Goal: Task Accomplishment & Management: Manage account settings

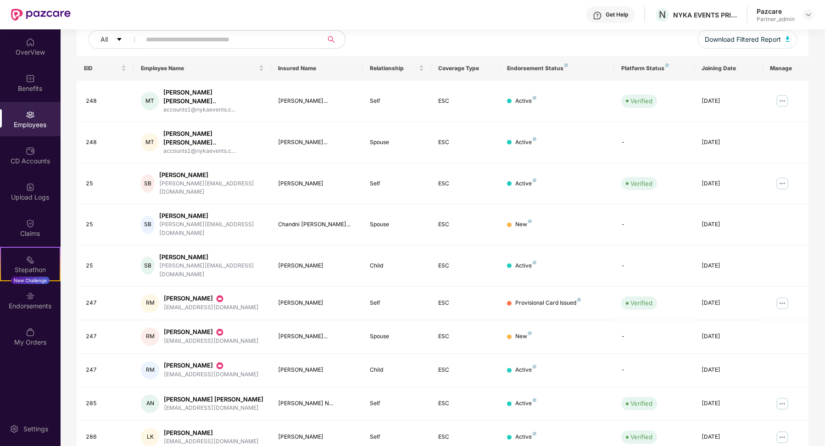
scroll to position [2, 0]
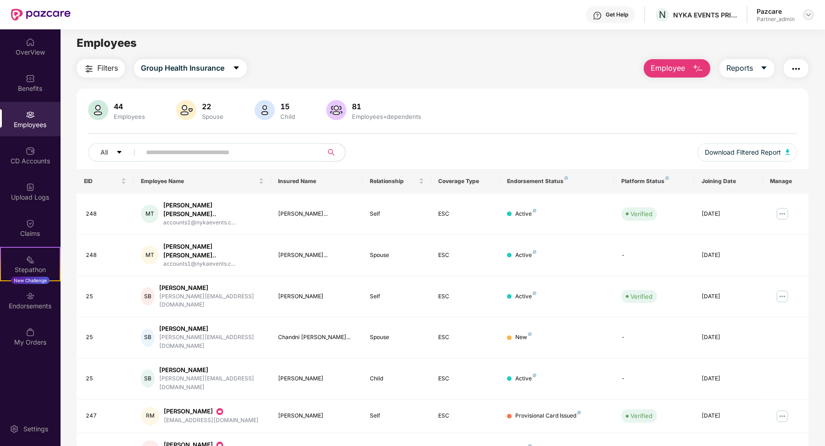
click at [809, 13] on img at bounding box center [807, 14] width 7 height 7
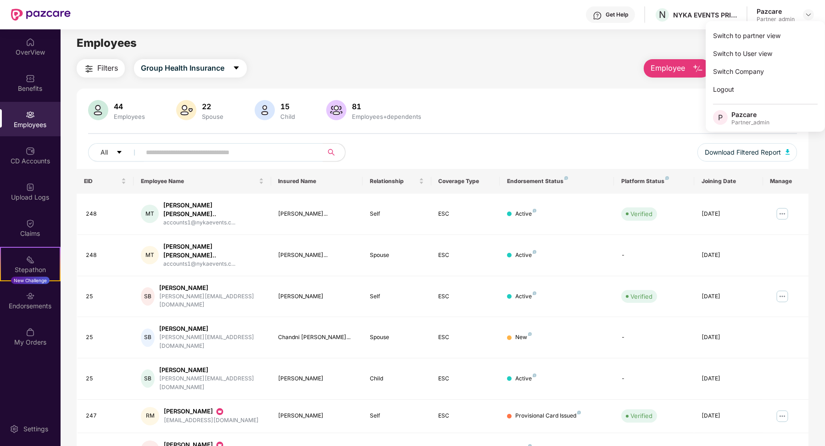
click at [520, 62] on div "Filters Group Health Insurance Employee Reports" at bounding box center [443, 68] width 732 height 18
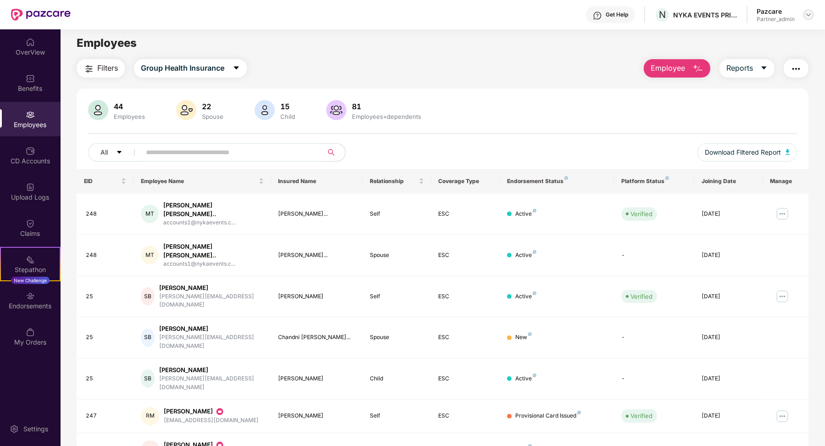
click at [805, 10] on div at bounding box center [808, 14] width 11 height 11
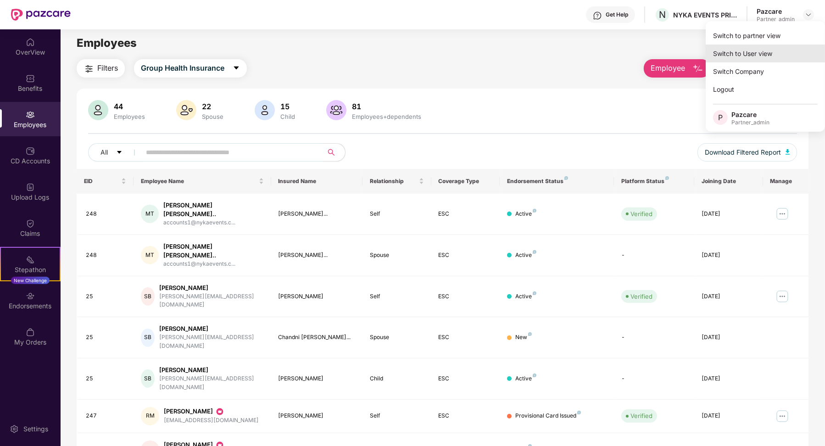
click at [763, 53] on div "Switch to User view" at bounding box center [764, 53] width 119 height 18
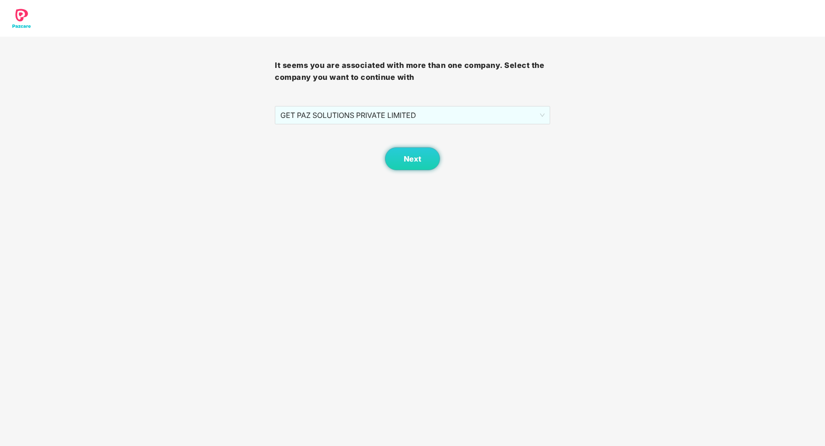
click at [494, 127] on div "Next" at bounding box center [412, 147] width 275 height 46
click at [477, 121] on span "GET PAZ SOLUTIONS PRIVATE LIMITED" at bounding box center [412, 114] width 264 height 17
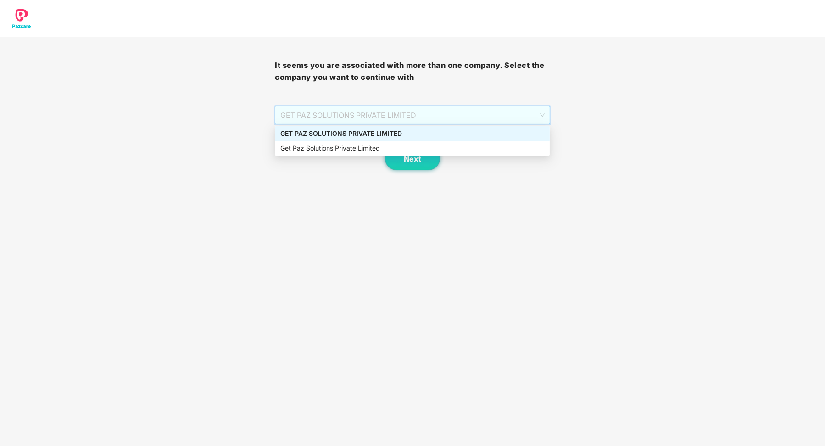
click at [448, 133] on div "GET PAZ SOLUTIONS PRIVATE LIMITED" at bounding box center [412, 133] width 264 height 10
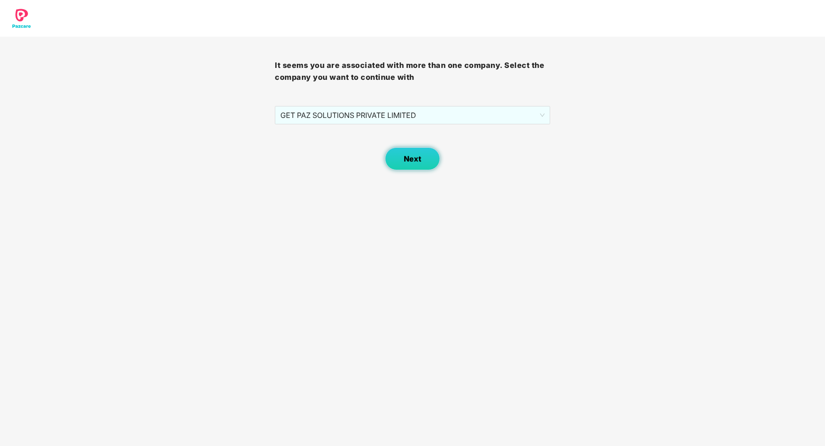
click at [422, 160] on button "Next" at bounding box center [412, 158] width 55 height 23
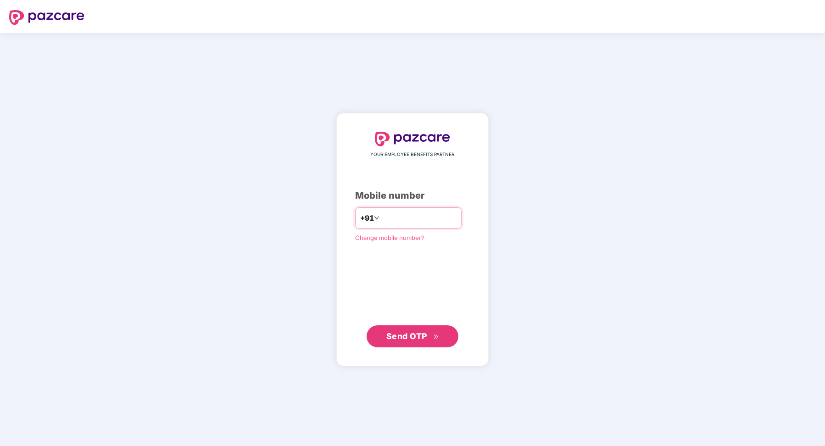
type input "**********"
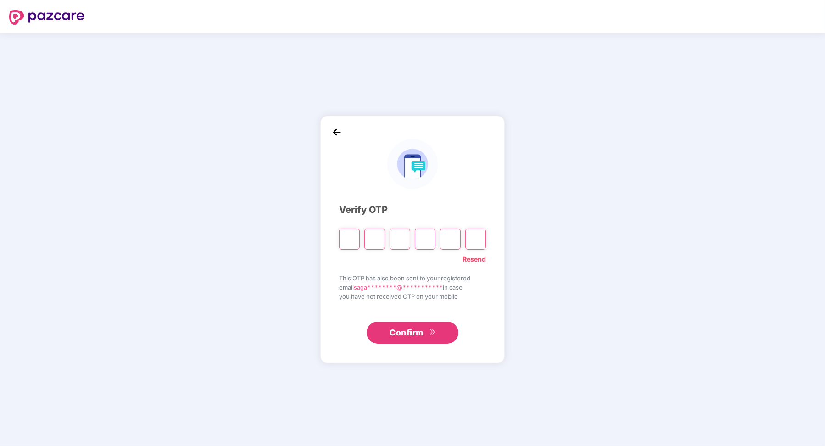
paste input "*"
type input "*"
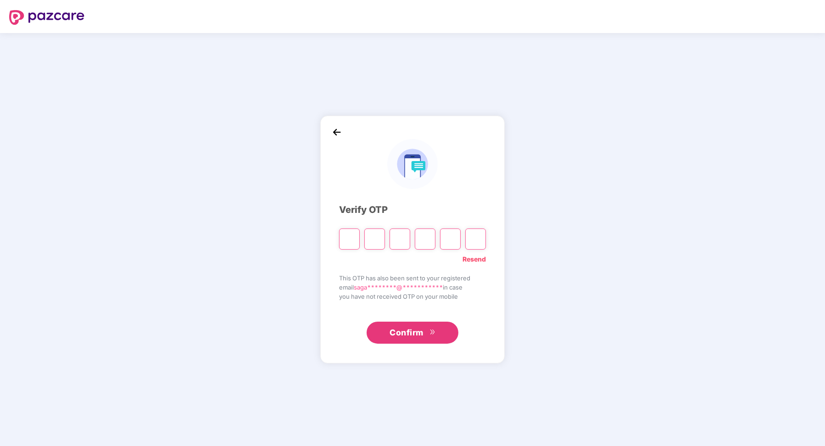
type input "*"
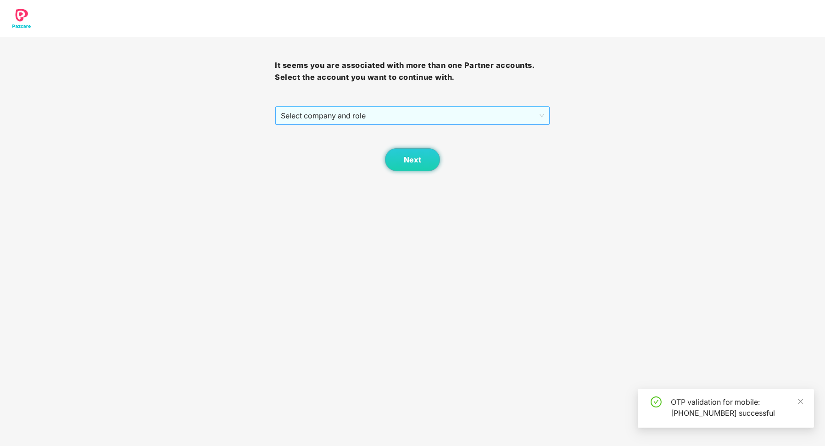
click at [350, 113] on span "Select company and role" at bounding box center [412, 115] width 263 height 17
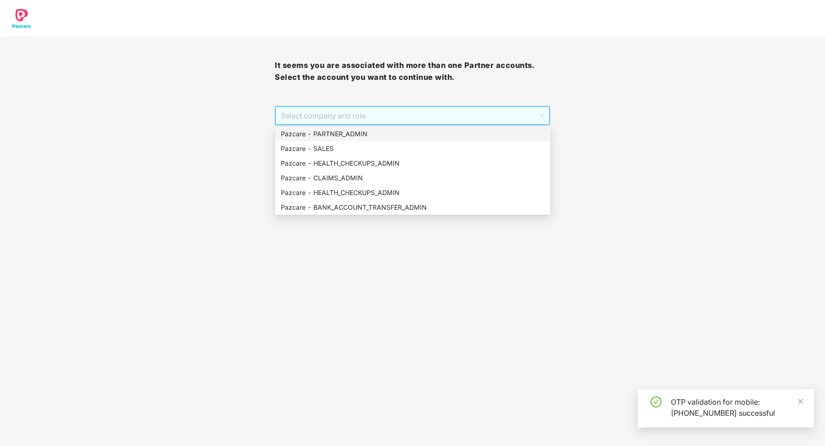
click at [346, 129] on div "Pazcare - PARTNER_ADMIN" at bounding box center [413, 134] width 264 height 10
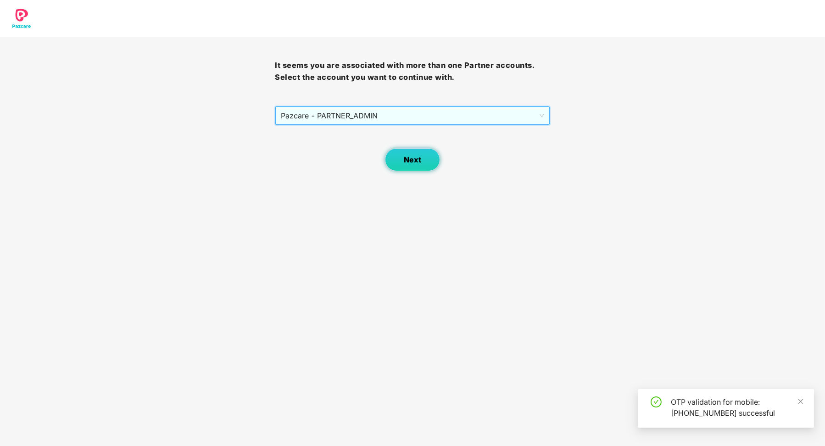
click at [394, 153] on button "Next" at bounding box center [412, 159] width 55 height 23
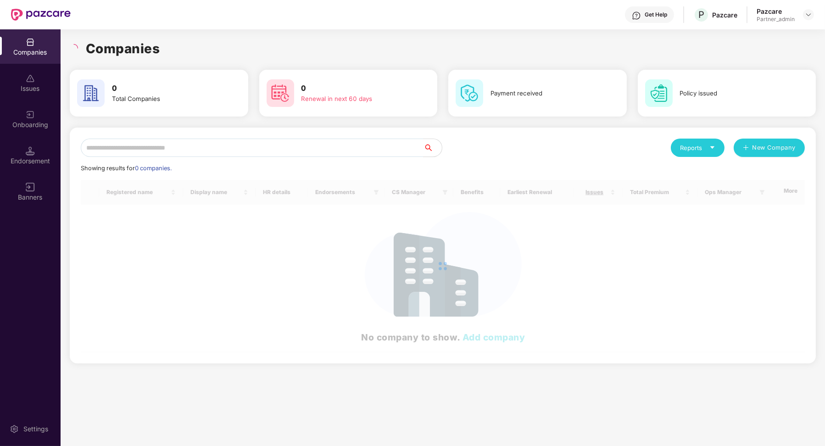
click at [812, 7] on div "Pazcare Partner_admin" at bounding box center [784, 15] width 57 height 16
click at [812, 8] on div "Pazcare Partner_admin" at bounding box center [784, 15] width 57 height 16
click at [808, 14] on img at bounding box center [807, 14] width 7 height 7
click at [741, 53] on div "User view" at bounding box center [765, 53] width 119 height 18
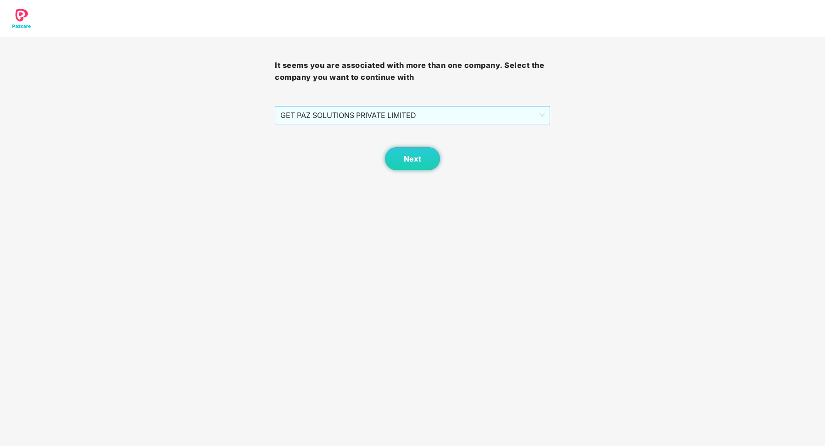
click at [517, 117] on span "GET PAZ SOLUTIONS PRIVATE LIMITED" at bounding box center [412, 114] width 264 height 17
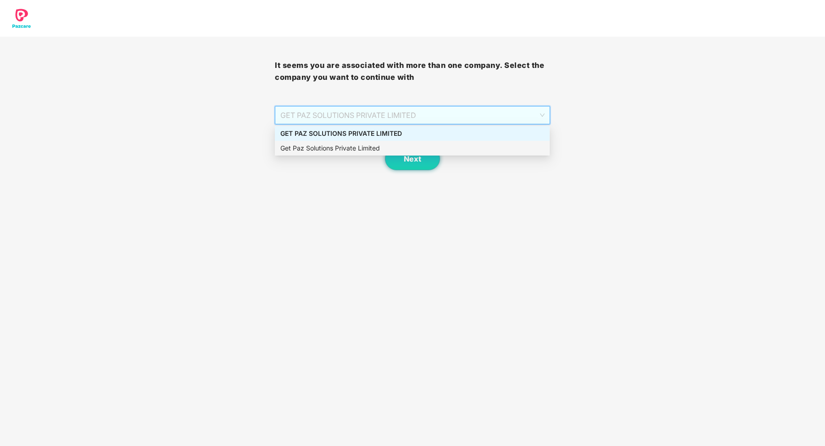
click at [449, 144] on div "Get Paz Solutions Private Limited" at bounding box center [412, 148] width 264 height 10
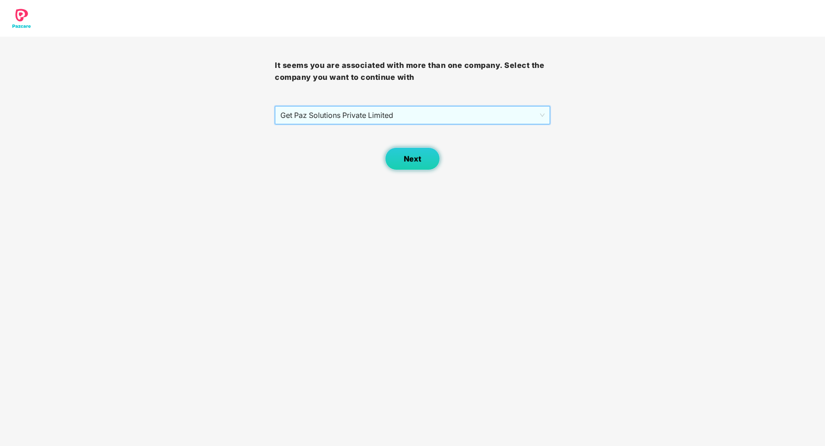
click at [425, 163] on button "Next" at bounding box center [412, 158] width 55 height 23
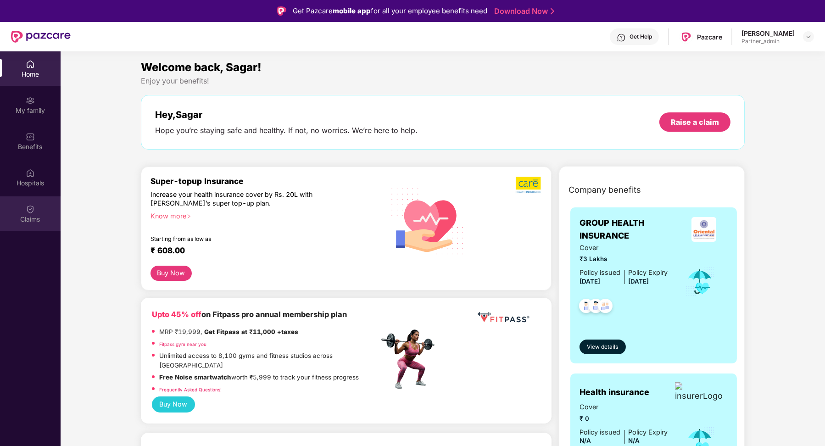
click at [31, 215] on div "Claims" at bounding box center [30, 219] width 61 height 9
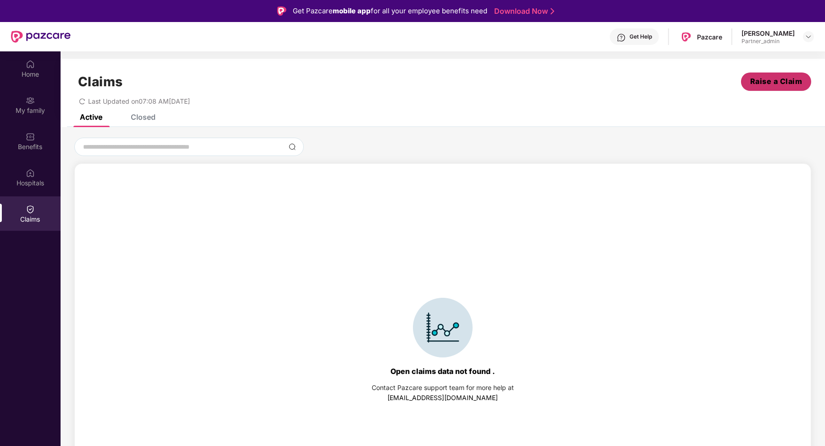
click at [394, 158] on div "Open claims data not found . Contact Pazcare support team for more help at supp…" at bounding box center [443, 328] width 764 height 380
click at [750, 85] on span "Raise a Claim" at bounding box center [776, 81] width 52 height 11
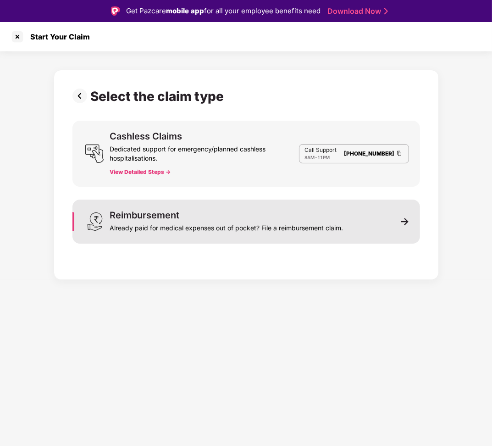
click at [347, 223] on div "Reimbursement Already paid for medical expenses out of pocket? File a reimburse…" at bounding box center [246, 221] width 348 height 44
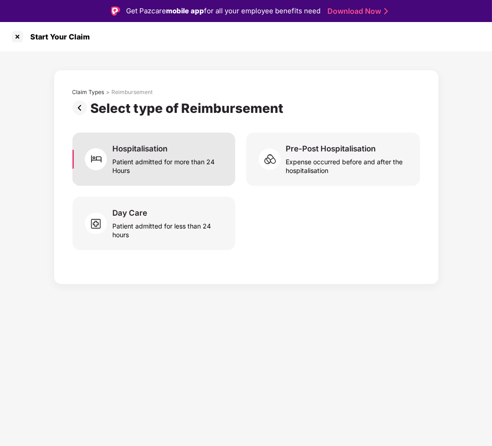
click at [212, 154] on div "Patient admitted for more than 24 Hours" at bounding box center [167, 164] width 111 height 21
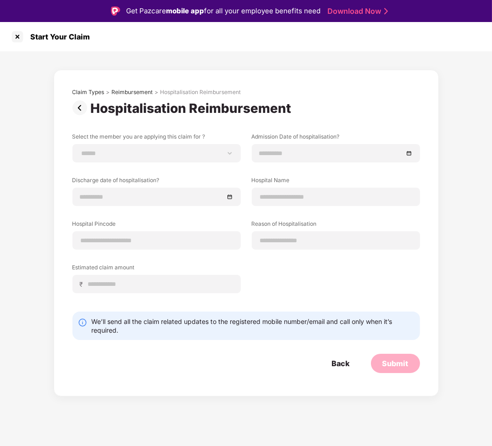
click at [78, 109] on img at bounding box center [81, 107] width 18 height 15
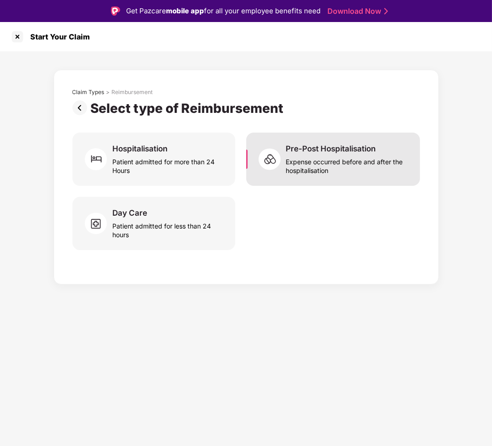
click at [305, 167] on div "Expense occurred before and after the hospitalisation" at bounding box center [347, 164] width 123 height 21
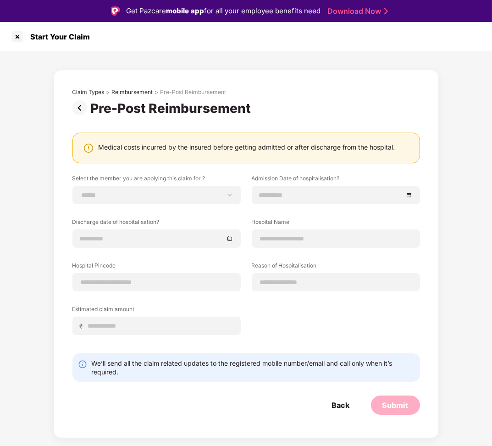
click at [80, 111] on img at bounding box center [81, 107] width 18 height 15
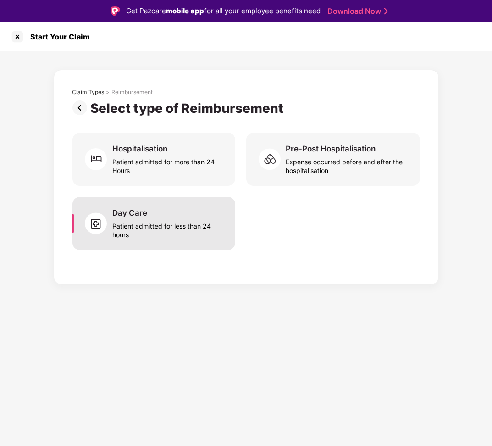
click at [158, 222] on div "Patient admitted for less than 24 hours" at bounding box center [167, 228] width 111 height 21
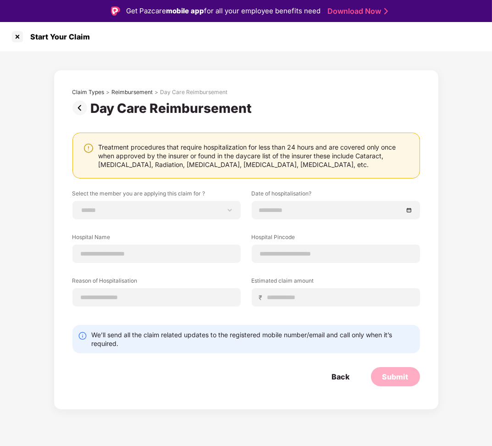
click at [78, 107] on img at bounding box center [81, 107] width 18 height 15
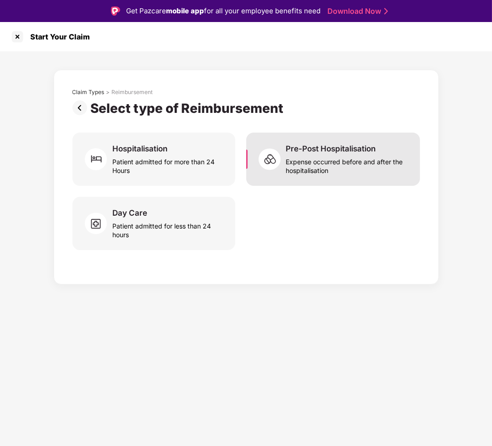
click at [315, 149] on div "Pre-Post Hospitalisation" at bounding box center [331, 149] width 90 height 10
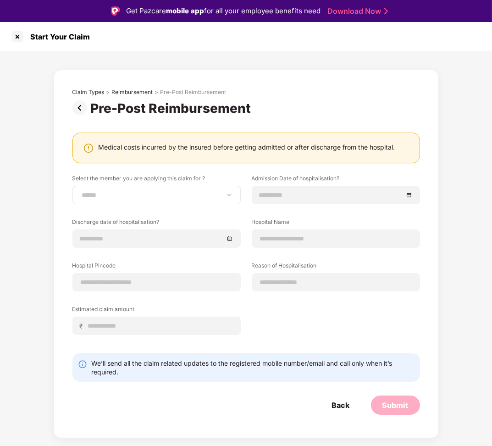
click at [163, 189] on div "**********" at bounding box center [156, 195] width 168 height 18
click at [170, 203] on div "**********" at bounding box center [156, 195] width 168 height 18
click at [180, 199] on div "**********" at bounding box center [156, 195] width 168 height 18
click at [197, 194] on select "**********" at bounding box center [156, 194] width 153 height 7
select select "**********"
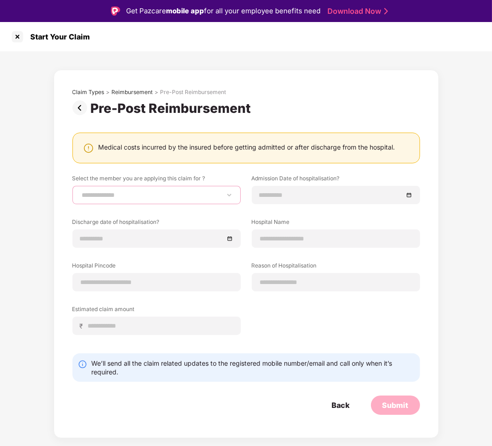
click at [80, 191] on select "**********" at bounding box center [156, 194] width 153 height 7
click at [336, 202] on div at bounding box center [336, 195] width 168 height 18
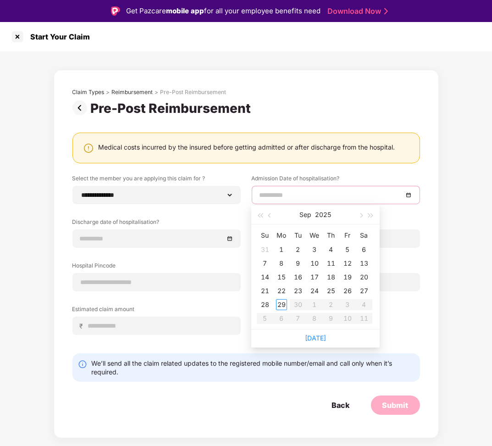
click at [333, 199] on input at bounding box center [332, 195] width 144 height 10
type input "**********"
click at [286, 250] on div "1" at bounding box center [281, 249] width 11 height 11
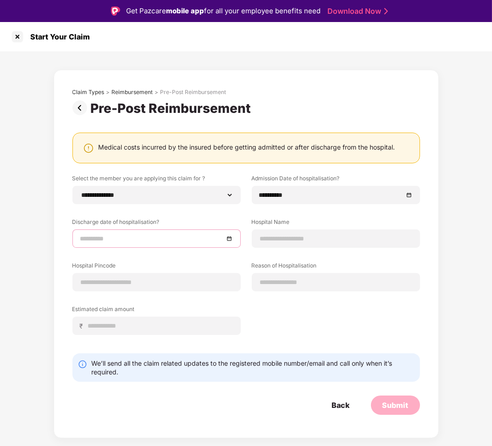
click at [185, 236] on input at bounding box center [152, 238] width 144 height 10
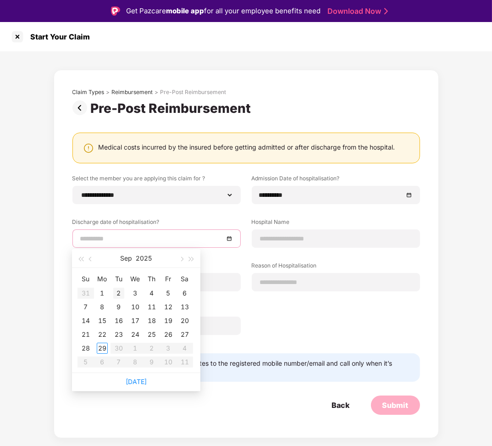
type input "**********"
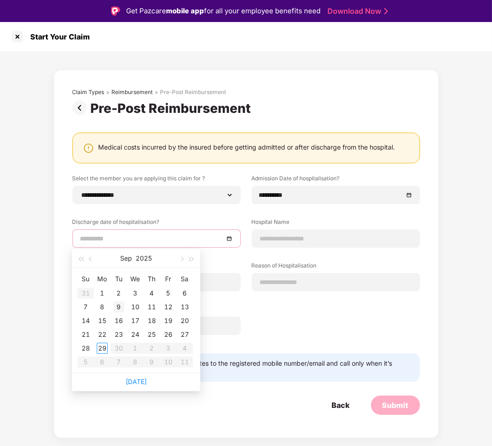
click at [121, 302] on div "9" at bounding box center [118, 306] width 11 height 11
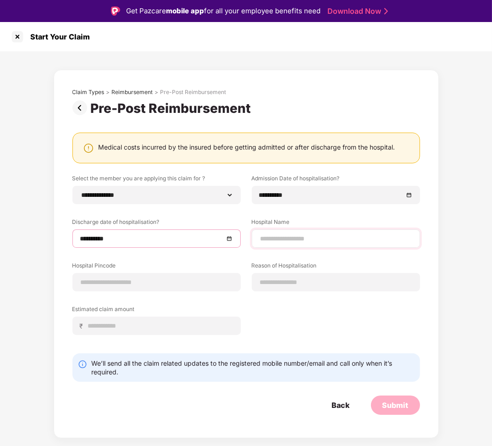
click at [293, 232] on div at bounding box center [336, 238] width 168 height 18
click at [293, 238] on input at bounding box center [336, 239] width 153 height 10
type input "****"
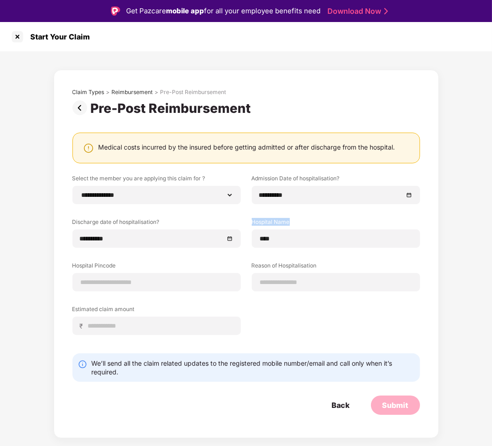
drag, startPoint x: 295, startPoint y: 218, endPoint x: 249, endPoint y: 216, distance: 46.8
click at [249, 218] on div "Hospital Name ****" at bounding box center [333, 233] width 174 height 30
drag, startPoint x: 127, startPoint y: 267, endPoint x: 59, endPoint y: 259, distance: 68.4
click at [59, 259] on div "**********" at bounding box center [246, 254] width 385 height 368
drag, startPoint x: 325, startPoint y: 264, endPoint x: 250, endPoint y: 264, distance: 74.3
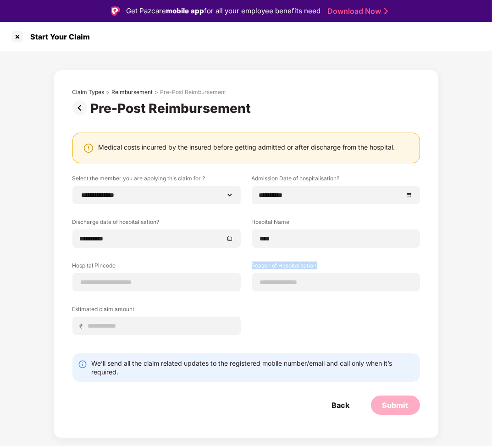
click at [250, 264] on div "Reason of Hospitalisation" at bounding box center [333, 276] width 174 height 30
click at [164, 332] on div "₹" at bounding box center [156, 325] width 168 height 18
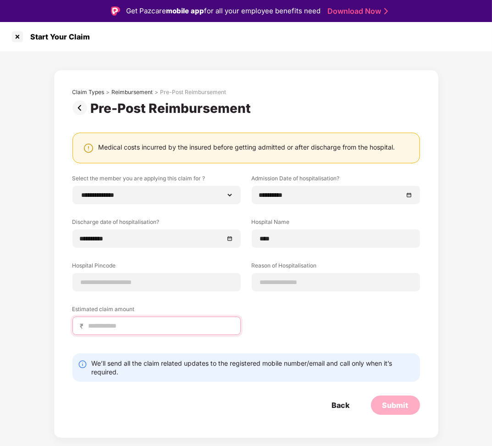
click at [159, 327] on input at bounding box center [160, 326] width 145 height 10
type input "*"
type input "*****"
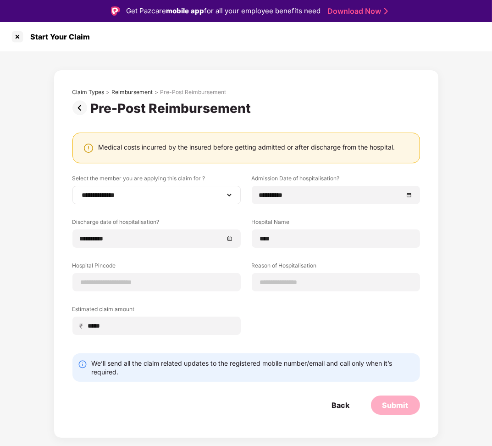
click at [153, 188] on div "**********" at bounding box center [156, 195] width 168 height 18
click at [141, 196] on select "**********" at bounding box center [156, 194] width 153 height 7
click at [80, 191] on select "**********" at bounding box center [156, 194] width 153 height 7
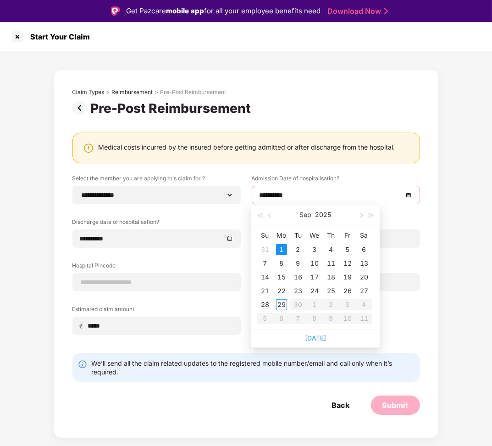
drag, startPoint x: 299, startPoint y: 198, endPoint x: 249, endPoint y: 196, distance: 49.6
click at [249, 196] on div "**********" at bounding box center [333, 189] width 174 height 30
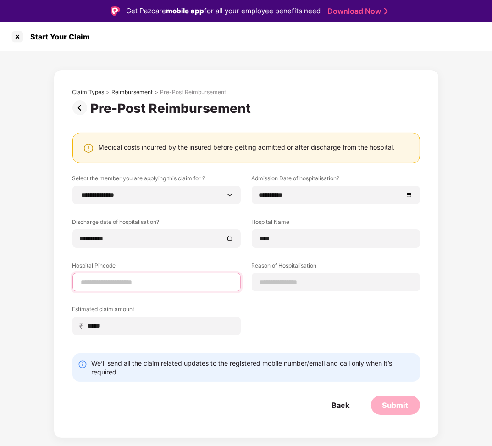
click at [172, 284] on input at bounding box center [156, 282] width 153 height 10
type input "******"
select select "*******"
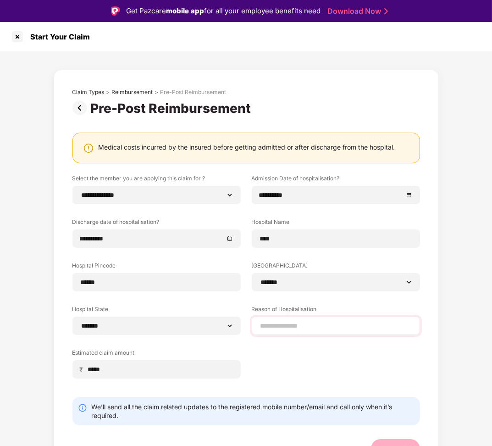
click at [291, 318] on div at bounding box center [336, 325] width 168 height 18
click at [290, 327] on input at bounding box center [336, 326] width 153 height 10
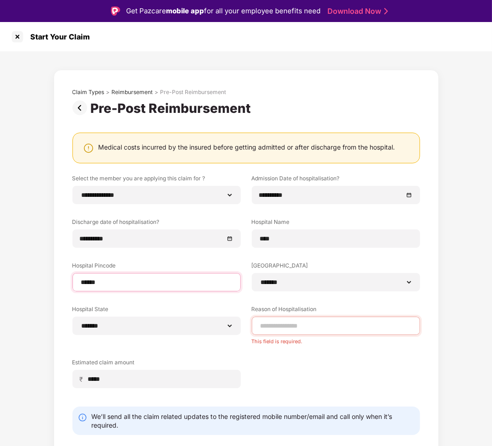
drag, startPoint x: 158, startPoint y: 280, endPoint x: 70, endPoint y: 279, distance: 88.1
click at [70, 279] on div "**********" at bounding box center [246, 280] width 385 height 421
click at [276, 324] on input at bounding box center [336, 326] width 153 height 10
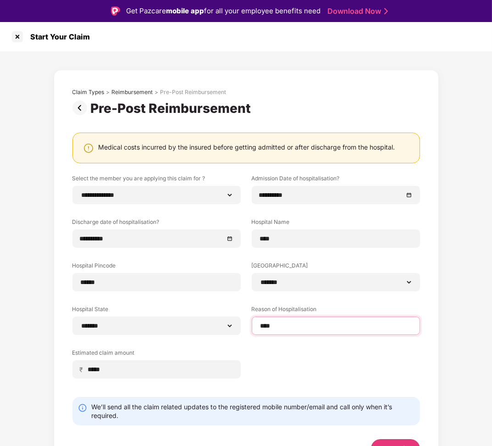
scroll to position [13, 0]
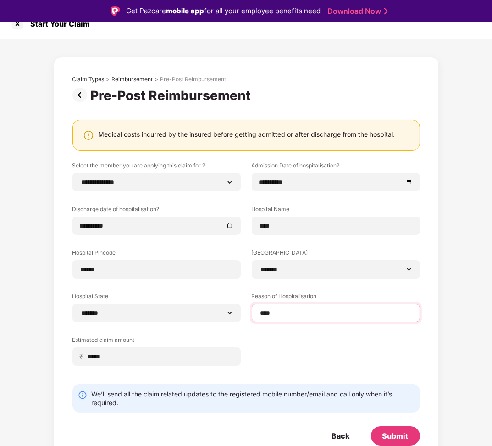
type input "****"
click at [407, 434] on div "Submit" at bounding box center [395, 436] width 26 height 10
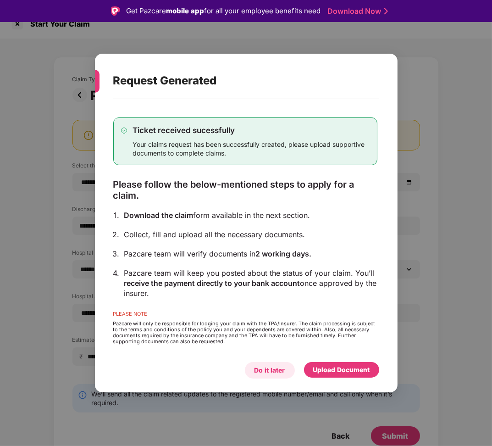
click at [277, 366] on div "Do it later" at bounding box center [270, 370] width 31 height 10
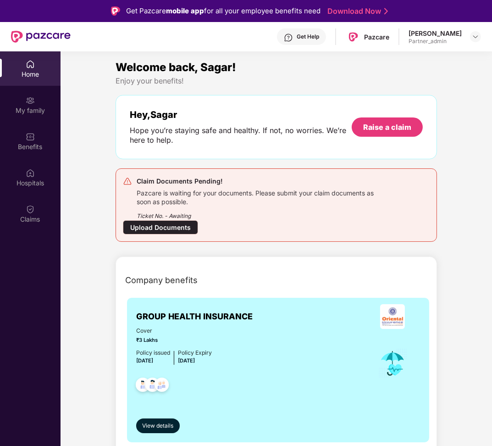
scroll to position [43, 0]
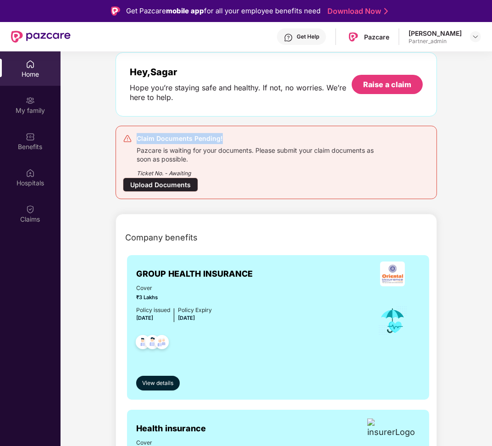
drag, startPoint x: 137, startPoint y: 138, endPoint x: 222, endPoint y: 139, distance: 85.3
click at [222, 139] on div "Claim Documents Pending!" at bounding box center [258, 138] width 242 height 11
click at [165, 181] on div "Upload Documents" at bounding box center [160, 184] width 75 height 14
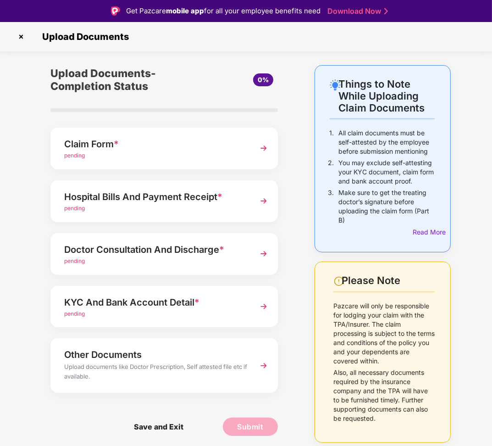
click at [178, 155] on div "pending" at bounding box center [155, 155] width 183 height 9
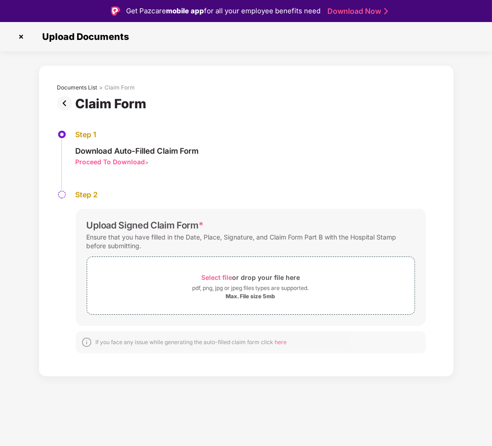
click at [21, 37] on img at bounding box center [21, 36] width 15 height 15
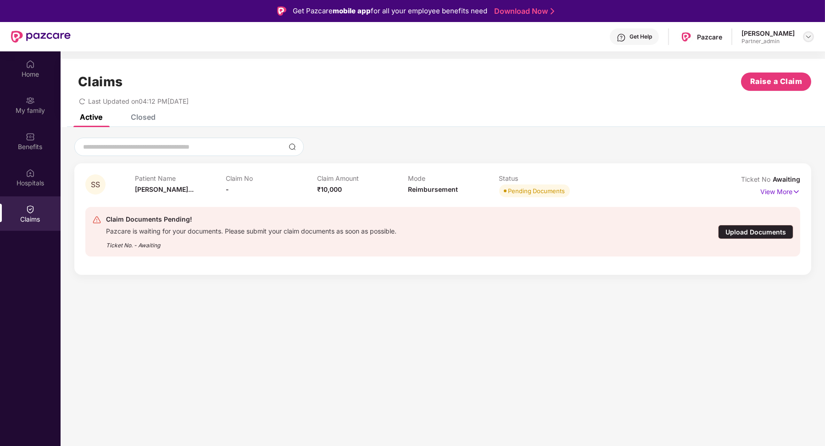
click at [492, 33] on img at bounding box center [807, 36] width 7 height 7
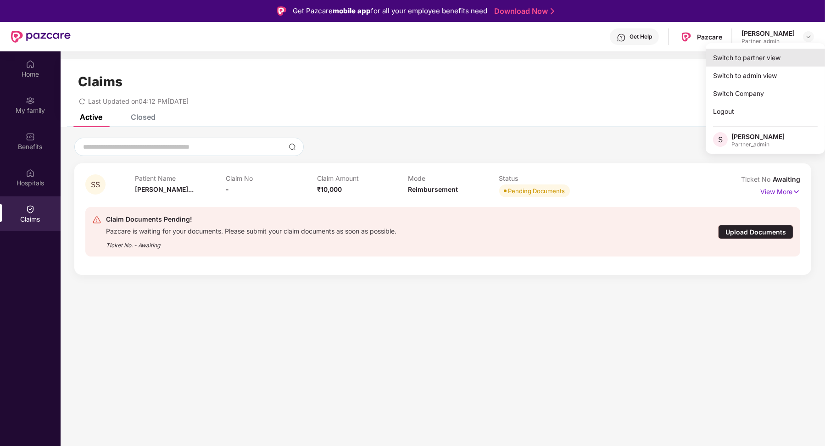
click at [492, 54] on div "Switch to partner view" at bounding box center [764, 58] width 119 height 18
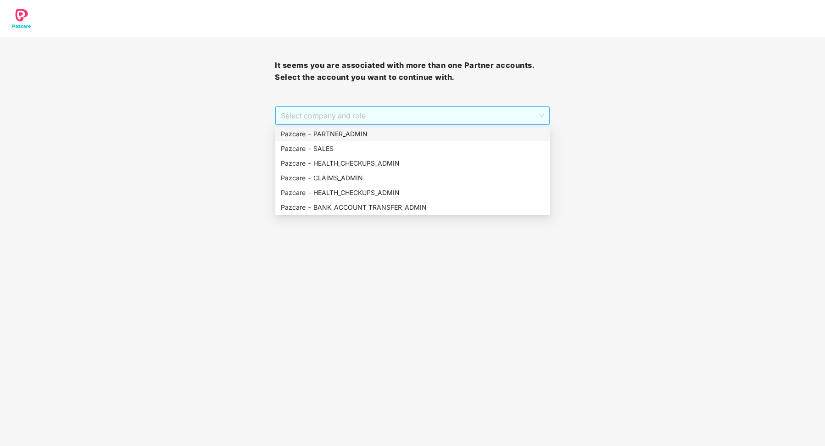
click at [463, 119] on span "Select company and role" at bounding box center [412, 115] width 263 height 17
click at [431, 142] on div "Pazcare - SALES" at bounding box center [412, 148] width 275 height 15
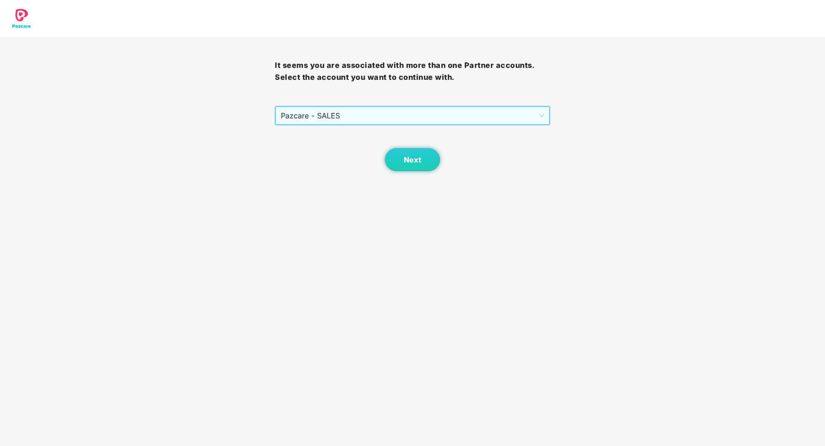
click at [431, 122] on span "Pazcare - SALES" at bounding box center [412, 115] width 263 height 17
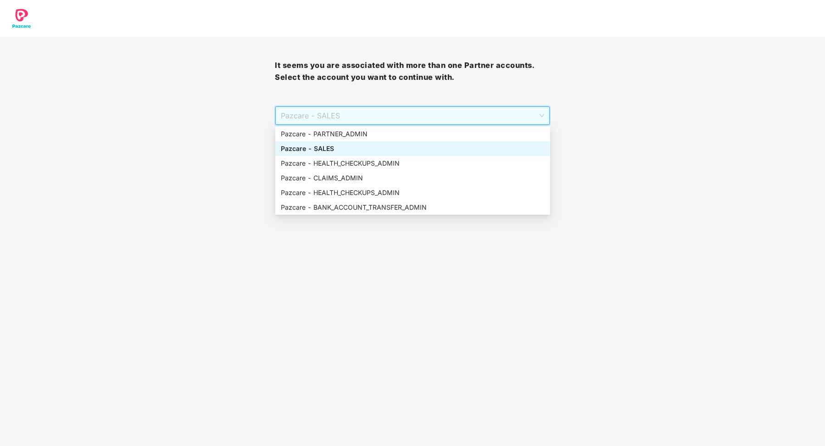
click at [423, 128] on div "Pazcare - PARTNER_ADMIN" at bounding box center [412, 134] width 275 height 15
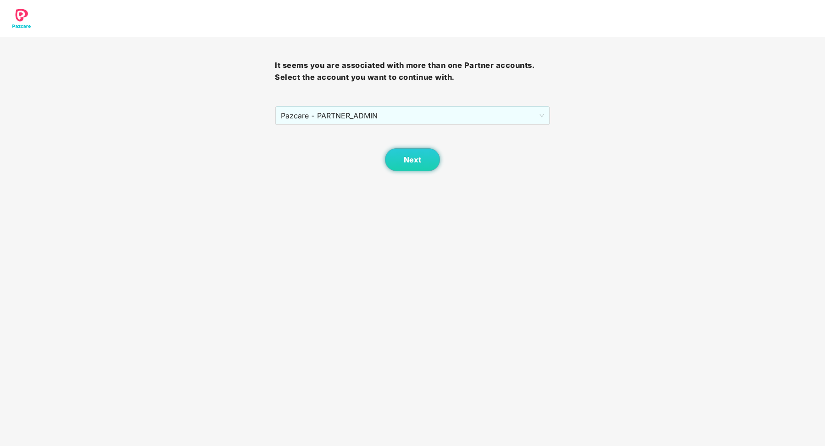
click at [422, 142] on div "Next" at bounding box center [412, 148] width 275 height 46
click at [422, 157] on button "Next" at bounding box center [412, 159] width 55 height 23
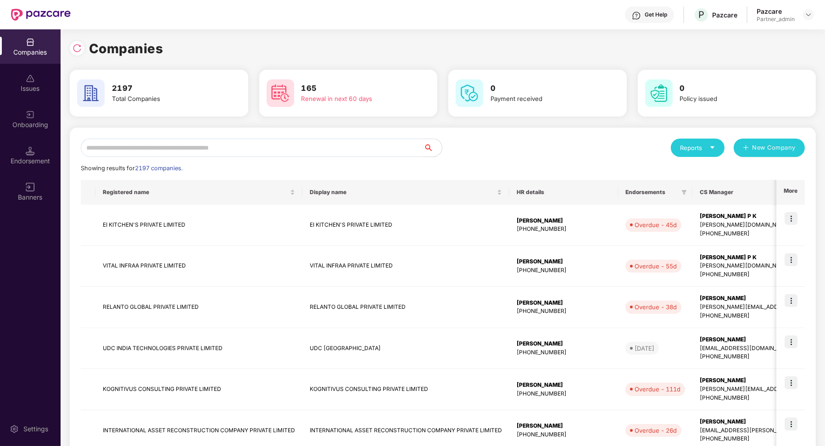
click at [38, 162] on div "Endorsement" at bounding box center [30, 160] width 61 height 9
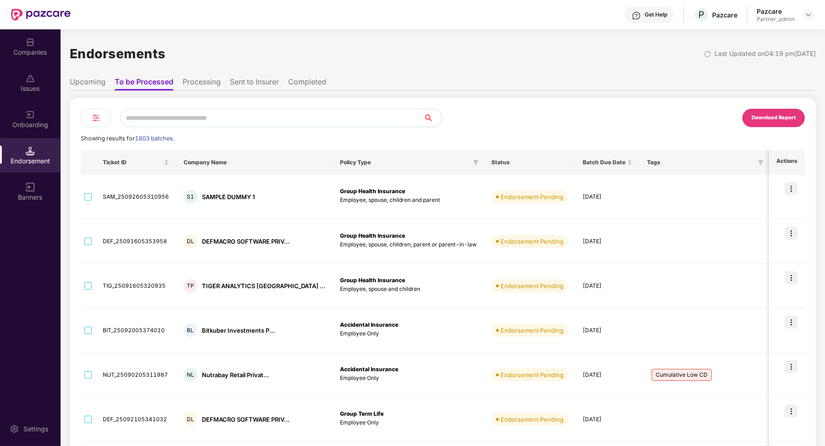
click at [102, 116] on div at bounding box center [96, 118] width 30 height 18
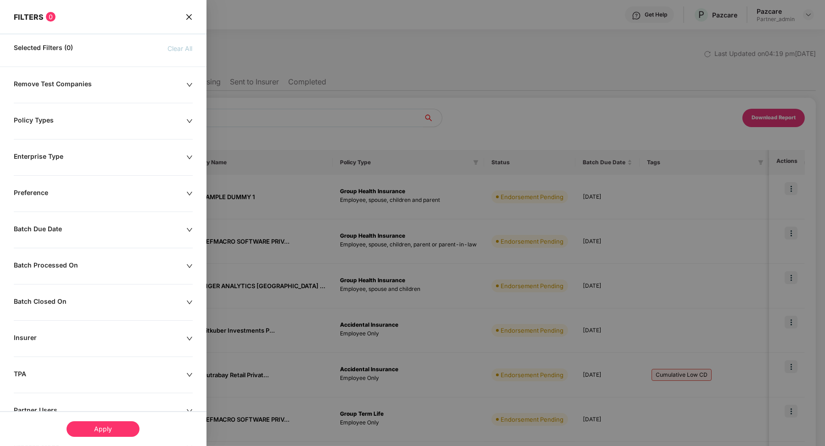
click at [189, 18] on icon "close" at bounding box center [189, 17] width 6 height 6
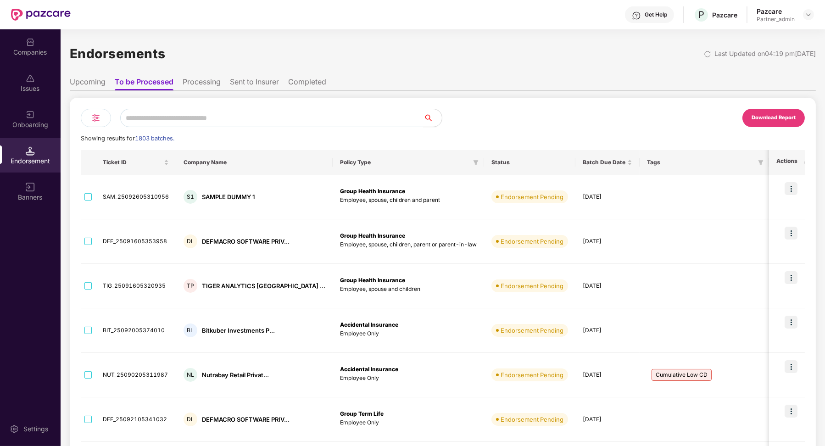
click at [92, 89] on li "Upcoming" at bounding box center [88, 83] width 36 height 13
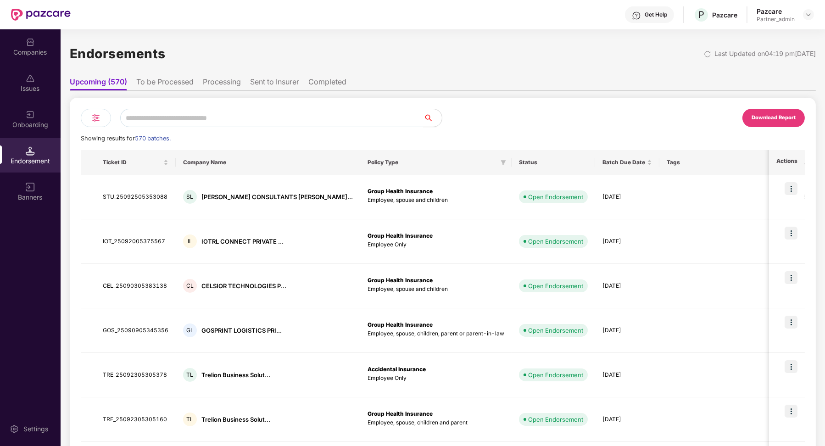
click at [95, 120] on img at bounding box center [95, 117] width 11 height 11
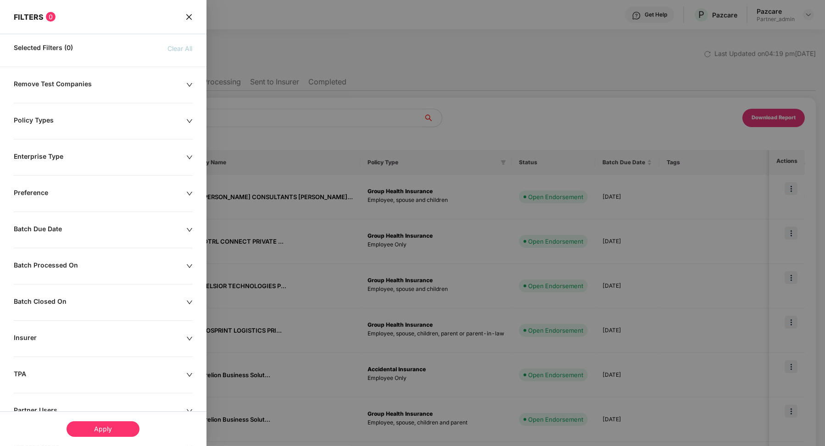
click at [60, 230] on div "Batch Due Date" at bounding box center [100, 230] width 172 height 10
click at [67, 297] on div "Batch Processed On" at bounding box center [100, 301] width 172 height 10
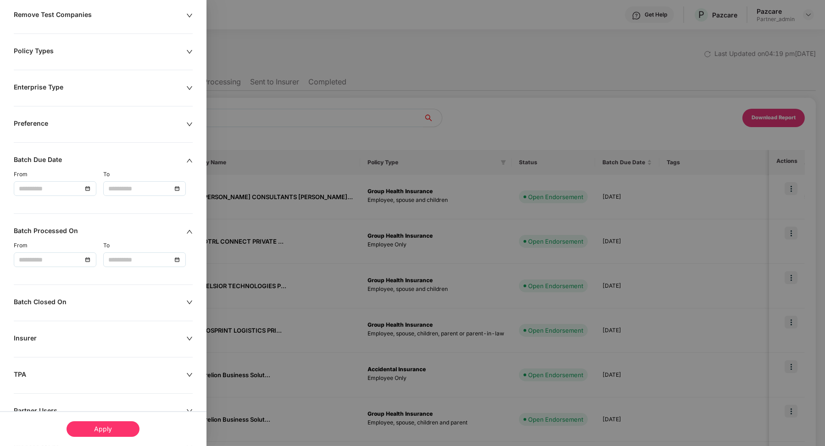
scroll to position [86, 0]
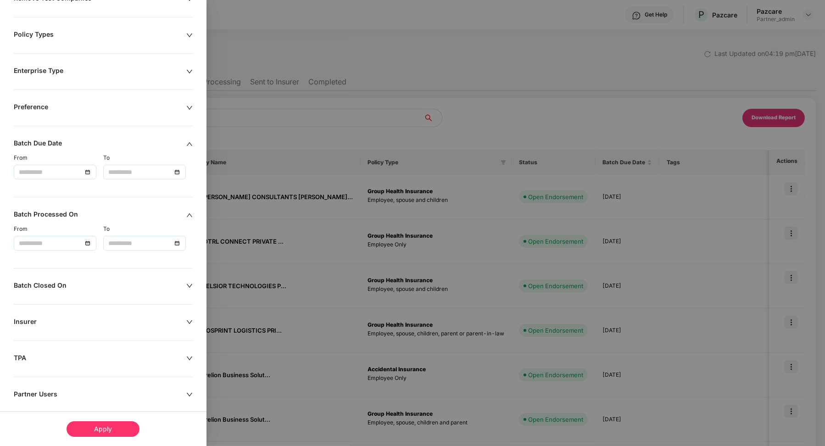
click at [63, 283] on div "Batch Closed On" at bounding box center [100, 286] width 172 height 10
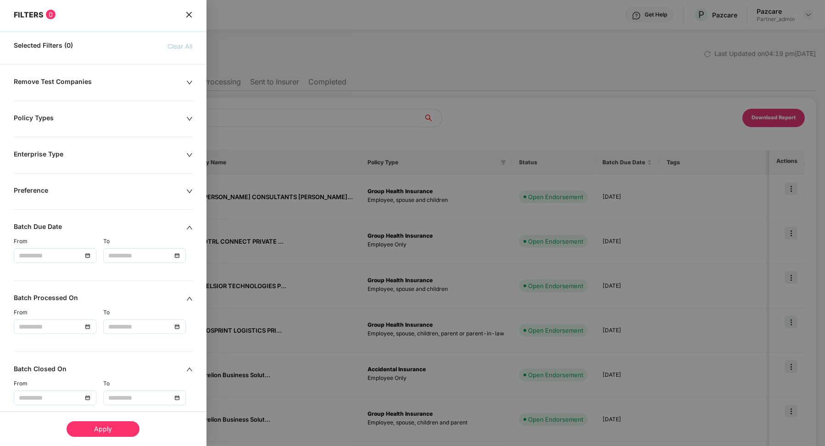
scroll to position [0, 0]
click at [185, 19] on icon "close" at bounding box center [188, 16] width 7 height 7
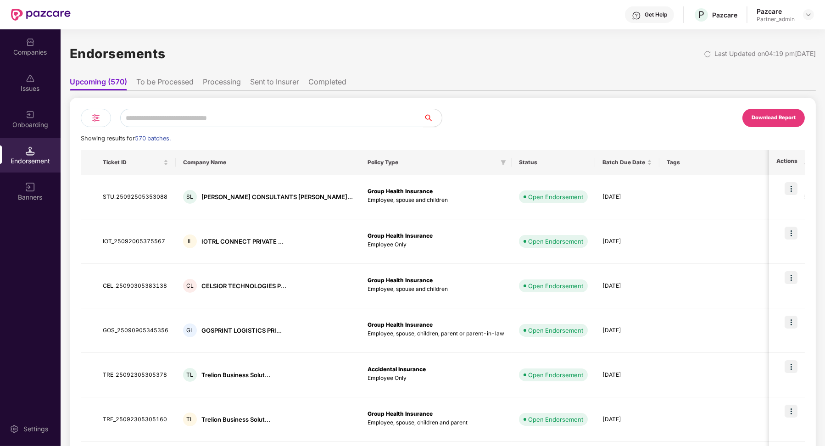
click at [492, 118] on div "Download Report" at bounding box center [773, 118] width 44 height 8
click at [97, 115] on img at bounding box center [95, 117] width 11 height 11
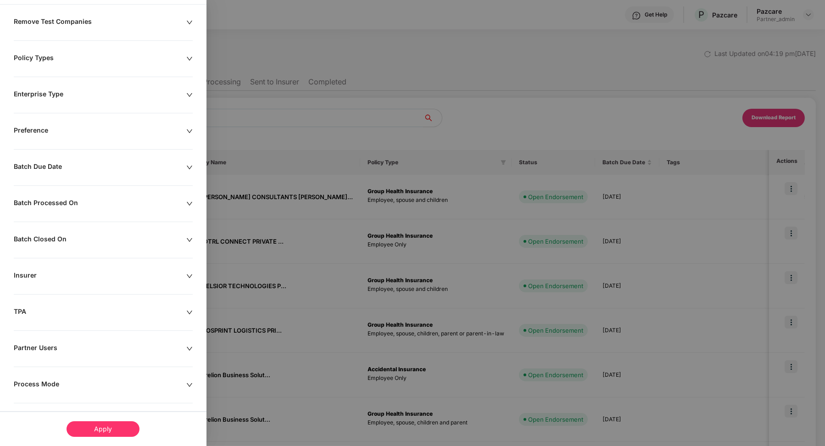
scroll to position [64, 0]
click at [64, 198] on div "Batch Processed On" at bounding box center [100, 202] width 172 height 10
click at [46, 222] on div at bounding box center [55, 229] width 83 height 15
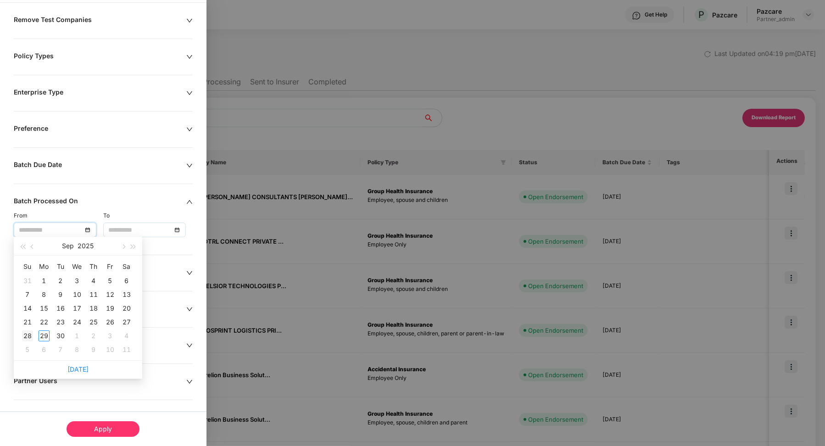
type input "**********"
click at [29, 337] on div "28" at bounding box center [27, 335] width 11 height 11
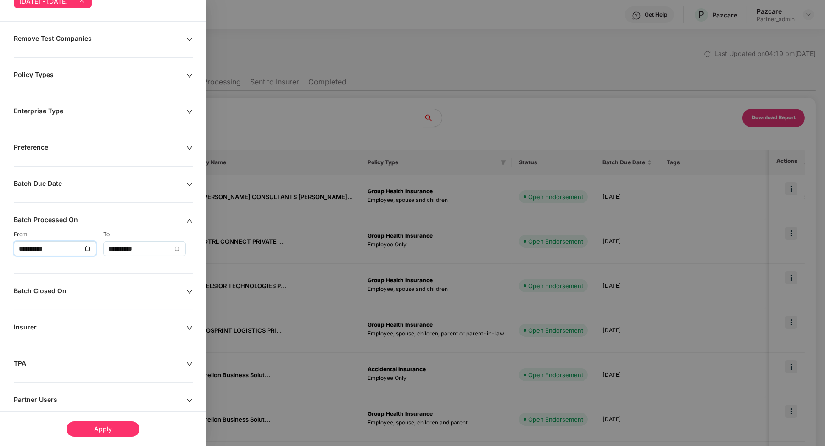
scroll to position [83, 0]
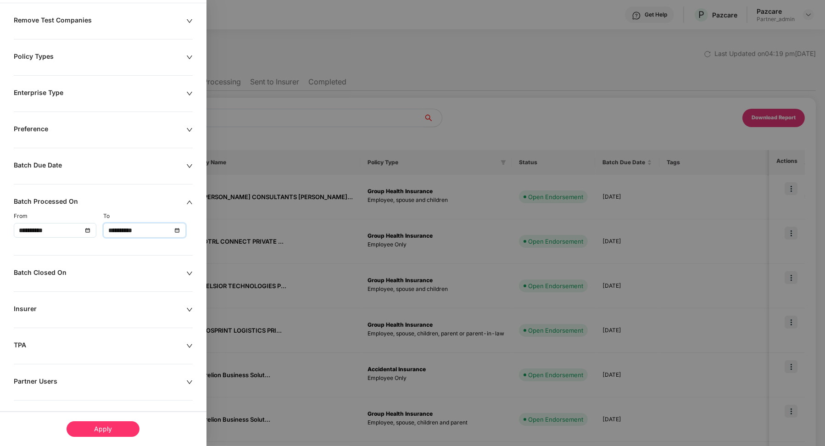
click at [132, 227] on input "**********" at bounding box center [139, 230] width 63 height 10
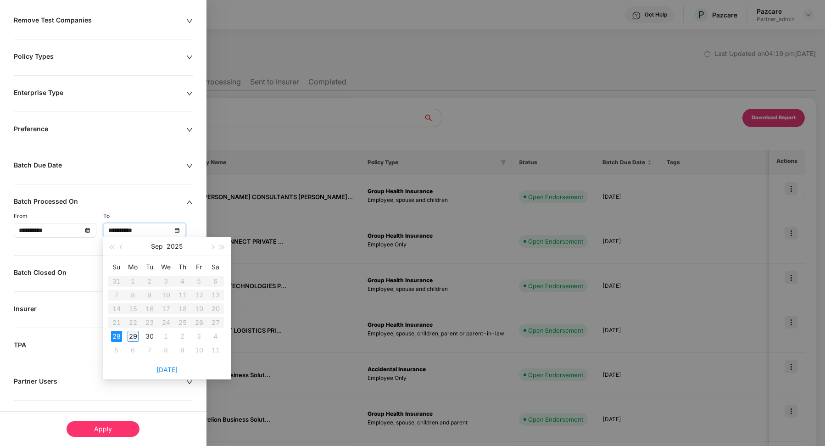
type input "**********"
click at [134, 335] on div "29" at bounding box center [132, 336] width 11 height 11
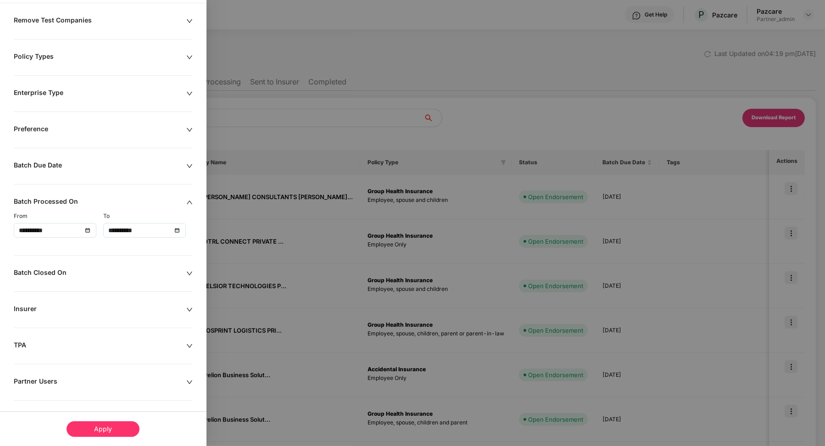
click at [117, 429] on div "Apply" at bounding box center [102, 429] width 73 height 16
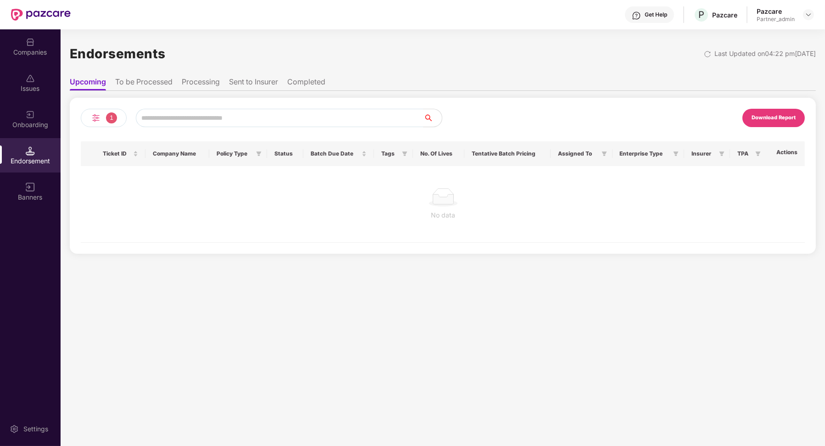
click at [261, 83] on li "Sent to Insurer" at bounding box center [253, 83] width 49 height 13
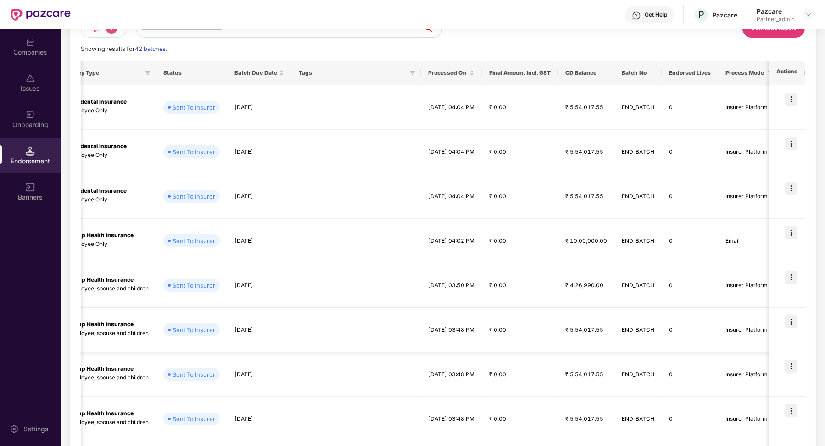
scroll to position [0, 0]
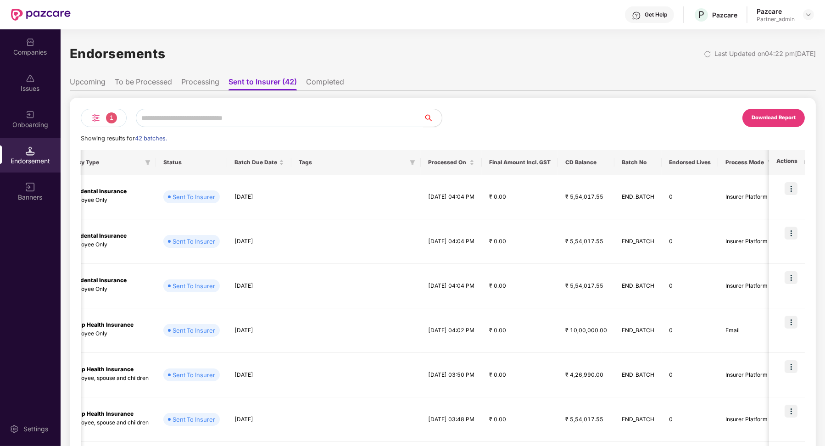
click at [102, 120] on div "1" at bounding box center [104, 118] width 46 height 18
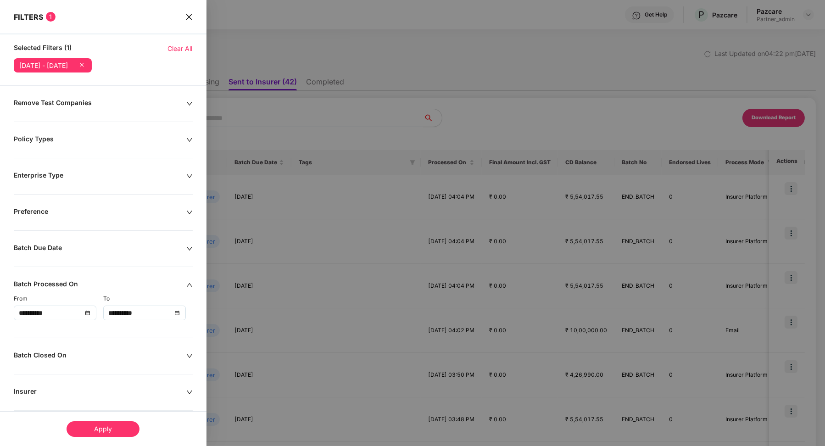
click at [188, 17] on icon "close" at bounding box center [188, 16] width 7 height 7
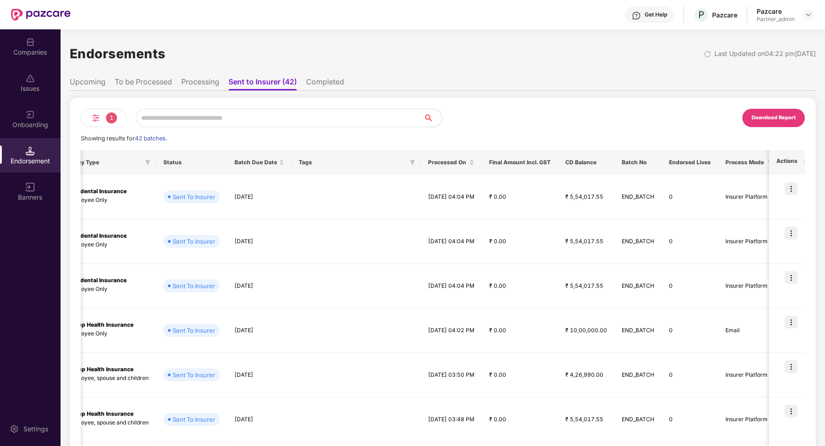
click at [94, 123] on img at bounding box center [95, 117] width 11 height 11
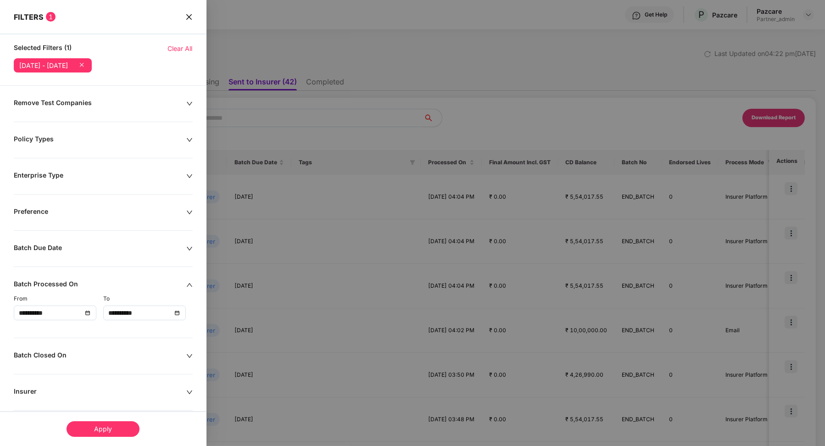
click at [137, 313] on input "**********" at bounding box center [139, 313] width 63 height 10
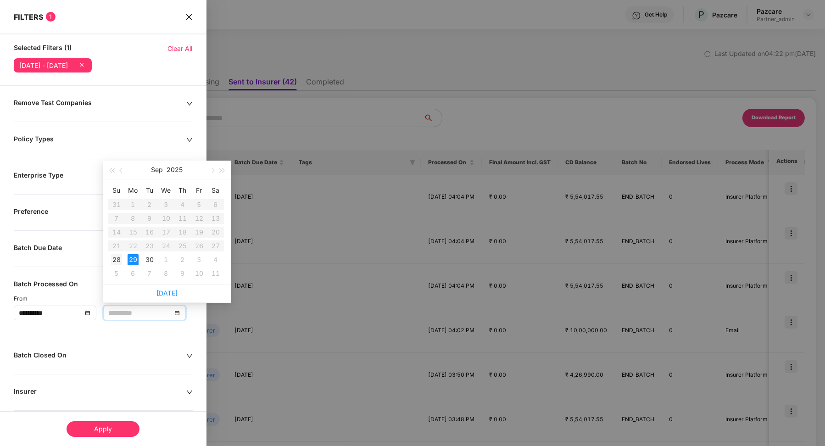
type input "**********"
click at [118, 257] on div "28" at bounding box center [116, 259] width 11 height 11
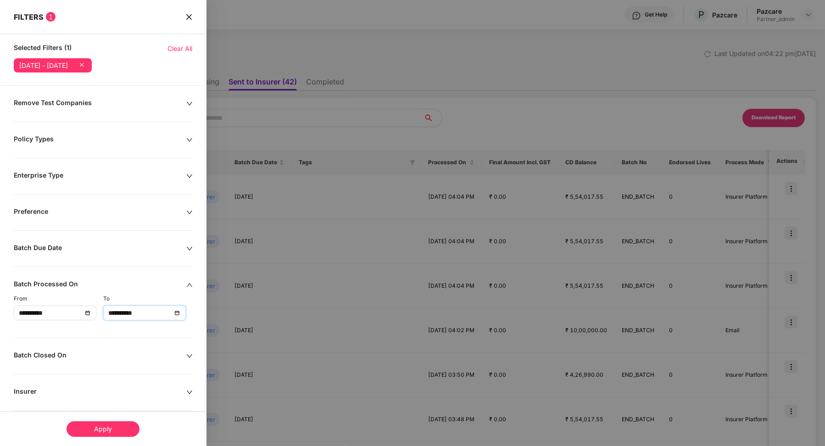
click at [105, 429] on div "Apply" at bounding box center [102, 429] width 73 height 16
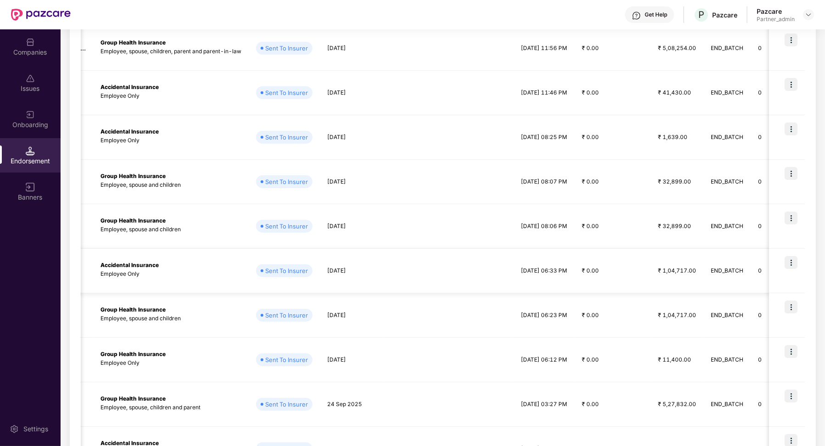
scroll to position [216, 0]
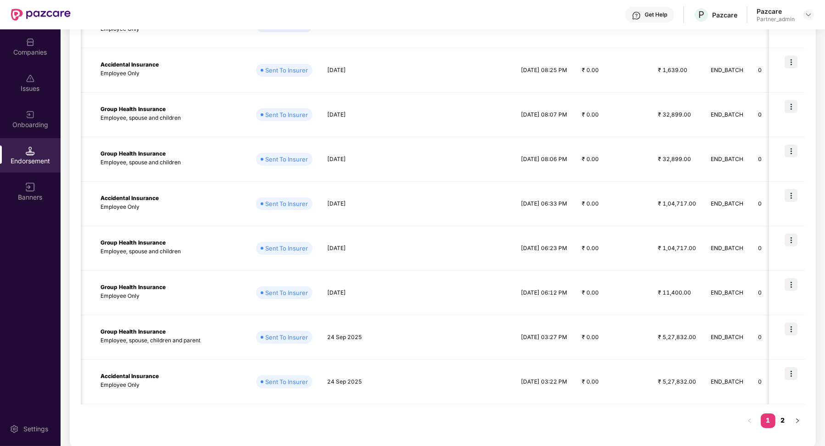
click at [492, 420] on link "2" at bounding box center [782, 420] width 15 height 14
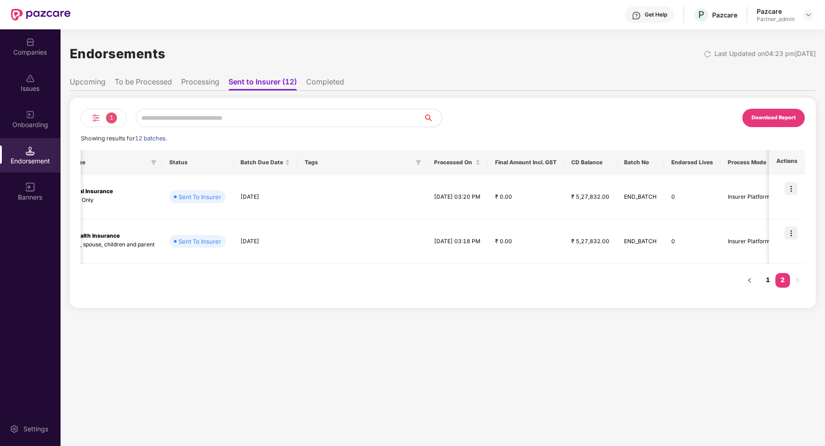
scroll to position [0, 0]
click at [492, 275] on link "1" at bounding box center [767, 280] width 15 height 14
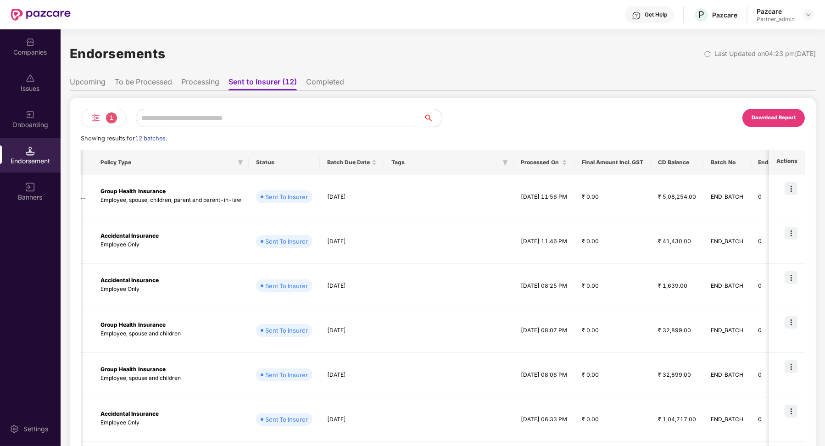
click at [329, 87] on li "Completed" at bounding box center [325, 83] width 38 height 13
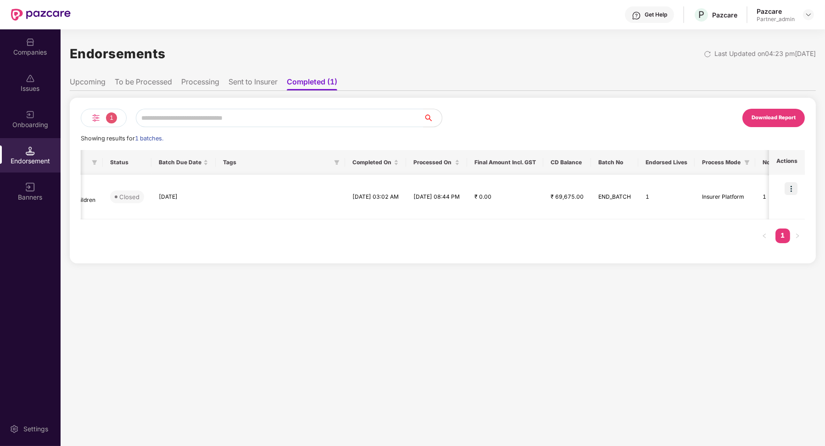
scroll to position [0, 303]
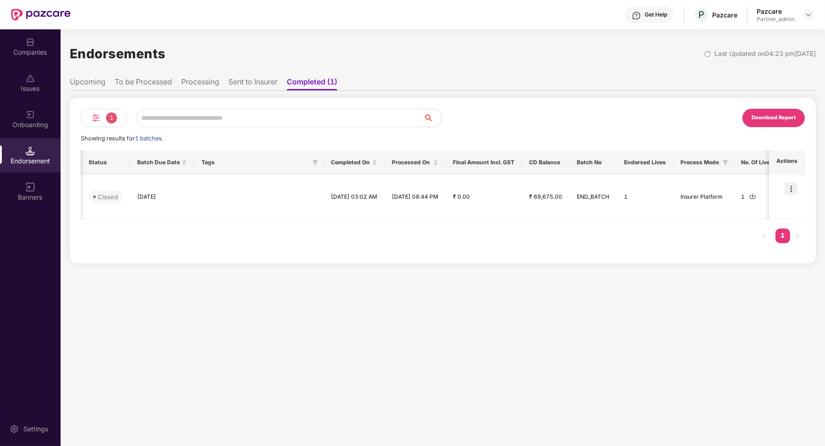
drag, startPoint x: 425, startPoint y: 197, endPoint x: 503, endPoint y: 197, distance: 78.0
click at [445, 197] on td "[DATE] 08:44 PM" at bounding box center [414, 197] width 61 height 44
click at [90, 111] on div "1" at bounding box center [104, 118] width 46 height 18
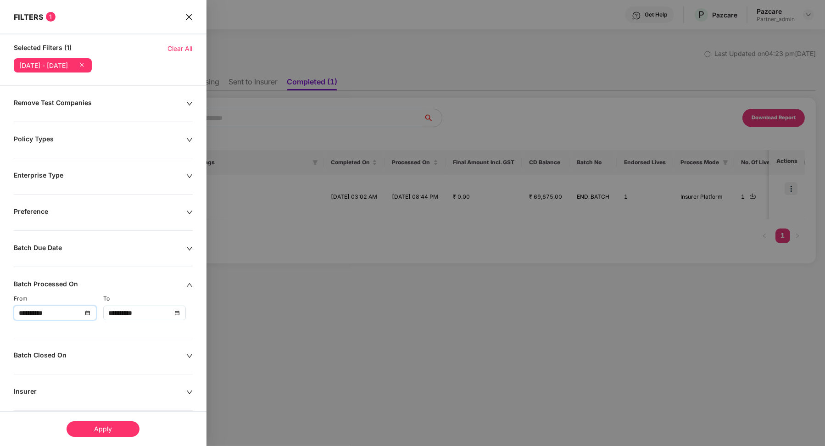
click at [61, 310] on input "**********" at bounding box center [50, 313] width 63 height 10
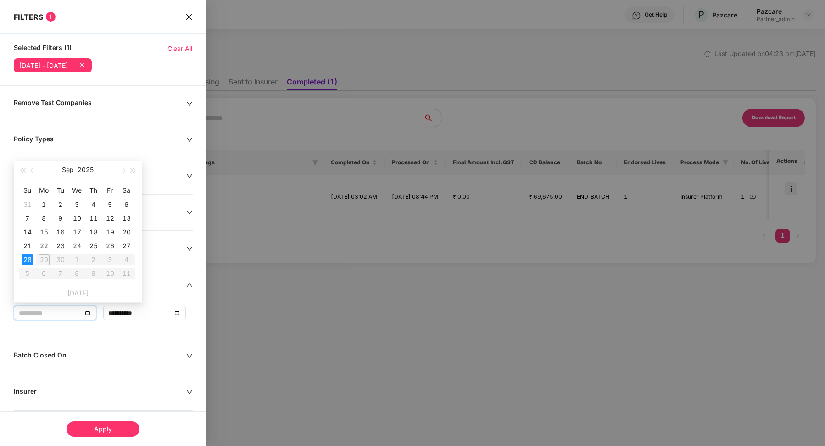
type input "**********"
click at [86, 62] on icon at bounding box center [81, 64] width 9 height 9
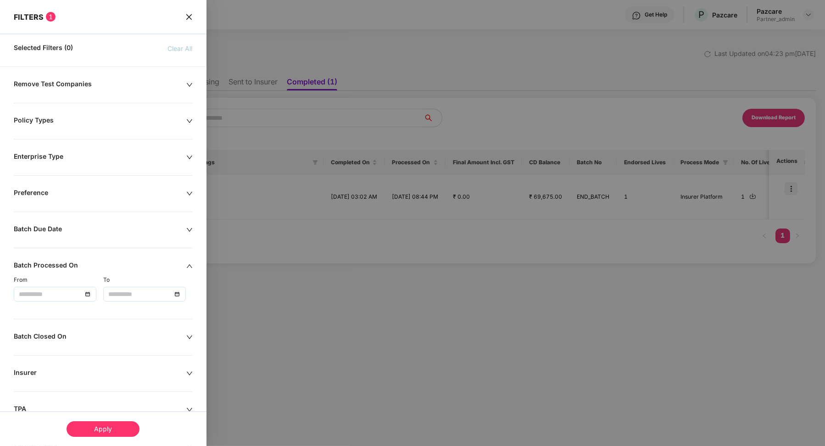
click at [86, 155] on div "Enterprise Type" at bounding box center [100, 157] width 172 height 10
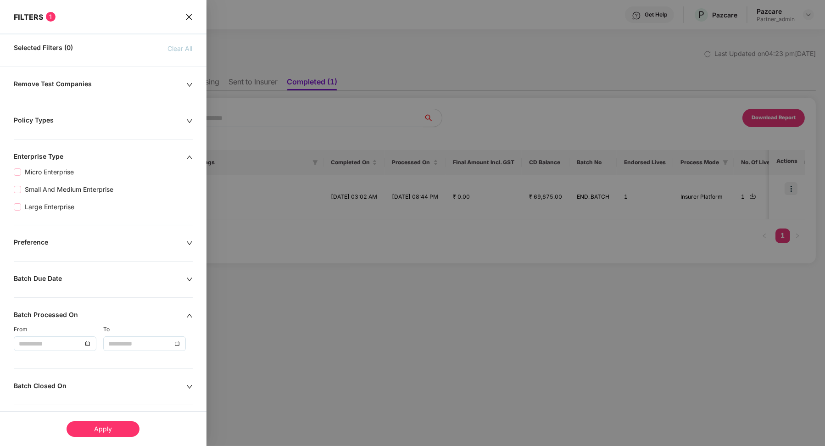
click at [55, 118] on div "Policy Types" at bounding box center [100, 121] width 172 height 10
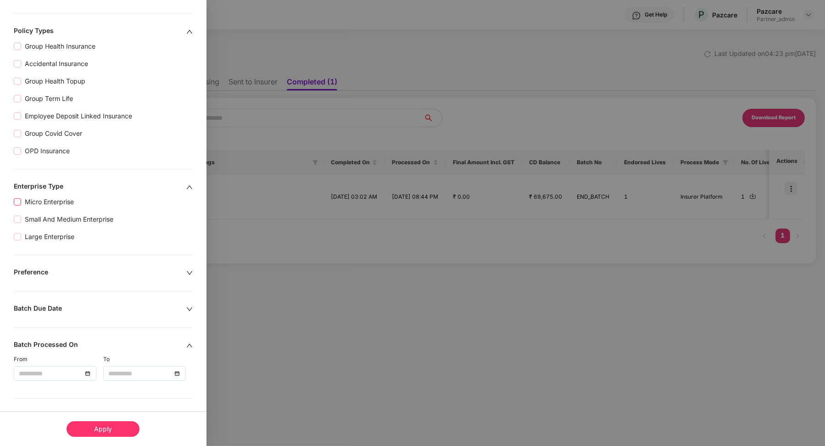
scroll to position [212, 0]
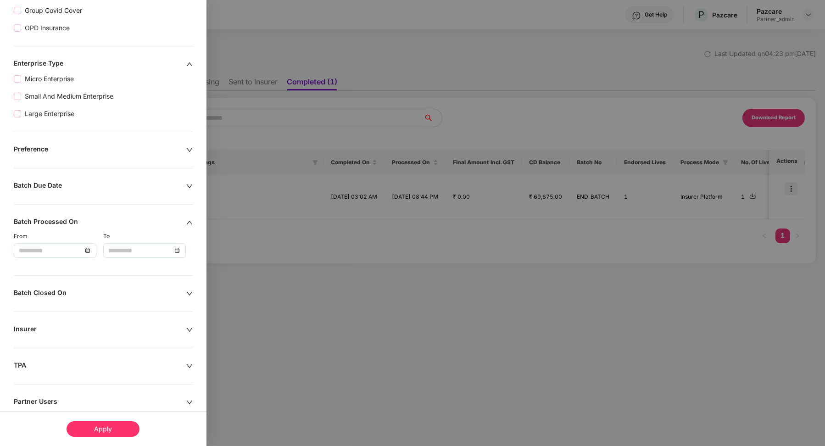
click at [55, 253] on input at bounding box center [50, 250] width 63 height 10
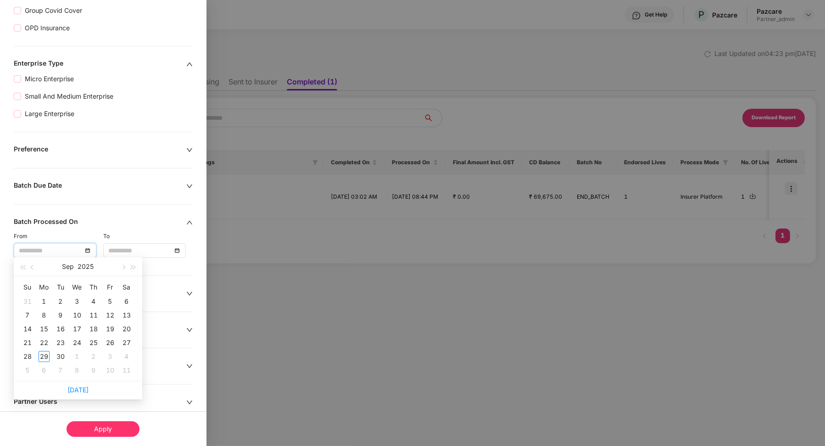
click at [75, 200] on div "Remove Test Companies Policy Types Group Health Insurance Accidental Insurance …" at bounding box center [103, 204] width 206 height 675
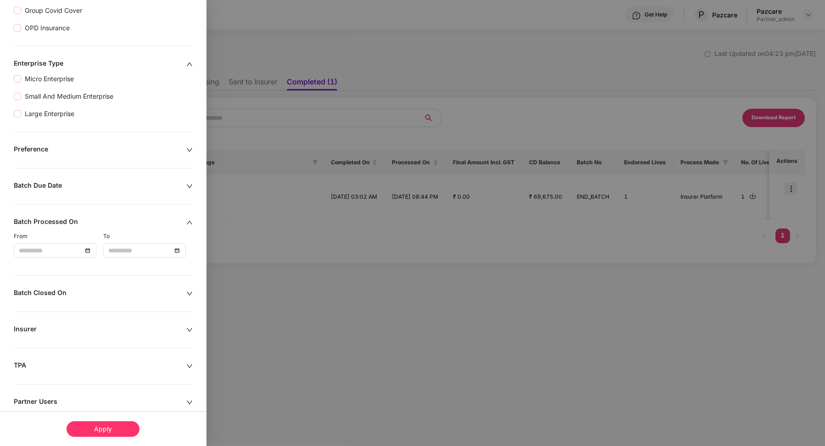
click at [76, 176] on div "Remove Test Companies Policy Types Group Health Insurance Accidental Insurance …" at bounding box center [103, 204] width 206 height 675
click at [58, 185] on div "Batch Due Date" at bounding box center [100, 186] width 172 height 10
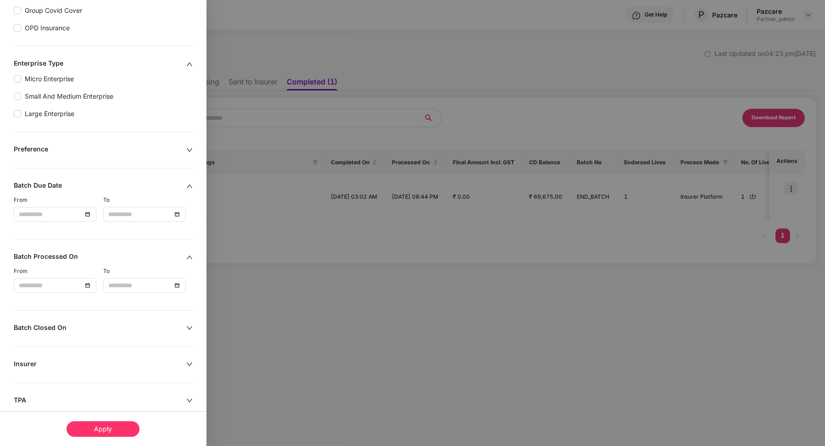
click at [38, 203] on div "From" at bounding box center [58, 209] width 89 height 26
click at [38, 209] on input at bounding box center [50, 214] width 63 height 10
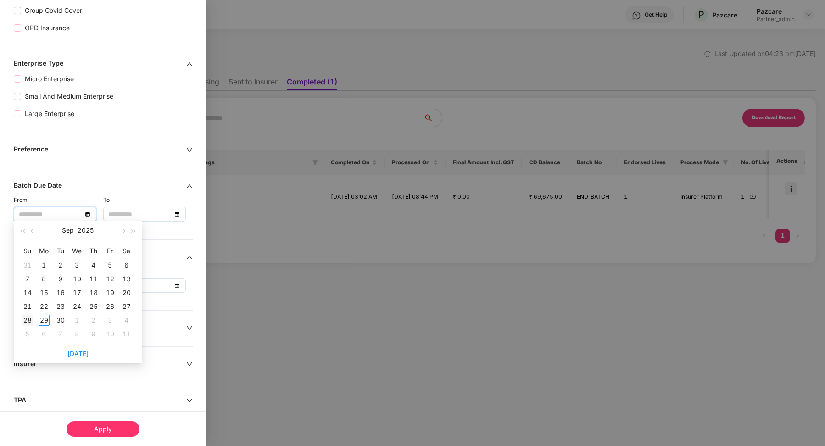
type input "**********"
click at [31, 320] on div "28" at bounding box center [27, 320] width 11 height 11
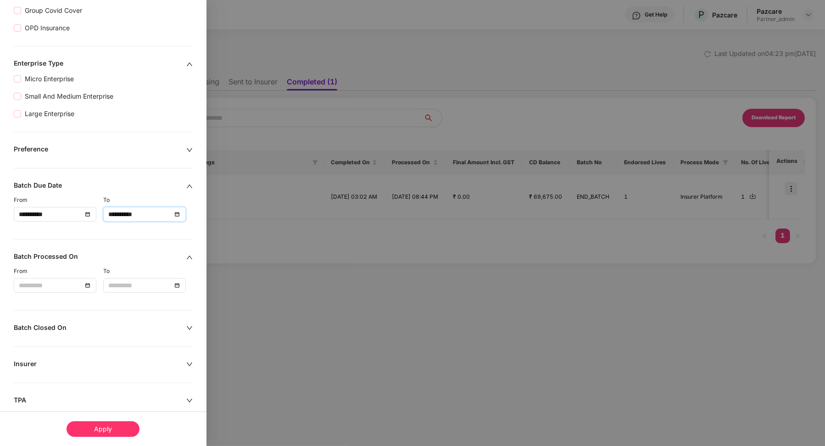
click at [121, 216] on input "**********" at bounding box center [139, 214] width 63 height 10
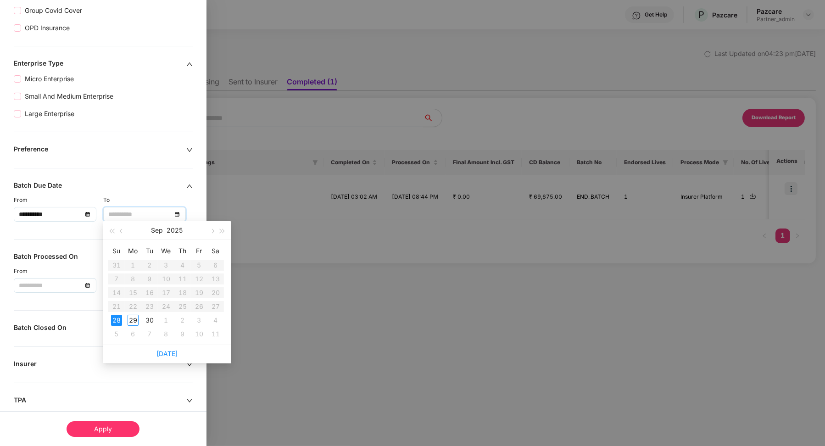
type input "**********"
click at [120, 319] on div "28" at bounding box center [116, 320] width 11 height 11
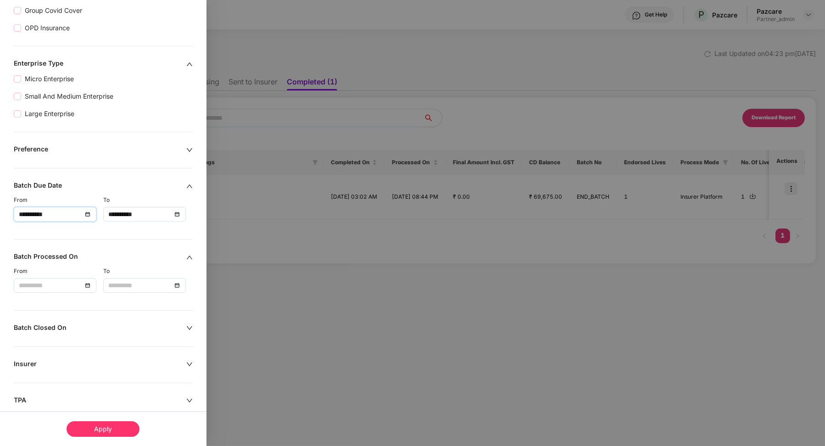
click at [76, 214] on input "**********" at bounding box center [50, 214] width 63 height 10
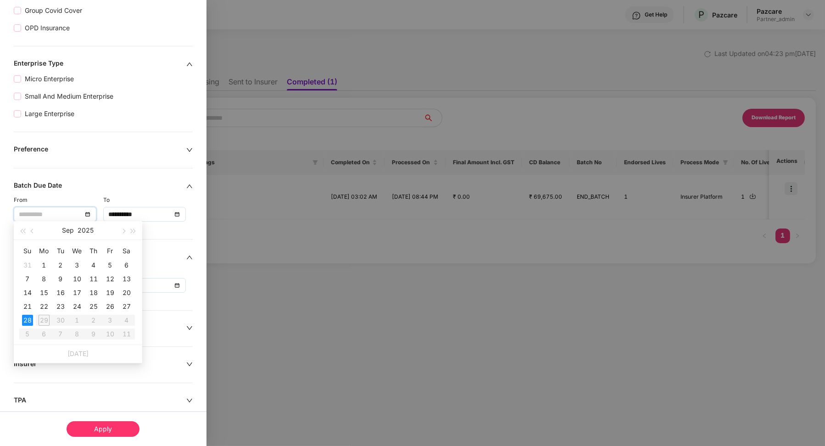
click at [31, 316] on div "28" at bounding box center [27, 320] width 11 height 11
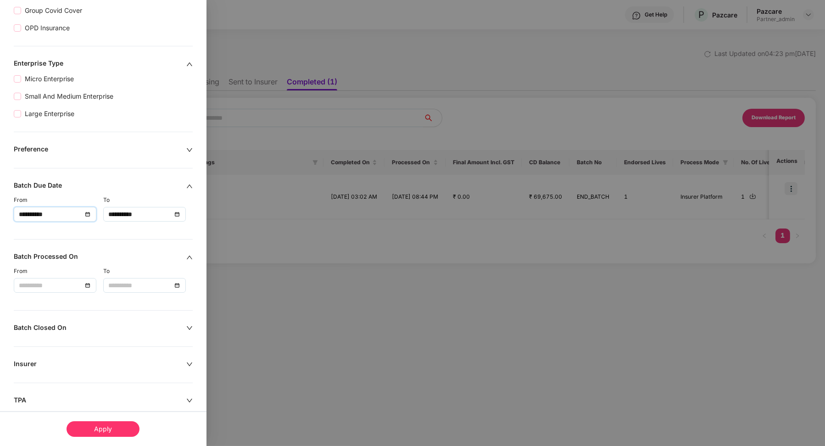
click at [82, 210] on div "**********" at bounding box center [55, 214] width 72 height 10
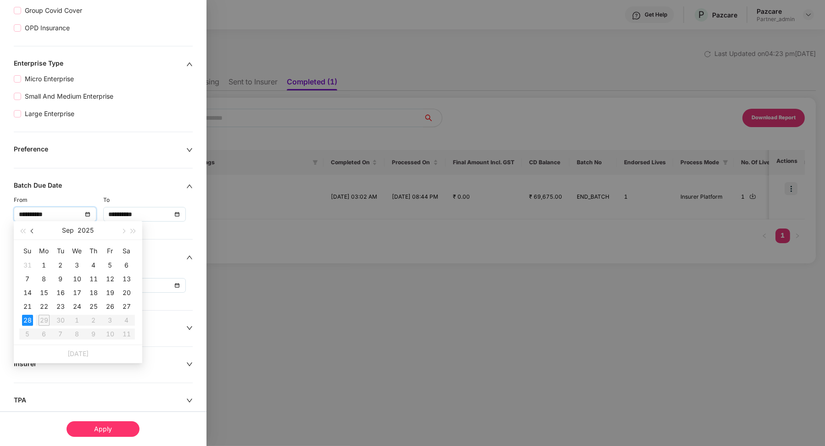
click at [30, 232] on button "button" at bounding box center [33, 230] width 10 height 18
click at [123, 232] on span "button" at bounding box center [123, 231] width 5 height 5
click at [24, 230] on span "button" at bounding box center [22, 231] width 5 height 5
type input "**********"
click at [127, 306] on div "28" at bounding box center [126, 306] width 11 height 11
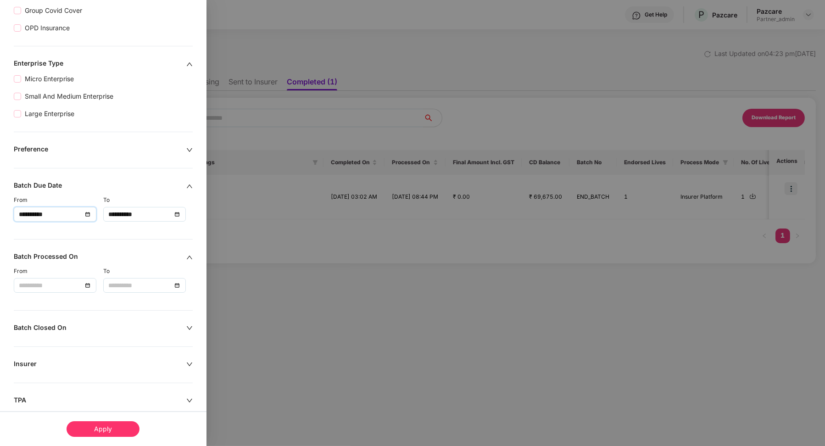
click at [96, 423] on div "Apply" at bounding box center [102, 429] width 73 height 16
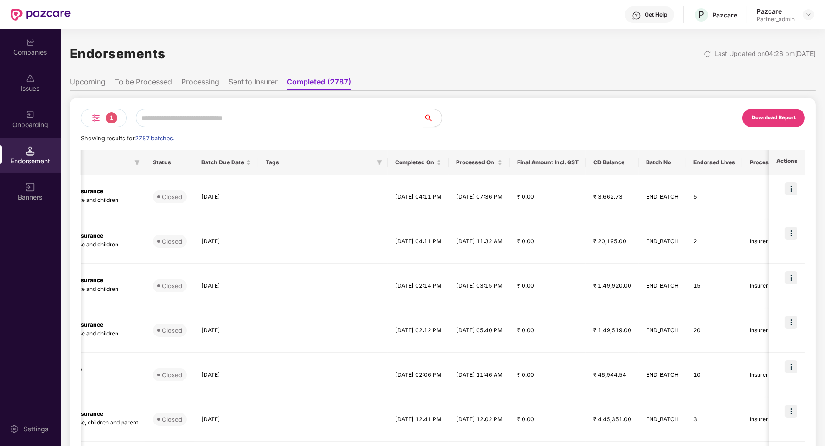
click at [91, 86] on li "Upcoming" at bounding box center [88, 83] width 36 height 13
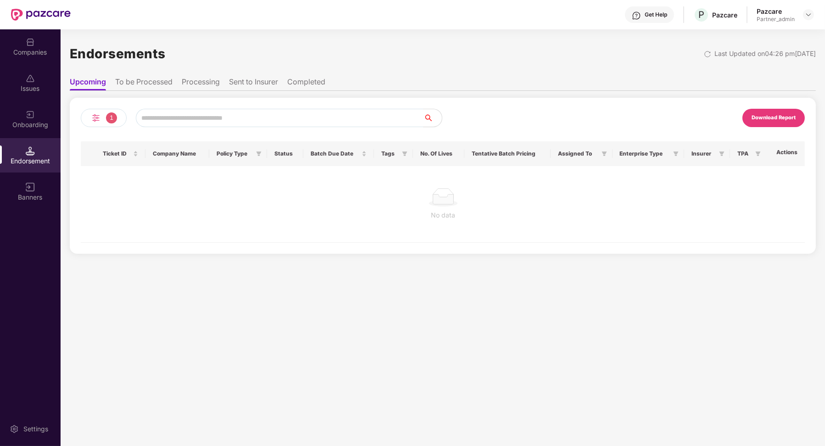
click at [142, 86] on li "To be Processed" at bounding box center [143, 83] width 57 height 13
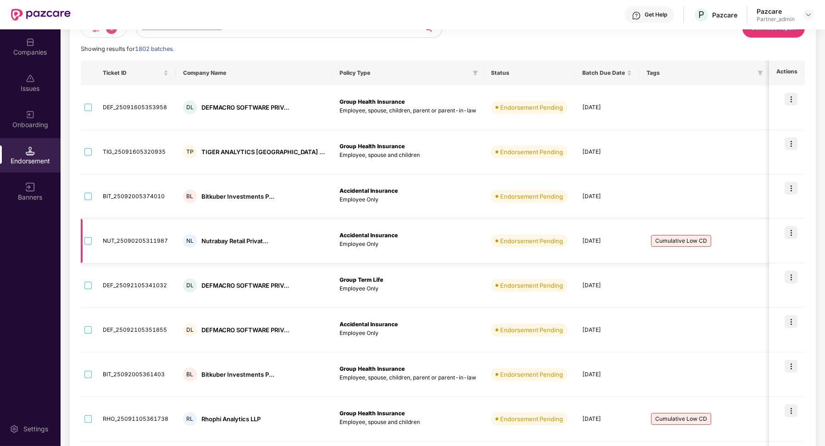
scroll to position [0, 0]
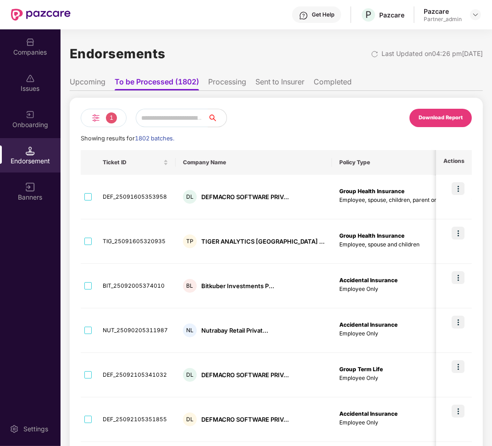
click at [187, 87] on li "To be Processed (1802)" at bounding box center [157, 83] width 84 height 13
click at [98, 122] on img at bounding box center [95, 117] width 11 height 11
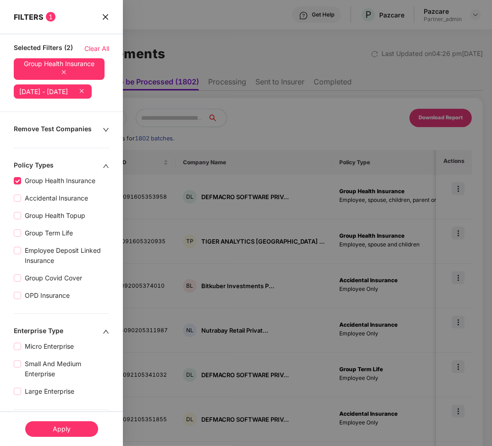
click at [70, 429] on div "Apply" at bounding box center [61, 429] width 73 height 16
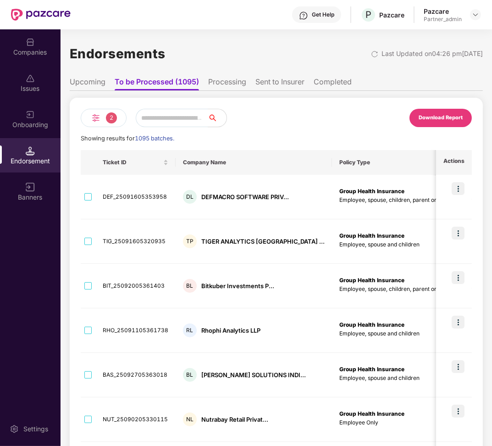
click at [432, 114] on div "Download Report" at bounding box center [441, 118] width 44 height 8
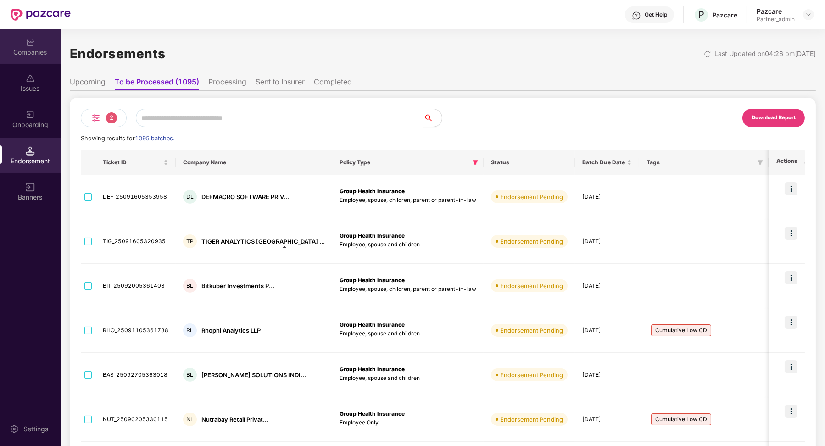
click at [40, 40] on div "Companies" at bounding box center [30, 46] width 61 height 34
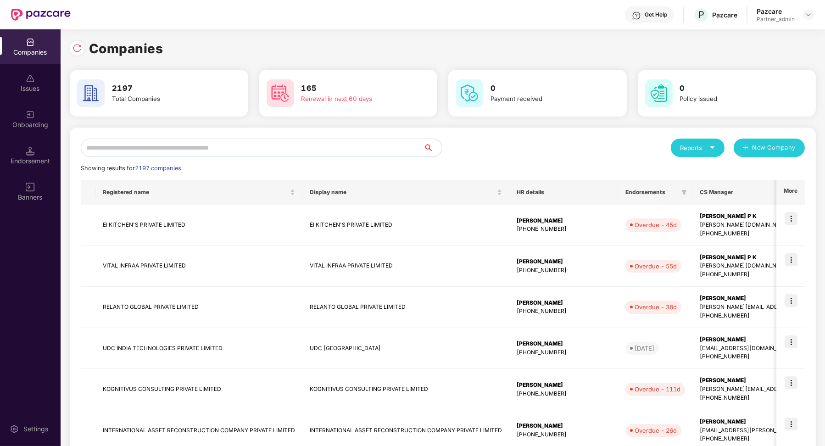
click at [183, 152] on input "text" at bounding box center [252, 147] width 343 height 18
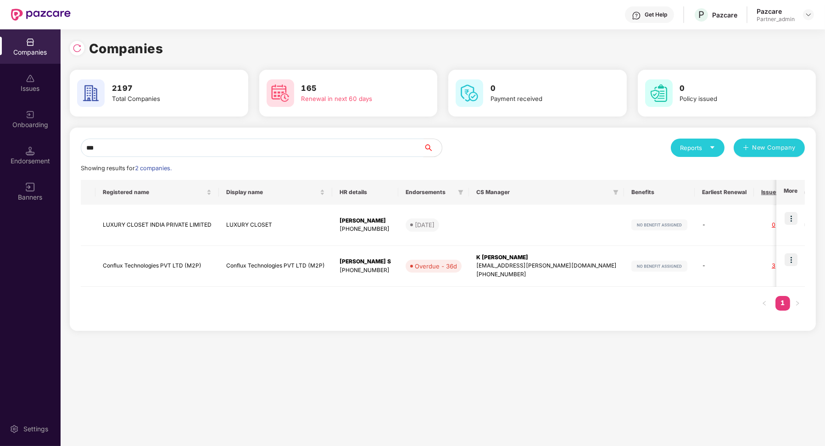
type input "***"
click at [492, 225] on td at bounding box center [790, 225] width 28 height 41
click at [492, 220] on img at bounding box center [790, 218] width 13 height 13
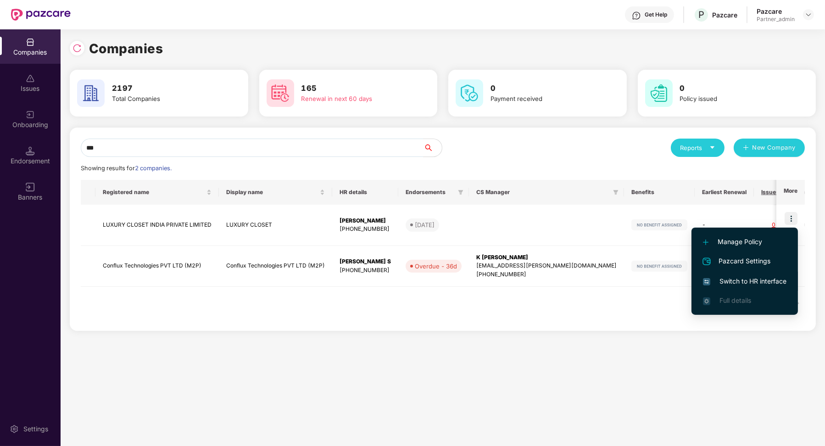
click at [492, 281] on span "Switch to HR interface" at bounding box center [744, 281] width 83 height 10
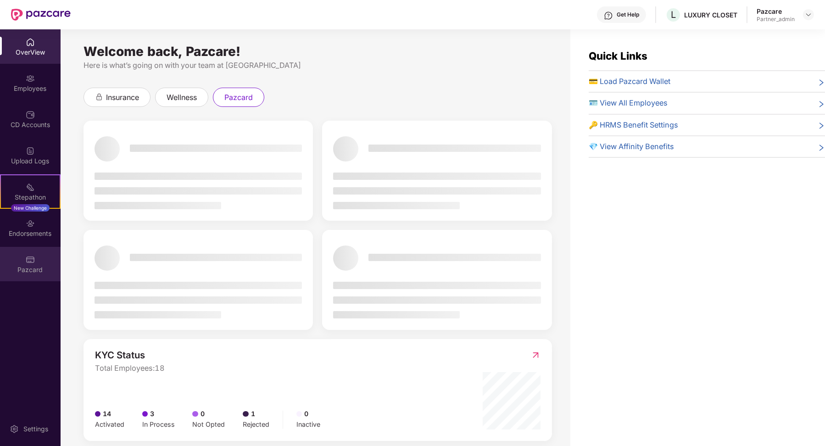
click at [46, 266] on div "Pazcard" at bounding box center [30, 269] width 61 height 9
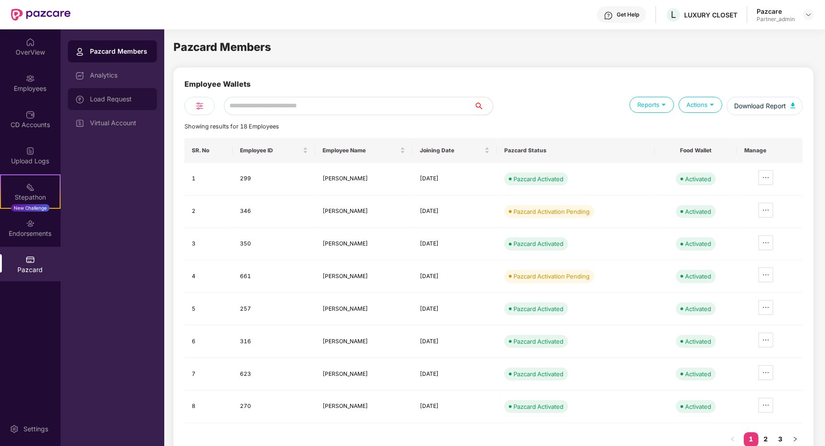
click at [129, 98] on div "Load Request" at bounding box center [120, 98] width 60 height 7
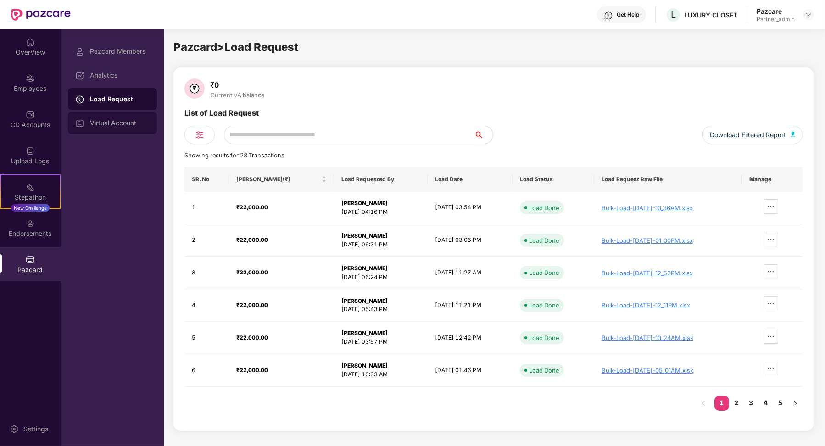
click at [127, 122] on div "Virtual Account" at bounding box center [120, 122] width 60 height 7
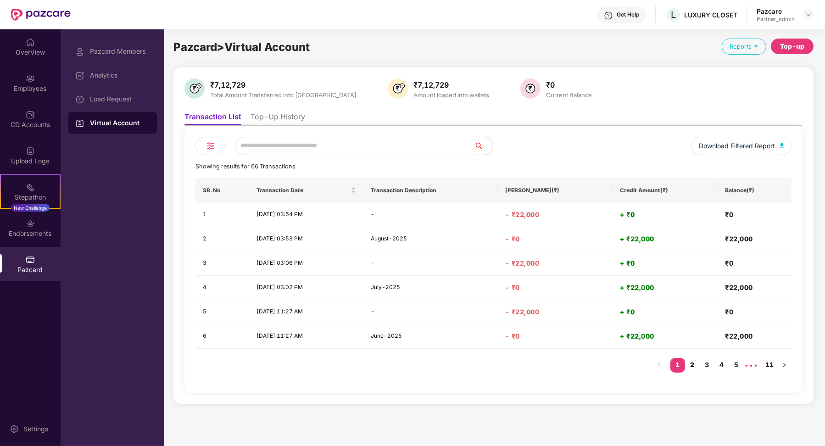
click at [492, 362] on link "2" at bounding box center [692, 365] width 15 height 14
click at [492, 367] on link "3" at bounding box center [706, 365] width 15 height 14
click at [492, 362] on link "2" at bounding box center [692, 365] width 15 height 14
click at [492, 361] on link "1" at bounding box center [677, 365] width 15 height 14
click at [492, 365] on link "2" at bounding box center [692, 365] width 15 height 14
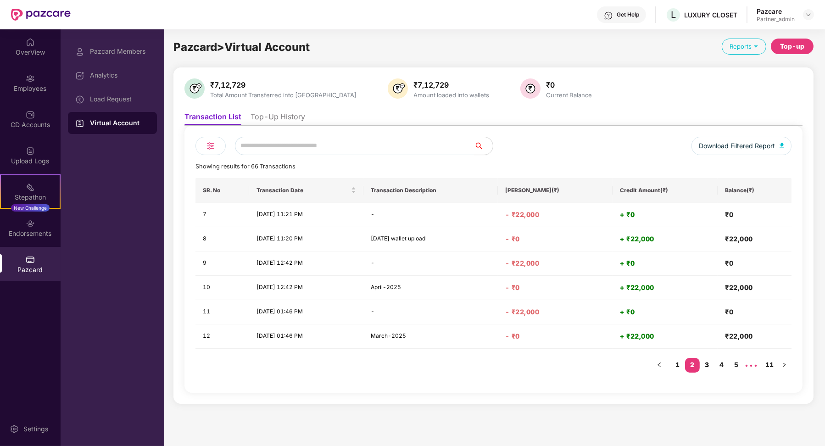
click at [492, 365] on link "3" at bounding box center [706, 365] width 15 height 14
click at [492, 365] on link "4" at bounding box center [721, 365] width 15 height 14
click at [492, 365] on link "5" at bounding box center [721, 365] width 15 height 14
click at [492, 365] on link "6" at bounding box center [721, 365] width 15 height 14
click at [492, 364] on link "7" at bounding box center [721, 365] width 15 height 14
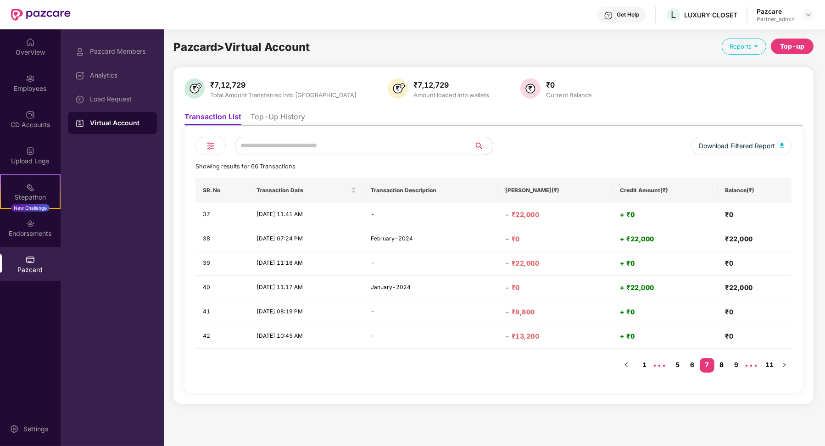
click at [492, 363] on link "8" at bounding box center [721, 365] width 15 height 14
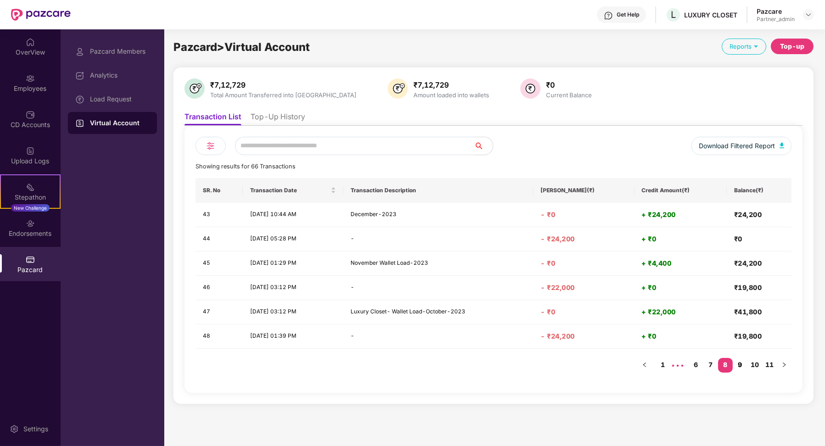
click at [492, 364] on link "9" at bounding box center [739, 365] width 15 height 14
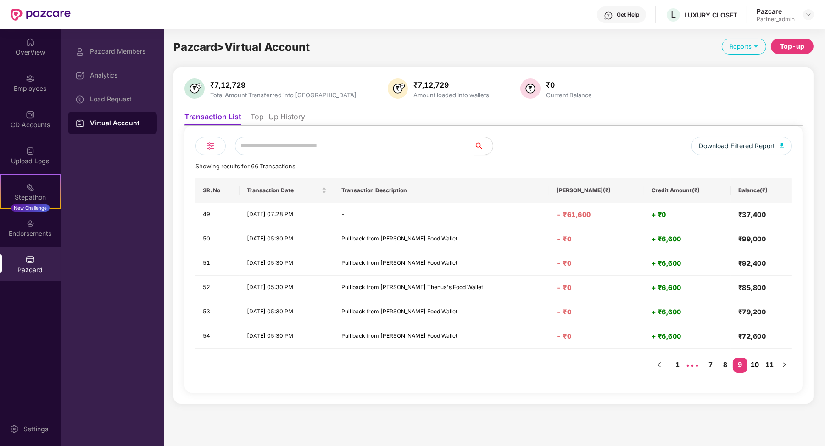
click at [492, 361] on link "10" at bounding box center [754, 365] width 15 height 14
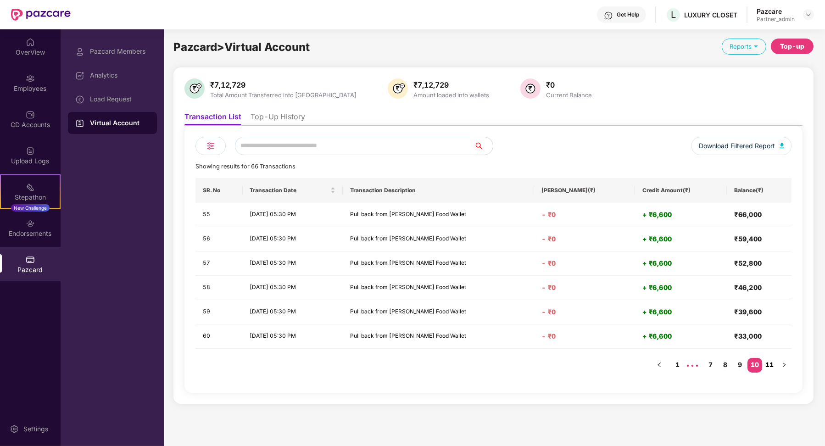
click at [492, 362] on link "11" at bounding box center [769, 365] width 15 height 14
drag, startPoint x: 649, startPoint y: 337, endPoint x: 681, endPoint y: 337, distance: 31.2
click at [492, 337] on h4 "+ ₹99,000" at bounding box center [681, 336] width 78 height 9
click at [492, 360] on link "10" at bounding box center [754, 365] width 15 height 14
click at [492, 359] on link "9" at bounding box center [739, 365] width 15 height 14
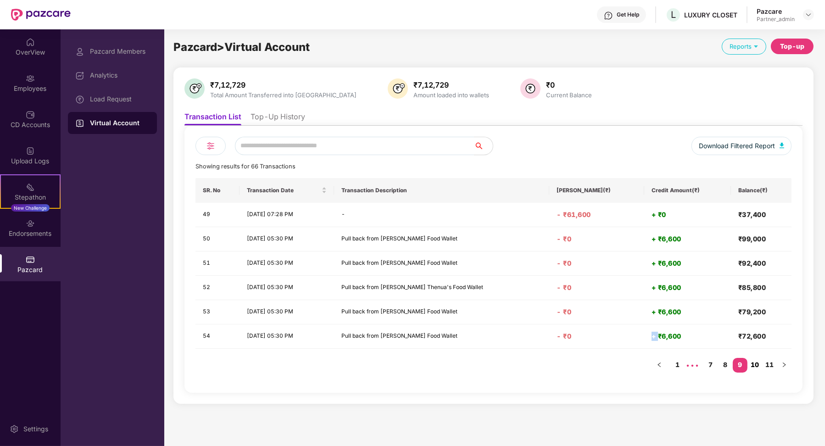
click at [492, 363] on link "10" at bounding box center [754, 365] width 15 height 14
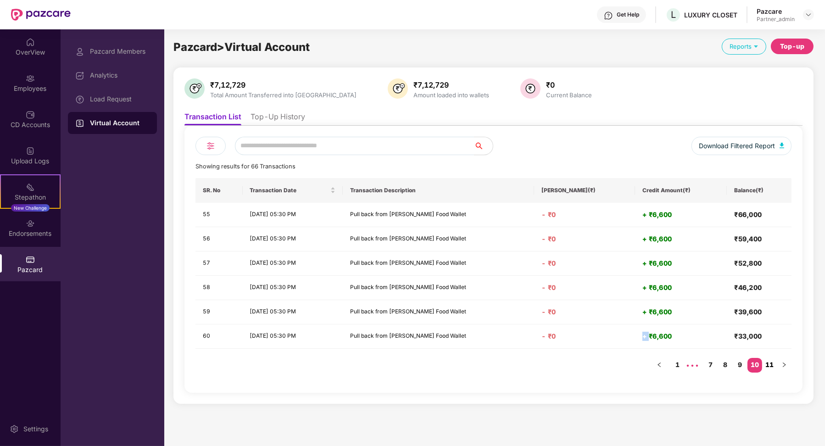
click at [492, 365] on link "11" at bounding box center [769, 365] width 15 height 14
click at [492, 344] on td "+ ₹99,000" at bounding box center [681, 336] width 92 height 24
drag, startPoint x: 654, startPoint y: 333, endPoint x: 687, endPoint y: 333, distance: 33.5
click at [492, 333] on h4 "+ ₹99,000" at bounding box center [681, 336] width 78 height 9
drag, startPoint x: 569, startPoint y: 310, endPoint x: 604, endPoint y: 310, distance: 35.3
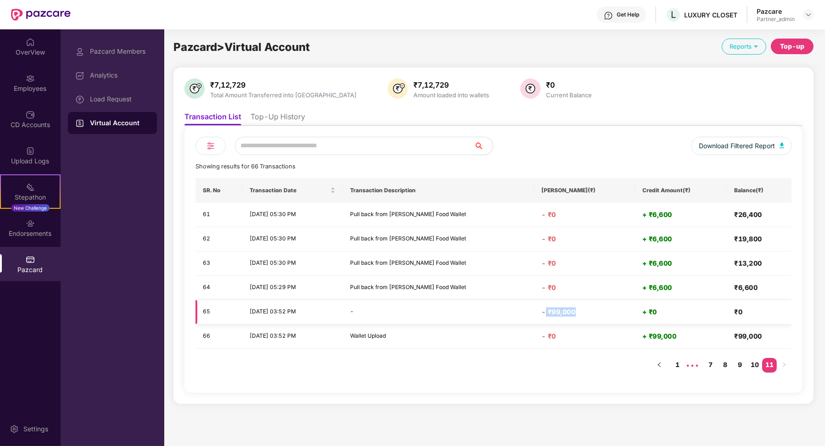
click at [492, 310] on h4 "- ₹99,000" at bounding box center [584, 311] width 86 height 9
click at [302, 118] on li "Top-Up History" at bounding box center [277, 118] width 55 height 13
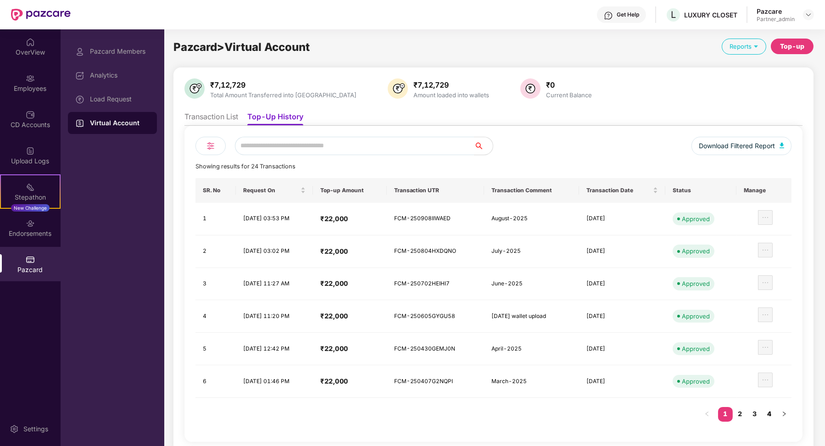
click at [492, 410] on link "4" at bounding box center [769, 414] width 15 height 14
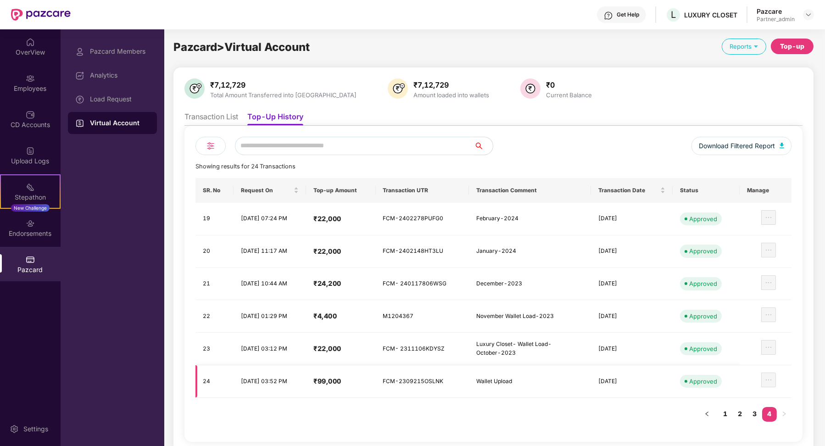
drag, startPoint x: 241, startPoint y: 379, endPoint x: 295, endPoint y: 379, distance: 54.1
click at [295, 379] on td "[DATE] 03:52 PM" at bounding box center [269, 381] width 72 height 33
click at [222, 116] on li "Transaction List" at bounding box center [211, 118] width 54 height 13
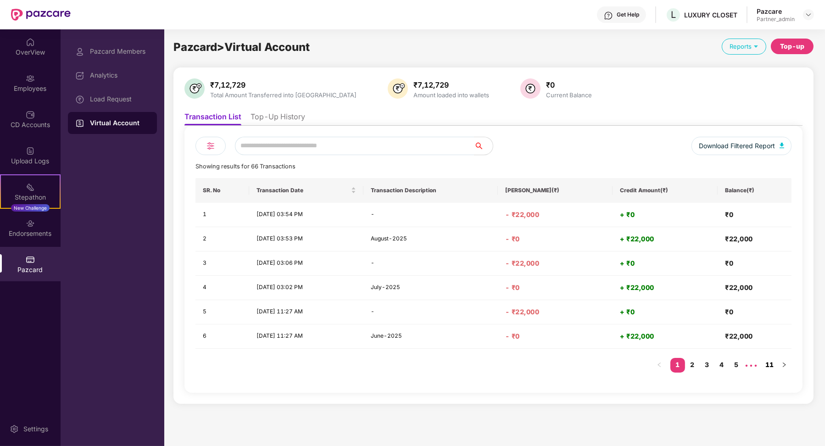
click at [492, 365] on link "11" at bounding box center [769, 365] width 15 height 14
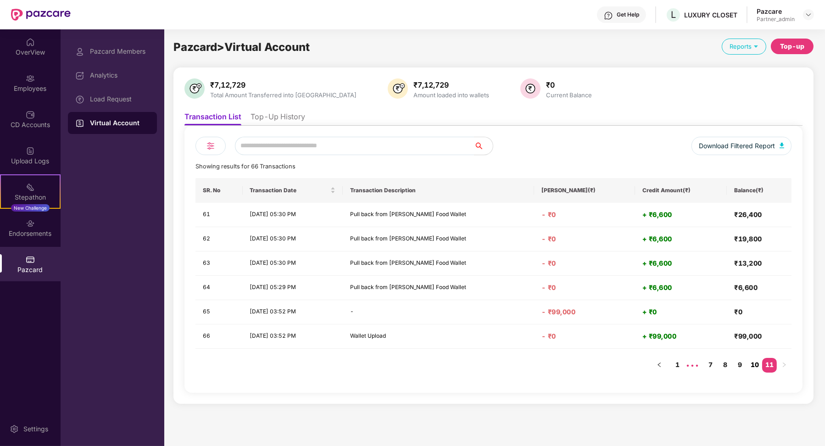
click at [492, 363] on link "10" at bounding box center [754, 365] width 15 height 14
click at [492, 363] on link "9" at bounding box center [739, 365] width 15 height 14
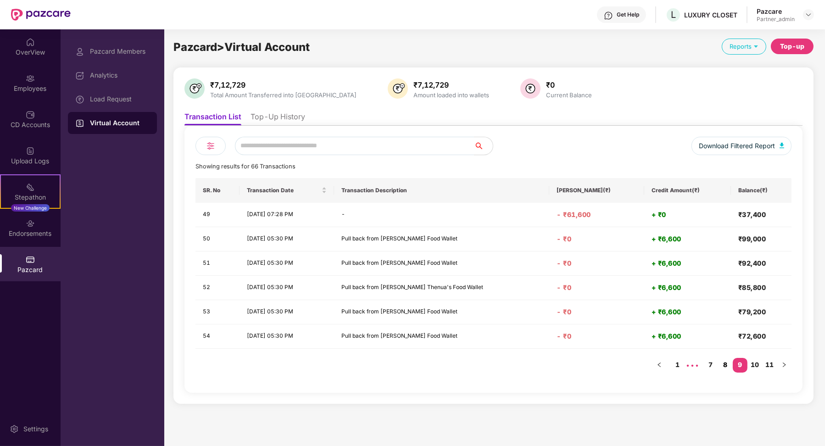
click at [492, 362] on link "8" at bounding box center [725, 365] width 15 height 14
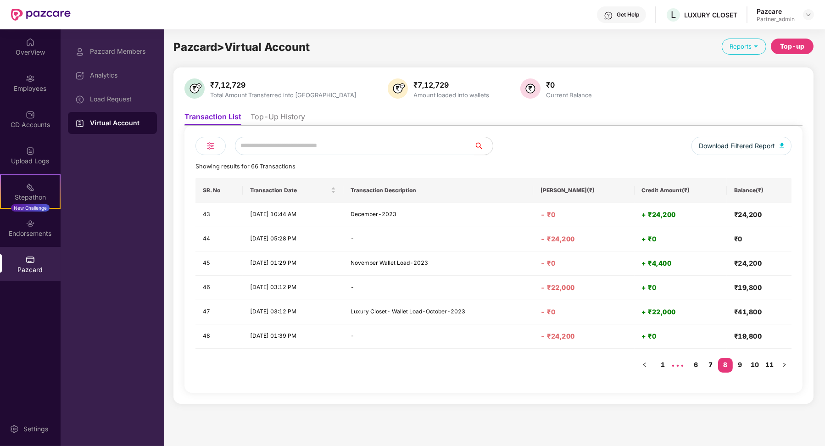
click at [492, 364] on link "7" at bounding box center [710, 365] width 15 height 14
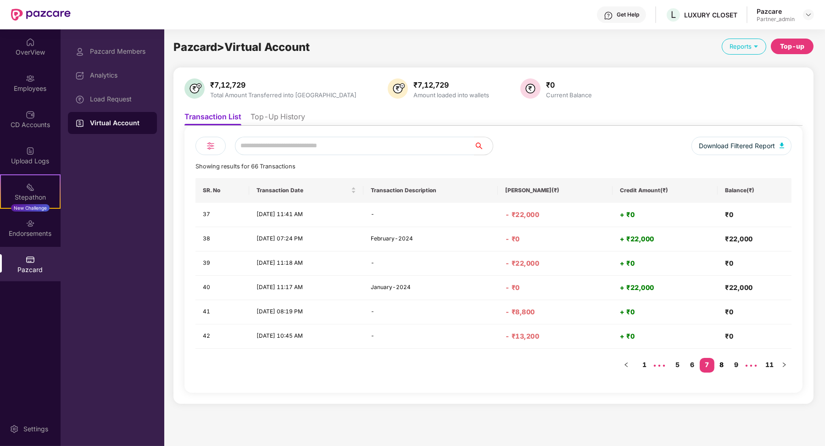
click at [492, 365] on link "8" at bounding box center [721, 365] width 15 height 14
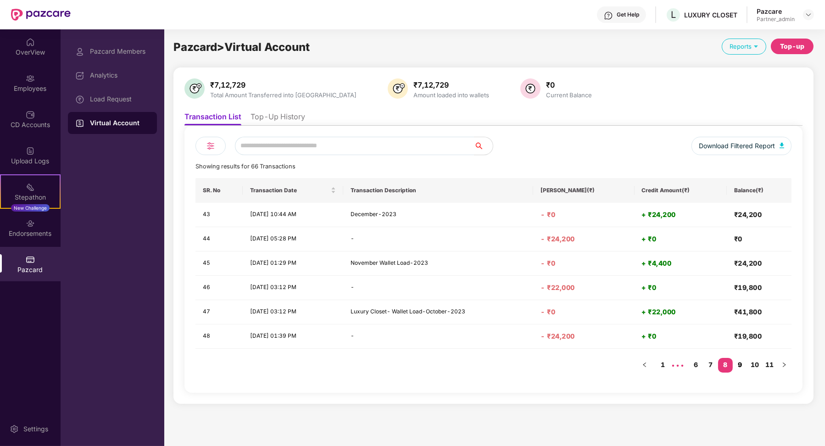
click at [492, 363] on link "9" at bounding box center [739, 365] width 15 height 14
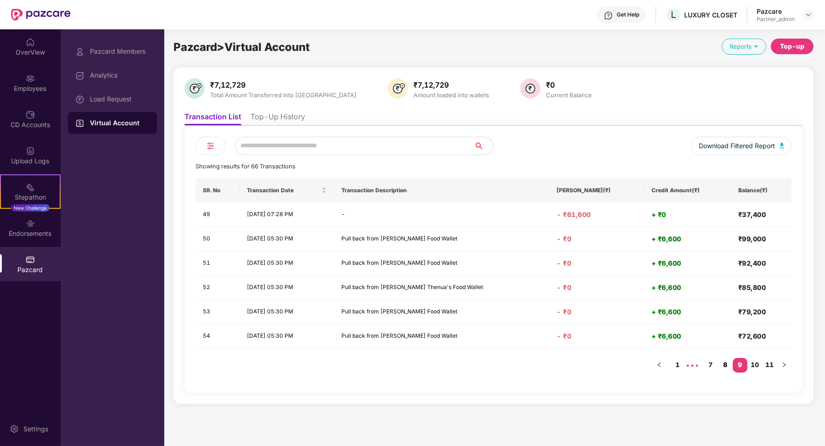
click at [492, 362] on link "8" at bounding box center [725, 365] width 15 height 14
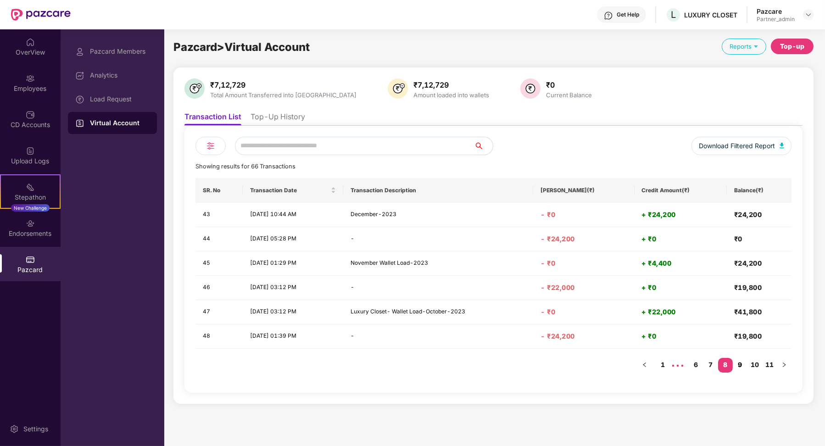
click at [492, 366] on link "9" at bounding box center [739, 365] width 15 height 14
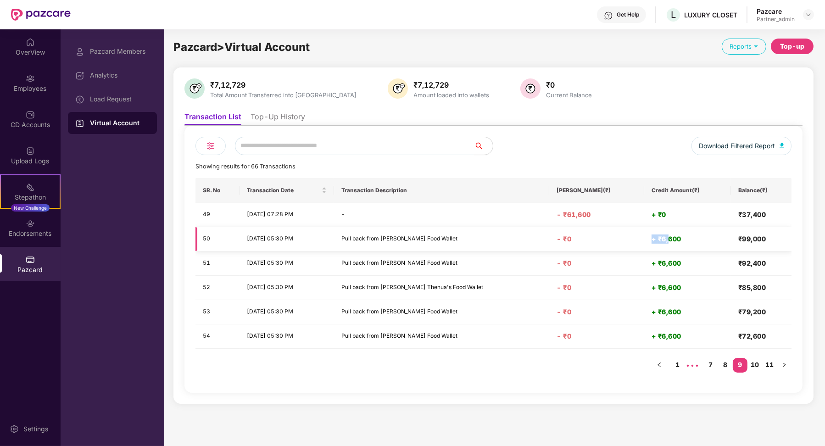
drag, startPoint x: 645, startPoint y: 238, endPoint x: 661, endPoint y: 239, distance: 15.6
click at [492, 240] on h4 "+ ₹6,600" at bounding box center [687, 238] width 72 height 9
click at [492, 362] on link "11" at bounding box center [769, 365] width 15 height 14
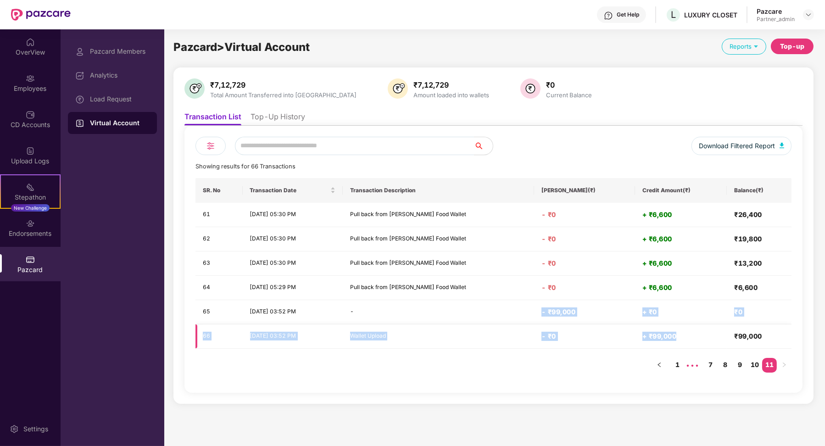
drag, startPoint x: 567, startPoint y: 307, endPoint x: 705, endPoint y: 337, distance: 141.1
click at [492, 335] on tbody "61 [DATE] 05:30 PM Pull back from [PERSON_NAME] Food Wallet - ₹0 + ₹6,600 ₹26,4…" at bounding box center [493, 276] width 596 height 146
click at [492, 367] on link "10" at bounding box center [754, 365] width 15 height 14
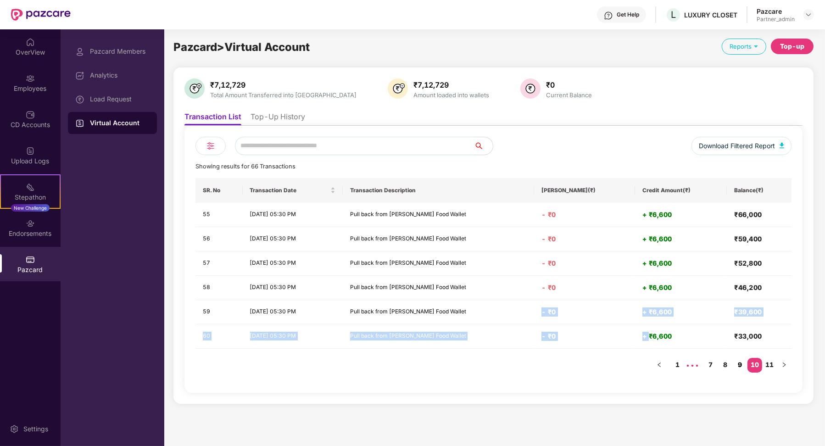
click at [492, 365] on link "9" at bounding box center [739, 365] width 15 height 14
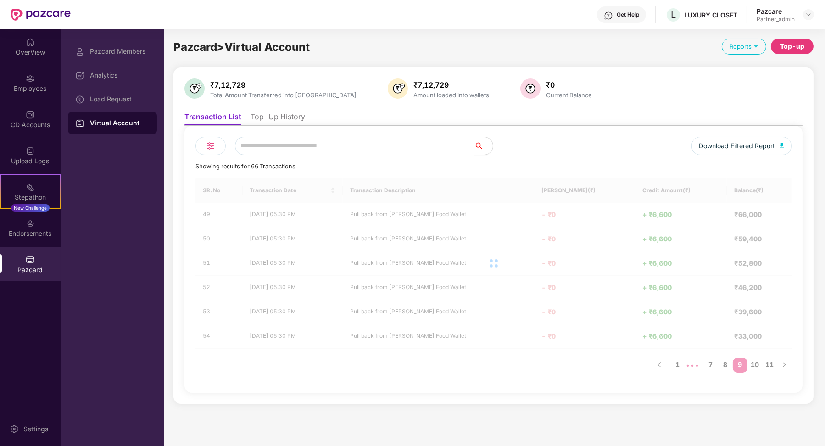
click at [492, 363] on div "SR. No Transaction Date Transaction Description Debit Amount(₹) Credit Amount(₹…" at bounding box center [493, 280] width 596 height 204
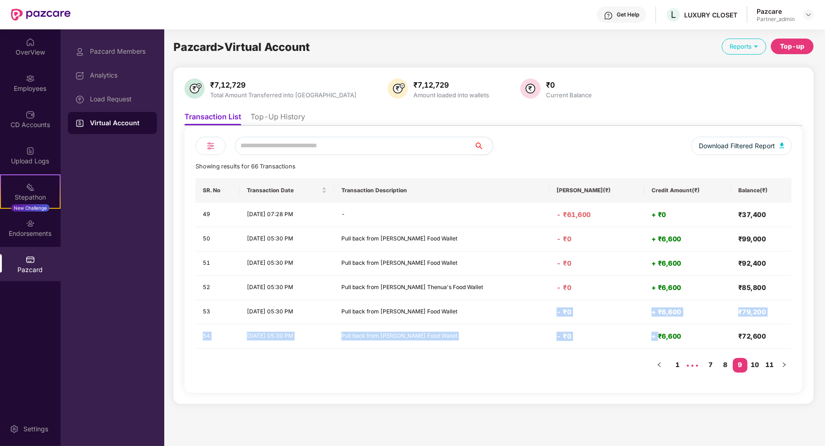
click at [492, 363] on link "8" at bounding box center [725, 365] width 15 height 14
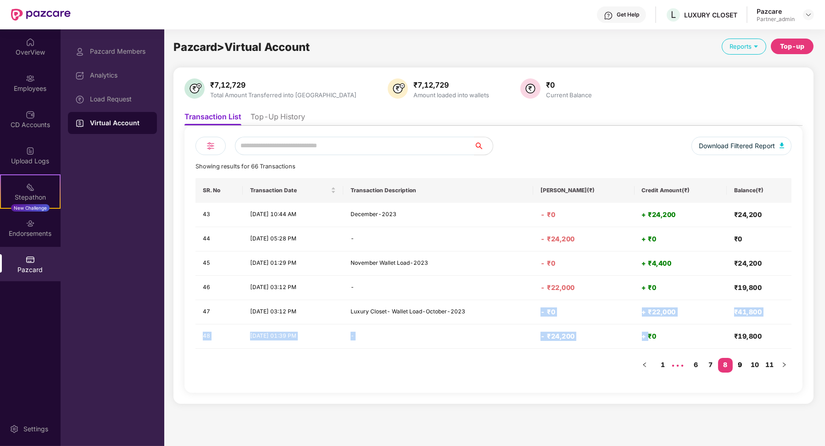
click at [492, 362] on link "9" at bounding box center [739, 365] width 15 height 14
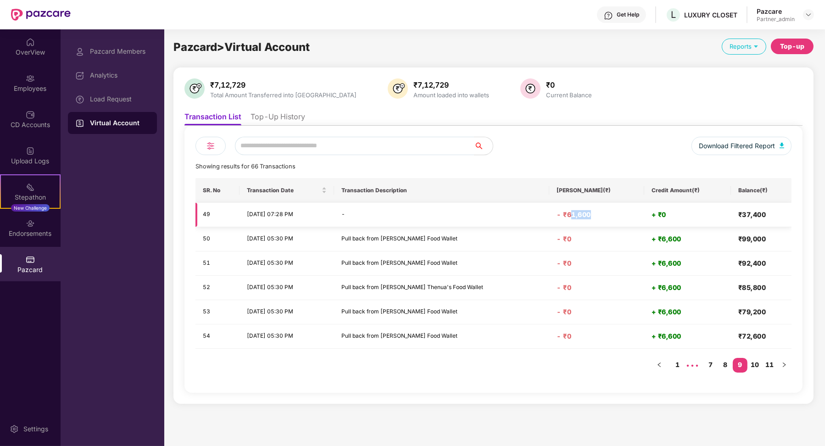
drag, startPoint x: 574, startPoint y: 213, endPoint x: 606, endPoint y: 213, distance: 32.1
click at [492, 213] on h4 "- ₹61,600" at bounding box center [596, 214] width 80 height 9
drag, startPoint x: 731, startPoint y: 215, endPoint x: 745, endPoint y: 215, distance: 14.7
click at [492, 215] on td "₹37,400" at bounding box center [761, 215] width 61 height 24
drag, startPoint x: 737, startPoint y: 240, endPoint x: 769, endPoint y: 238, distance: 31.2
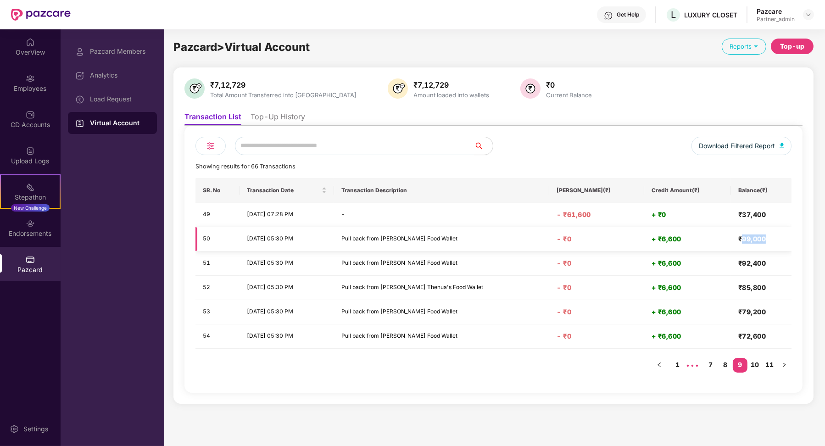
click at [492, 239] on h4 "₹99,000" at bounding box center [761, 238] width 46 height 9
drag, startPoint x: 566, startPoint y: 217, endPoint x: 597, endPoint y: 216, distance: 30.3
click at [492, 216] on h4 "- ₹61,600" at bounding box center [596, 214] width 80 height 9
drag, startPoint x: 740, startPoint y: 214, endPoint x: 770, endPoint y: 212, distance: 30.8
click at [492, 212] on h4 "₹37,400" at bounding box center [761, 214] width 46 height 9
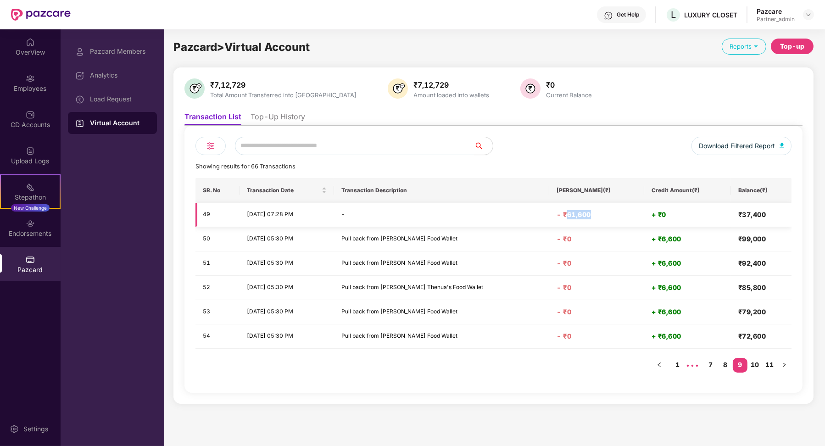
drag, startPoint x: 570, startPoint y: 216, endPoint x: 603, endPoint y: 216, distance: 33.0
click at [492, 216] on h4 "- ₹61,600" at bounding box center [596, 214] width 80 height 9
click at [492, 361] on link "8" at bounding box center [725, 365] width 15 height 14
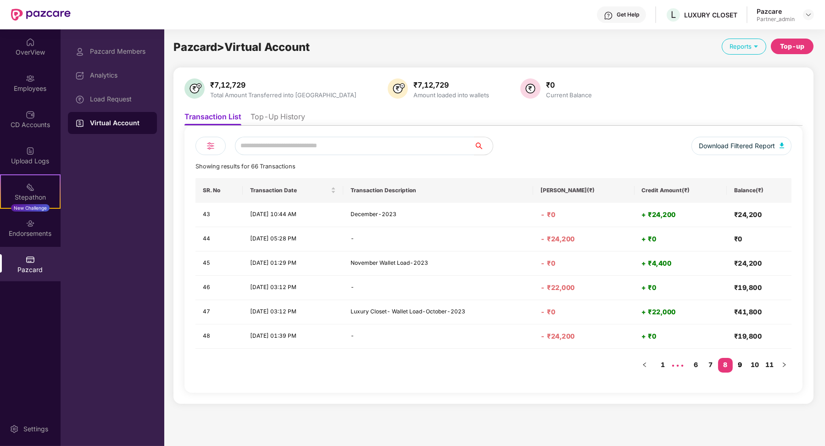
click at [492, 364] on link "9" at bounding box center [739, 365] width 15 height 14
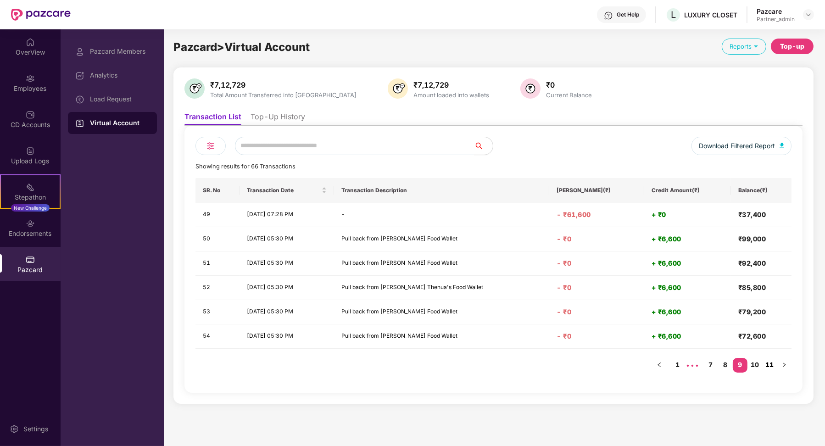
click at [492, 364] on link "11" at bounding box center [769, 365] width 15 height 14
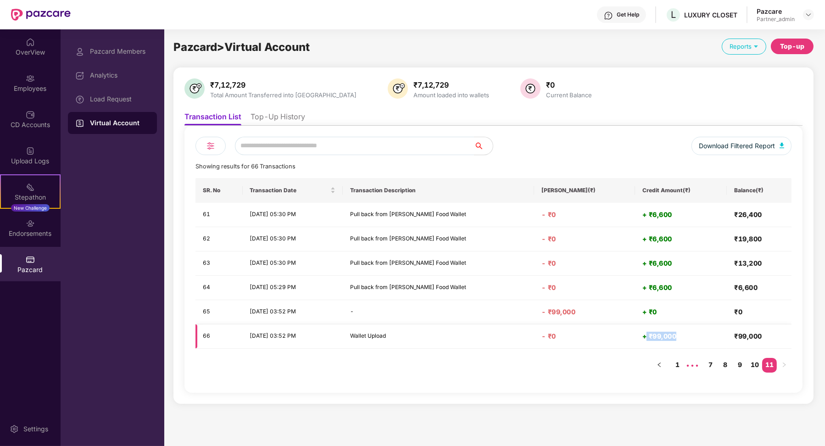
drag, startPoint x: 653, startPoint y: 333, endPoint x: 694, endPoint y: 332, distance: 41.3
click at [492, 333] on h4 "+ ₹99,000" at bounding box center [681, 336] width 78 height 9
drag, startPoint x: 570, startPoint y: 312, endPoint x: 613, endPoint y: 312, distance: 43.1
click at [492, 312] on h4 "- ₹99,000" at bounding box center [584, 311] width 86 height 9
click at [492, 367] on link "10" at bounding box center [754, 365] width 15 height 14
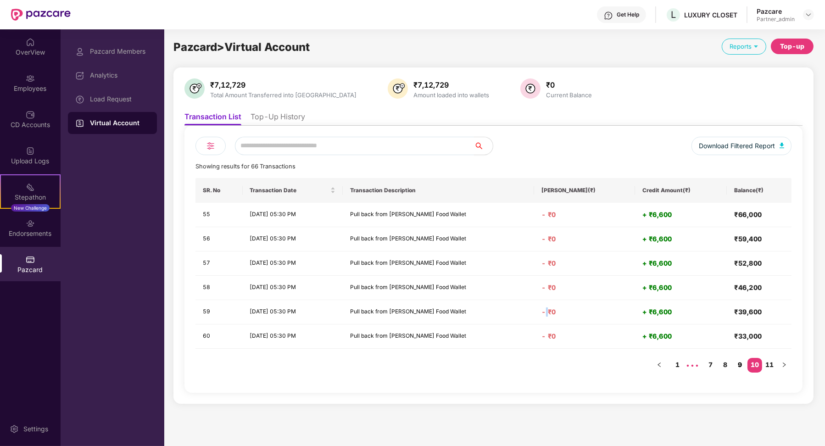
click at [492, 364] on link "9" at bounding box center [739, 365] width 15 height 14
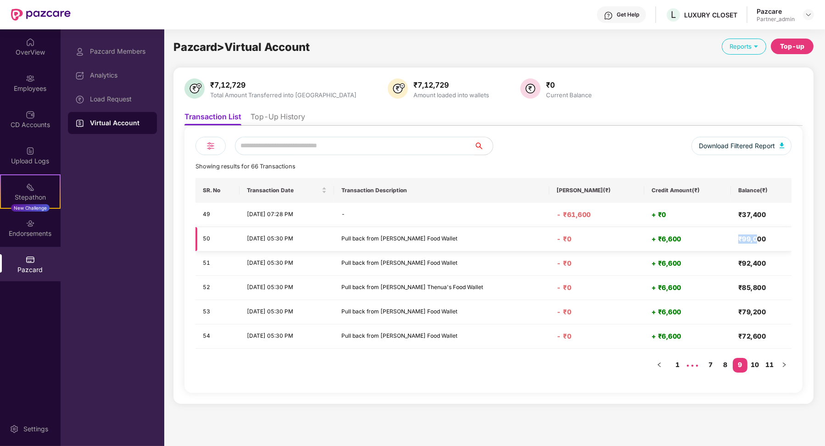
drag, startPoint x: 733, startPoint y: 239, endPoint x: 756, endPoint y: 240, distance: 22.9
click at [492, 240] on td "₹99,000" at bounding box center [761, 239] width 61 height 24
drag, startPoint x: 568, startPoint y: 210, endPoint x: 648, endPoint y: 214, distance: 80.4
click at [492, 215] on tr "49 [DATE] 07:28 PM - - ₹61,600 + ₹0 ₹37,400" at bounding box center [493, 215] width 596 height 24
drag, startPoint x: 562, startPoint y: 214, endPoint x: 699, endPoint y: 215, distance: 137.1
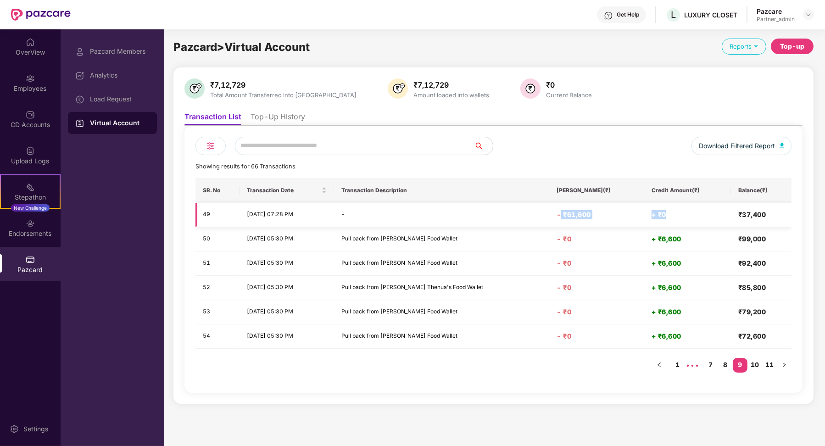
click at [492, 215] on tr "49 [DATE] 07:28 PM - - ₹61,600 + ₹0 ₹37,400" at bounding box center [493, 215] width 596 height 24
drag, startPoint x: 736, startPoint y: 233, endPoint x: 751, endPoint y: 234, distance: 15.7
click at [492, 235] on td "₹99,000" at bounding box center [761, 239] width 61 height 24
drag, startPoint x: 770, startPoint y: 239, endPoint x: 734, endPoint y: 240, distance: 35.8
click at [492, 240] on td "₹99,000" at bounding box center [761, 239] width 61 height 24
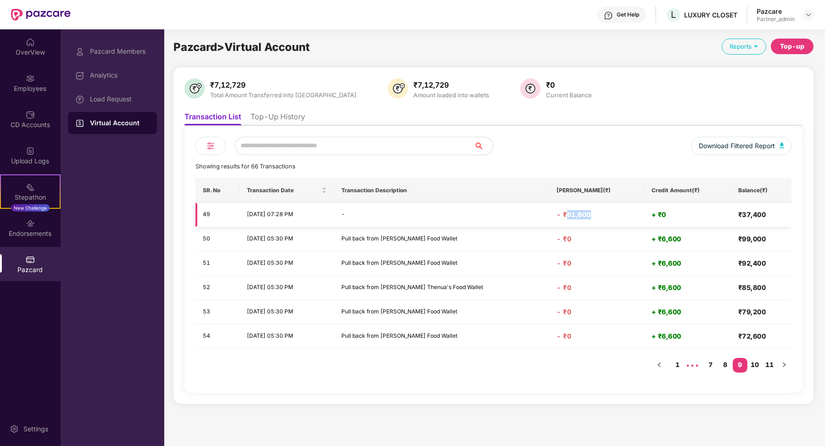
drag, startPoint x: 568, startPoint y: 215, endPoint x: 594, endPoint y: 214, distance: 26.6
click at [492, 214] on h4 "- ₹61,600" at bounding box center [596, 214] width 80 height 9
click at [492, 365] on link "8" at bounding box center [725, 365] width 15 height 14
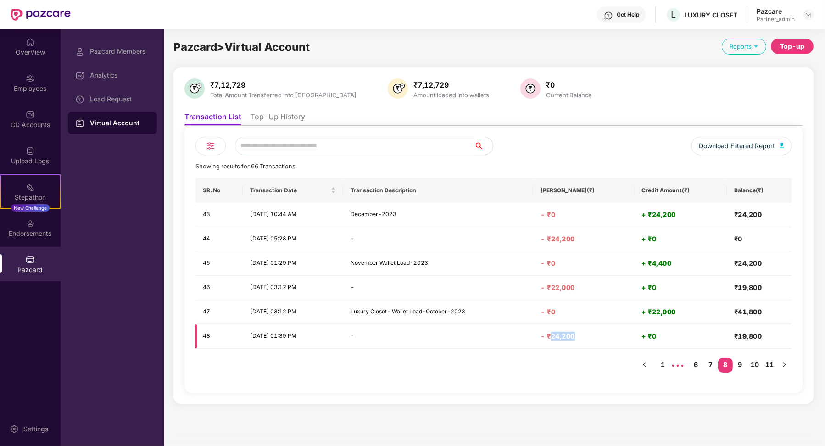
drag, startPoint x: 568, startPoint y: 336, endPoint x: 593, endPoint y: 336, distance: 25.7
click at [492, 336] on h4 "- ₹24,200" at bounding box center [583, 336] width 86 height 9
drag, startPoint x: 568, startPoint y: 287, endPoint x: 597, endPoint y: 288, distance: 28.9
click at [492, 288] on h4 "- ₹22,000" at bounding box center [583, 287] width 86 height 9
drag, startPoint x: 654, startPoint y: 312, endPoint x: 676, endPoint y: 312, distance: 21.6
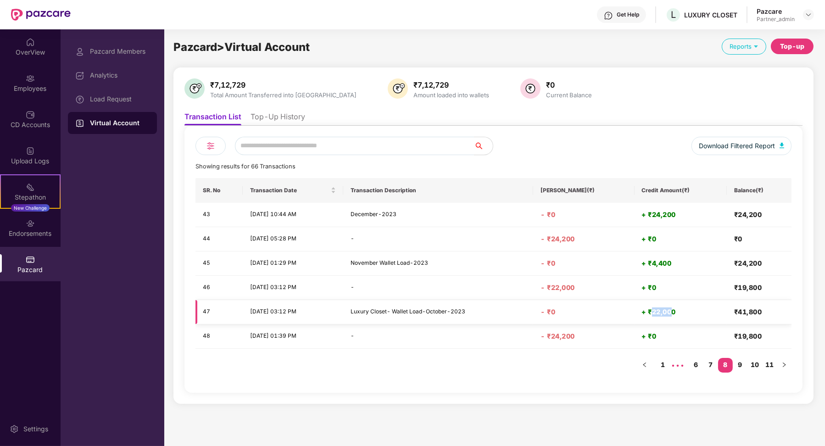
click at [492, 312] on h4 "+ ₹22,000" at bounding box center [681, 311] width 78 height 9
click at [492, 315] on h4 "+ ₹22,000" at bounding box center [681, 311] width 78 height 9
drag, startPoint x: 653, startPoint y: 311, endPoint x: 679, endPoint y: 312, distance: 25.7
click at [492, 312] on h4 "+ ₹22,000" at bounding box center [681, 311] width 78 height 9
drag, startPoint x: 650, startPoint y: 259, endPoint x: 676, endPoint y: 260, distance: 26.2
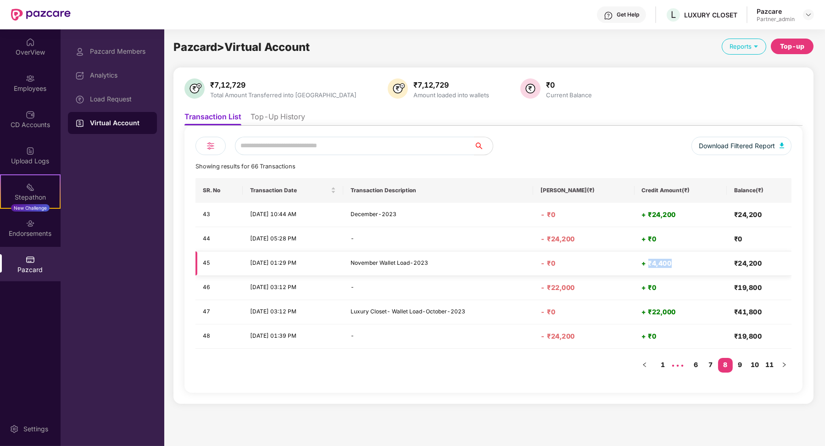
click at [492, 260] on h4 "+ ₹4,400" at bounding box center [681, 263] width 78 height 9
click at [283, 122] on li "Top-Up History" at bounding box center [277, 118] width 55 height 13
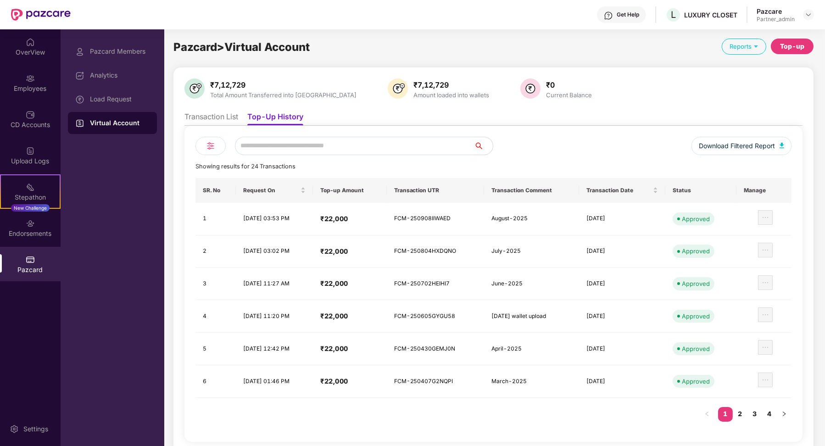
scroll to position [3, 0]
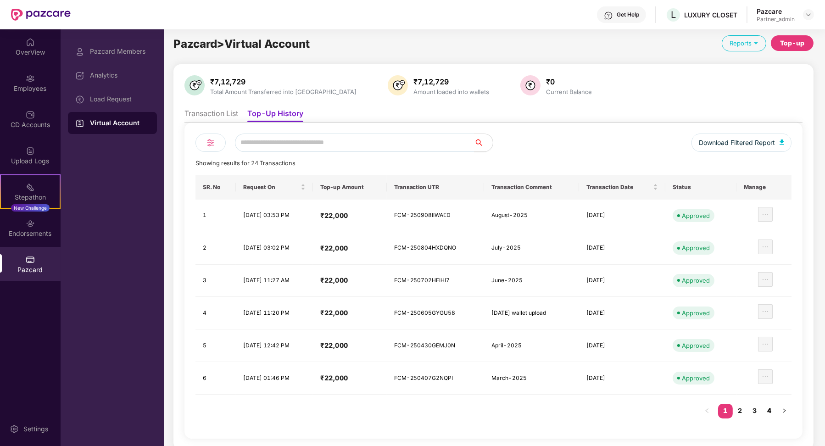
click at [492, 407] on link "4" at bounding box center [769, 411] width 15 height 14
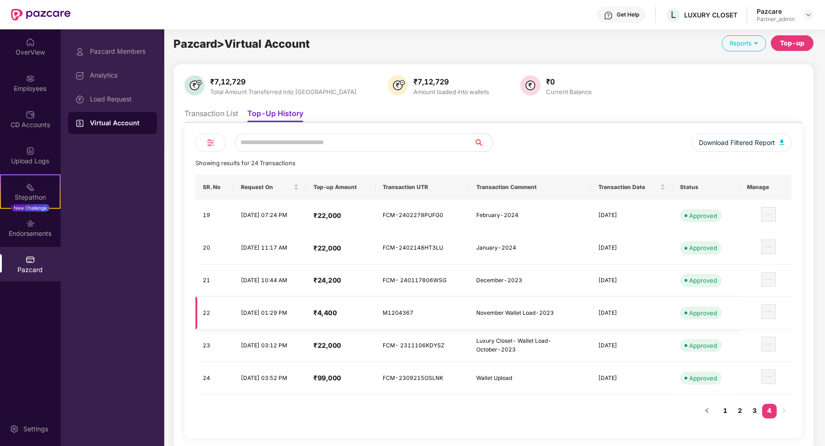
drag, startPoint x: 234, startPoint y: 309, endPoint x: 664, endPoint y: 310, distance: 429.2
click at [492, 310] on tr "22 [DATE] 01:29 PM ₹4,400 M1204367 November Wallet Load-2023 [DATE] Approved" at bounding box center [493, 313] width 596 height 33
drag, startPoint x: 235, startPoint y: 343, endPoint x: 455, endPoint y: 337, distance: 220.2
click at [455, 337] on tr "23 [DATE] 03:12 PM ₹22,000 FCM- 2311106KDYSZ Luxury Closet- Wallet Load-October…" at bounding box center [493, 345] width 596 height 33
click at [206, 114] on li "Transaction List" at bounding box center [211, 115] width 54 height 13
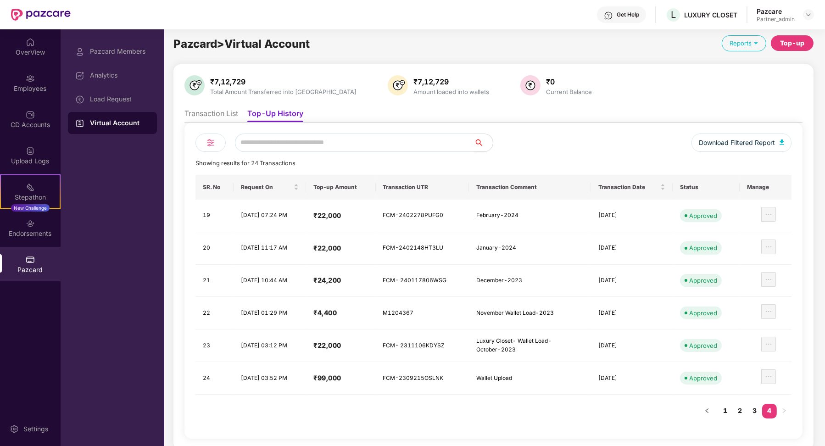
scroll to position [0, 0]
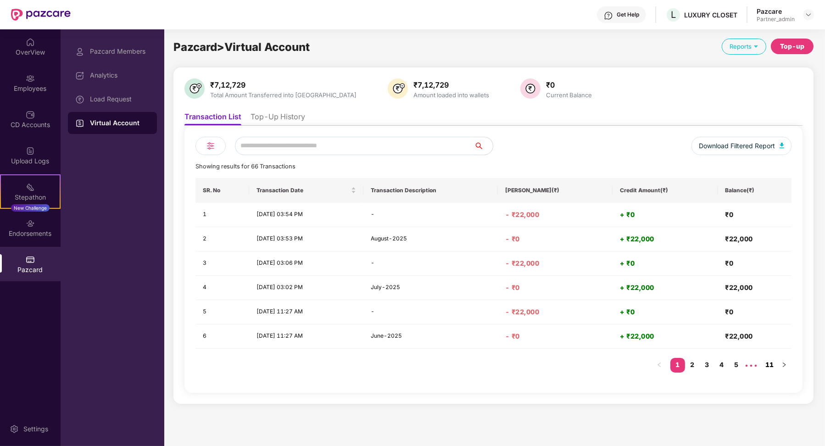
click at [492, 364] on link "11" at bounding box center [769, 365] width 15 height 14
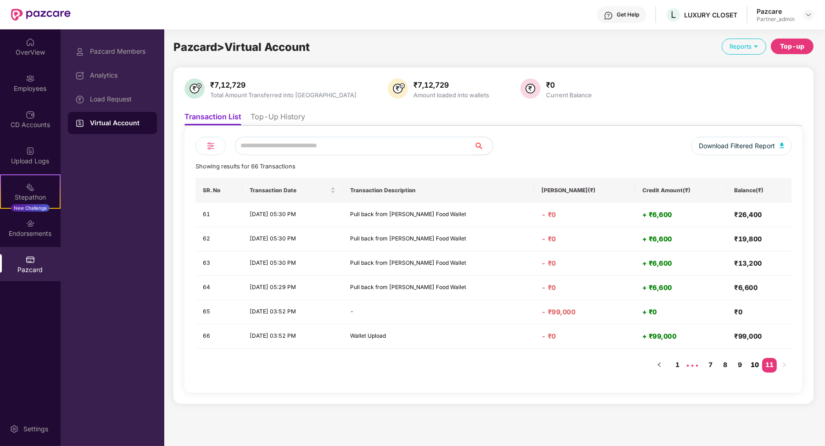
click at [492, 362] on link "10" at bounding box center [754, 365] width 15 height 14
click at [492, 363] on link "9" at bounding box center [739, 365] width 15 height 14
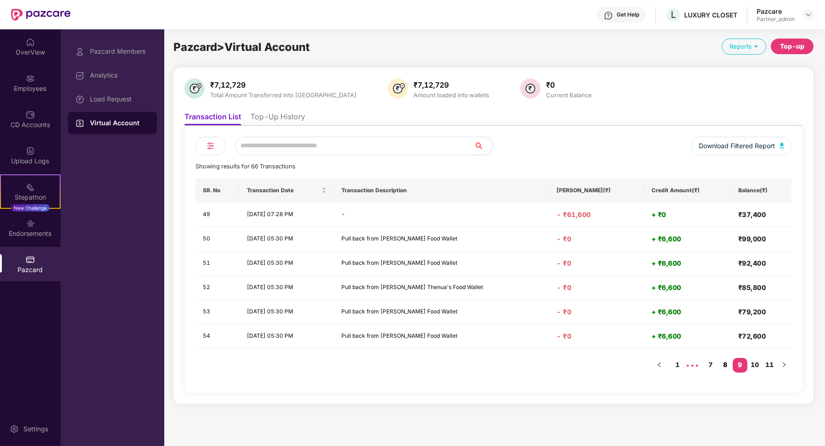
click at [492, 363] on link "8" at bounding box center [725, 365] width 15 height 14
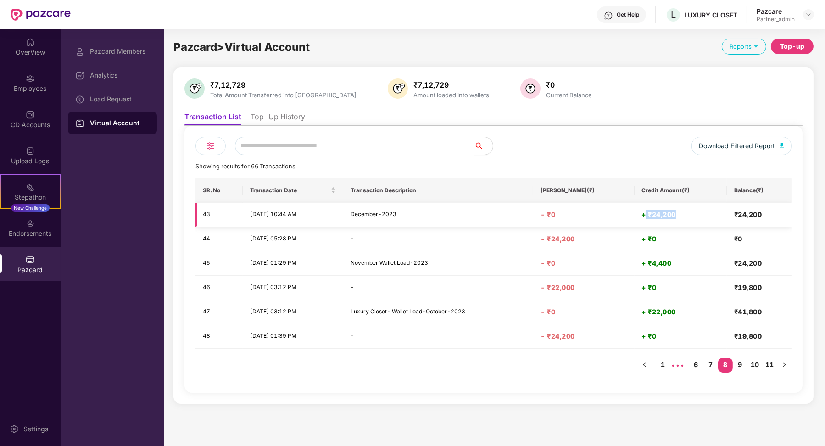
drag, startPoint x: 648, startPoint y: 214, endPoint x: 683, endPoint y: 214, distance: 35.3
click at [492, 215] on h4 "+ ₹24,200" at bounding box center [681, 214] width 78 height 9
click at [492, 364] on link "7" at bounding box center [710, 365] width 15 height 14
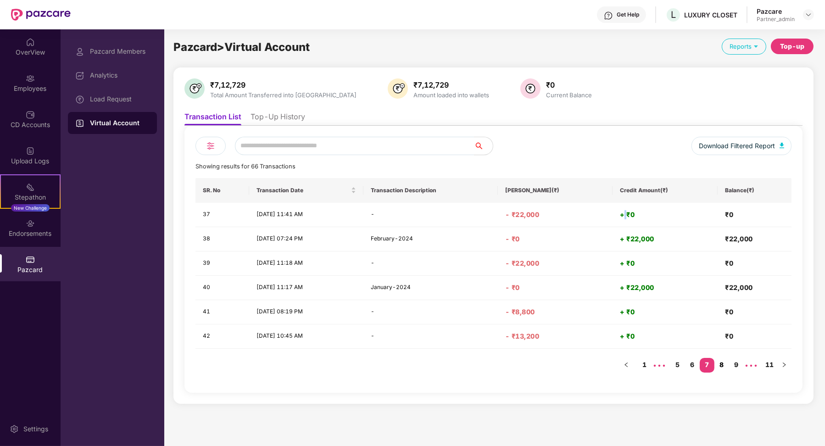
click at [492, 362] on link "8" at bounding box center [721, 365] width 15 height 14
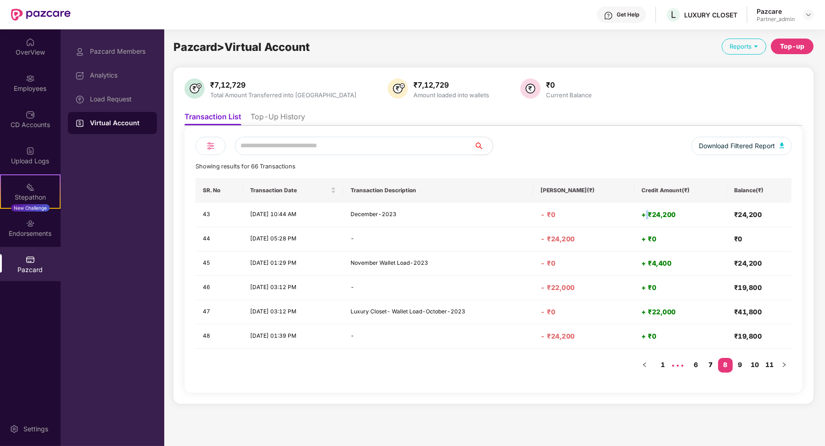
click at [492, 362] on link "7" at bounding box center [710, 365] width 15 height 14
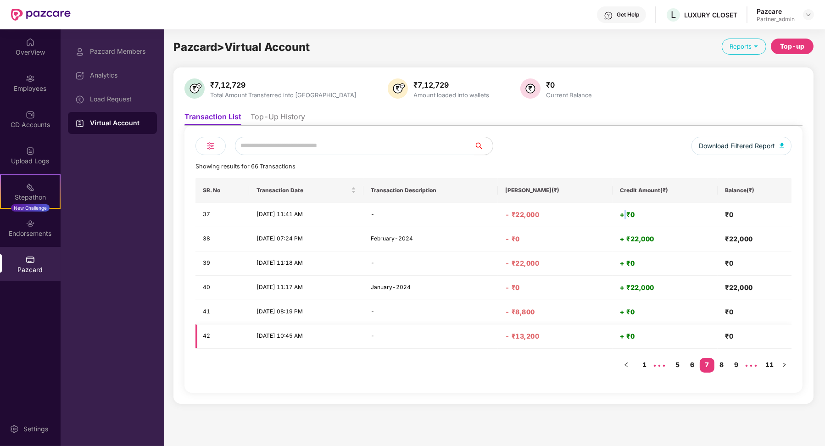
drag, startPoint x: 252, startPoint y: 313, endPoint x: 327, endPoint y: 337, distance: 78.6
click at [329, 338] on tbody "37 [DATE] 11:41 AM - - ₹22,000 + ₹0 ₹0 38 [DATE] 07:24 PM February-2024 - ₹0 + …" at bounding box center [493, 276] width 596 height 146
click at [492, 364] on link "8" at bounding box center [721, 365] width 15 height 14
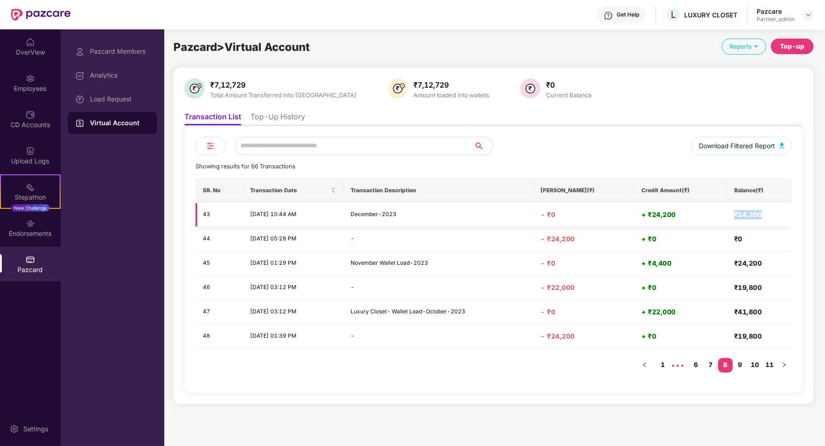
drag, startPoint x: 736, startPoint y: 215, endPoint x: 769, endPoint y: 215, distance: 33.0
click at [492, 215] on h4 "₹24,200" at bounding box center [759, 214] width 50 height 9
click at [492, 362] on link "7" at bounding box center [710, 365] width 15 height 14
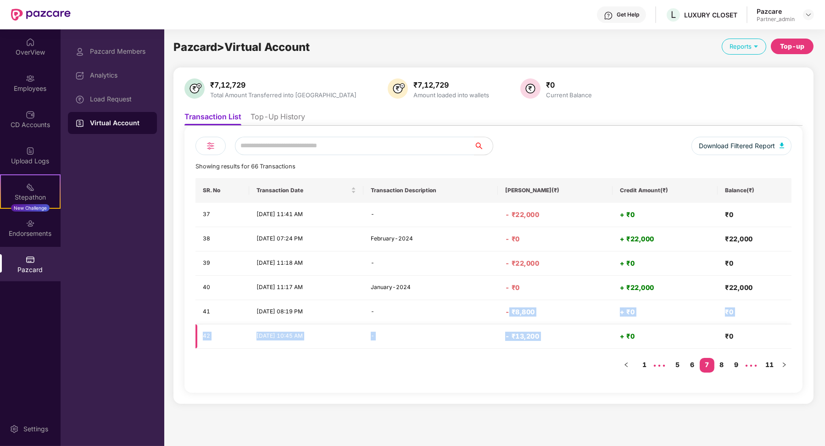
drag, startPoint x: 527, startPoint y: 307, endPoint x: 718, endPoint y: 328, distance: 191.9
click at [492, 328] on tbody "37 [DATE] 11:41 AM - - ₹22,000 + ₹0 ₹0 38 [DATE] 07:24 PM February-2024 - ₹0 + …" at bounding box center [493, 276] width 596 height 146
drag, startPoint x: 634, startPoint y: 284, endPoint x: 697, endPoint y: 282, distance: 63.3
click at [492, 283] on h4 "+ ₹22,000" at bounding box center [665, 287] width 90 height 9
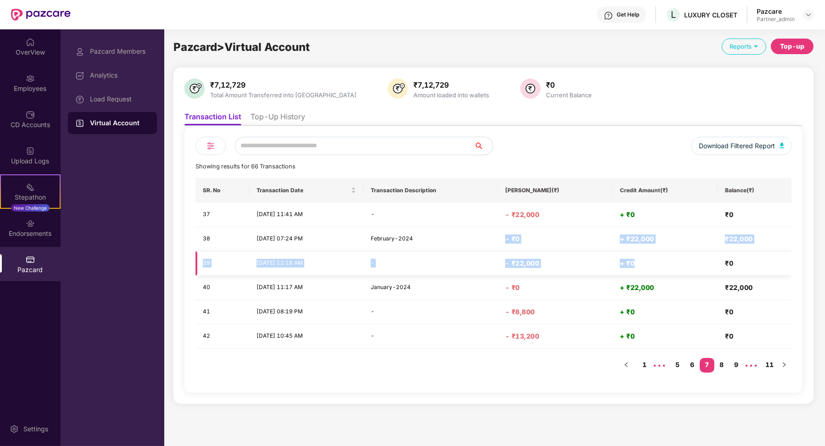
drag, startPoint x: 529, startPoint y: 233, endPoint x: 649, endPoint y: 260, distance: 123.3
click at [492, 260] on tbody "37 [DATE] 11:41 AM - - ₹22,000 + ₹0 ₹0 38 [DATE] 07:24 PM February-2024 - ₹0 + …" at bounding box center [493, 276] width 596 height 146
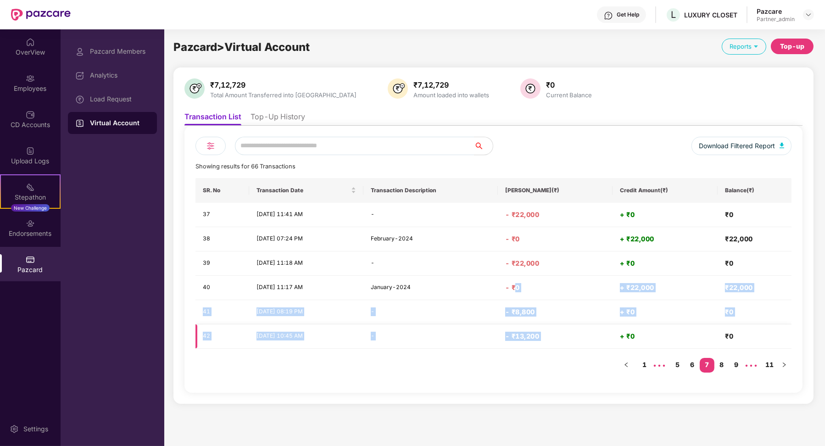
drag, startPoint x: 532, startPoint y: 288, endPoint x: 659, endPoint y: 327, distance: 133.2
click at [492, 327] on tbody "37 [DATE] 11:41 AM - - ₹22,000 + ₹0 ₹0 38 [DATE] 07:24 PM February-2024 - ₹0 + …" at bounding box center [493, 276] width 596 height 146
click at [492, 358] on link "6" at bounding box center [692, 365] width 15 height 14
click at [492, 327] on td "+ ₹22,000" at bounding box center [664, 336] width 105 height 24
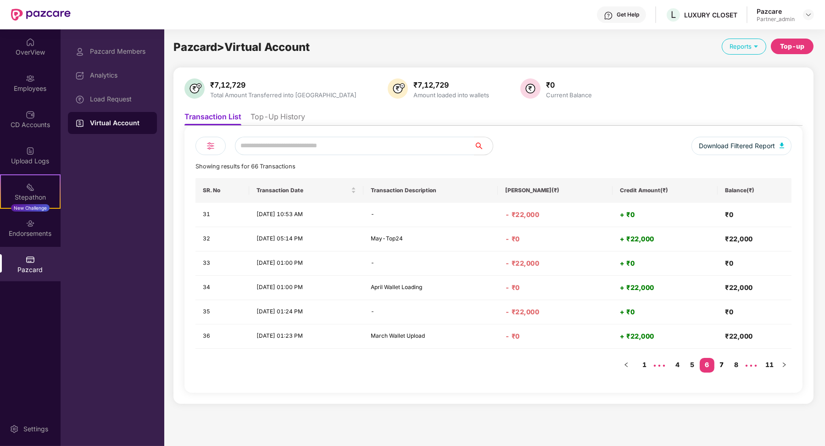
click at [492, 363] on link "7" at bounding box center [721, 365] width 15 height 14
drag, startPoint x: 259, startPoint y: 310, endPoint x: 315, endPoint y: 326, distance: 58.2
click at [317, 329] on tbody "37 [DATE] 11:41 AM - - ₹22,000 + ₹0 ₹0 38 [DATE] 07:24 PM February-2024 - ₹0 + …" at bounding box center [493, 276] width 596 height 146
click at [492, 363] on link "8" at bounding box center [721, 365] width 15 height 14
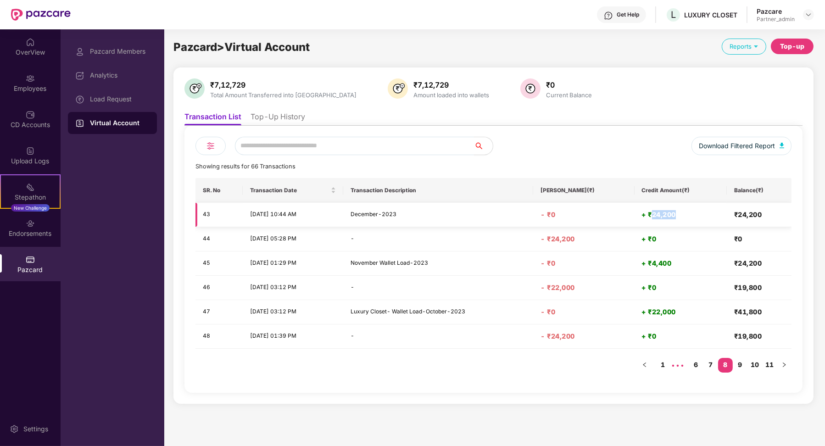
drag, startPoint x: 653, startPoint y: 217, endPoint x: 678, endPoint y: 217, distance: 25.2
click at [492, 217] on h4 "+ ₹24,200" at bounding box center [681, 214] width 78 height 9
click at [492, 364] on link "7" at bounding box center [710, 365] width 15 height 14
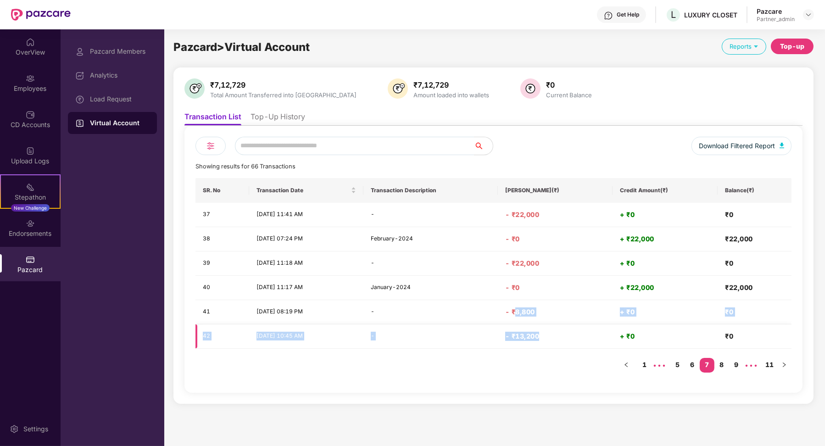
drag, startPoint x: 532, startPoint y: 310, endPoint x: 559, endPoint y: 336, distance: 37.3
click at [492, 336] on tbody "37 [DATE] 11:41 AM - - ₹22,000 + ₹0 ₹0 38 [DATE] 07:24 PM February-2024 - ₹0 + …" at bounding box center [493, 276] width 596 height 146
click at [492, 362] on link "8" at bounding box center [721, 365] width 15 height 14
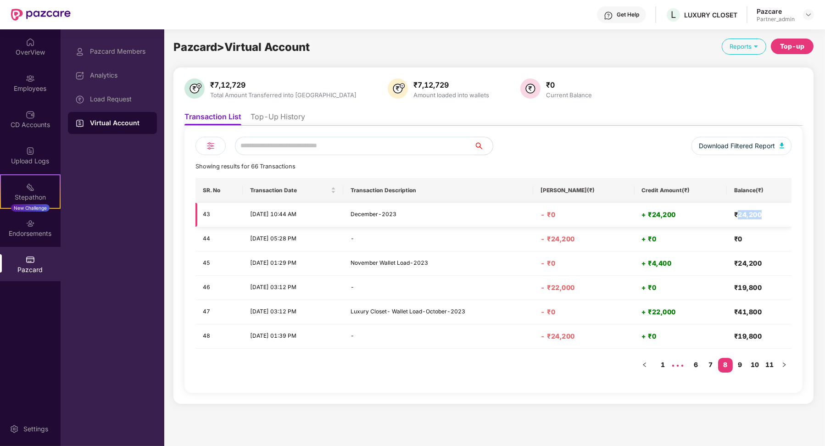
drag, startPoint x: 738, startPoint y: 219, endPoint x: 766, endPoint y: 217, distance: 28.0
click at [492, 217] on h4 "₹24,200" at bounding box center [759, 214] width 50 height 9
click at [492, 362] on link "7" at bounding box center [710, 365] width 15 height 14
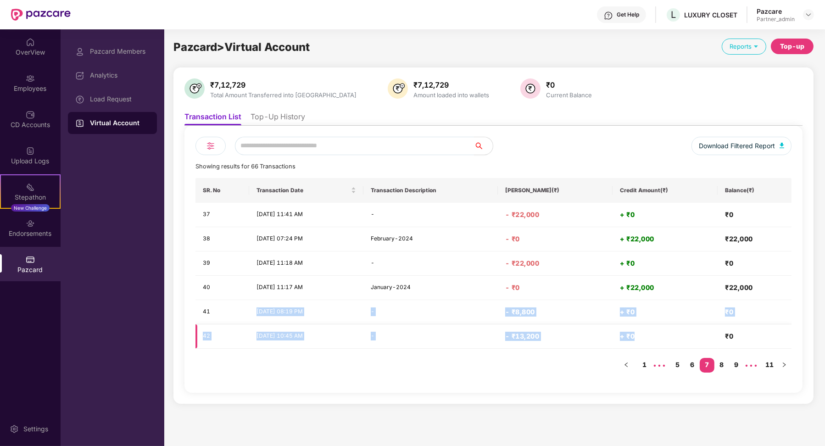
drag, startPoint x: 258, startPoint y: 313, endPoint x: 725, endPoint y: 333, distance: 467.3
click at [492, 334] on tbody "37 [DATE] 11:41 AM - - ₹22,000 + ₹0 ₹0 38 [DATE] 07:24 PM February-2024 - ₹0 + …" at bounding box center [493, 276] width 596 height 146
drag, startPoint x: 745, startPoint y: 334, endPoint x: 252, endPoint y: 308, distance: 493.2
click at [252, 308] on tbody "37 [DATE] 11:41 AM - - ₹22,000 + ₹0 ₹0 38 [DATE] 07:24 PM February-2024 - ₹0 + …" at bounding box center [493, 276] width 596 height 146
drag, startPoint x: 200, startPoint y: 310, endPoint x: 266, endPoint y: 338, distance: 71.5
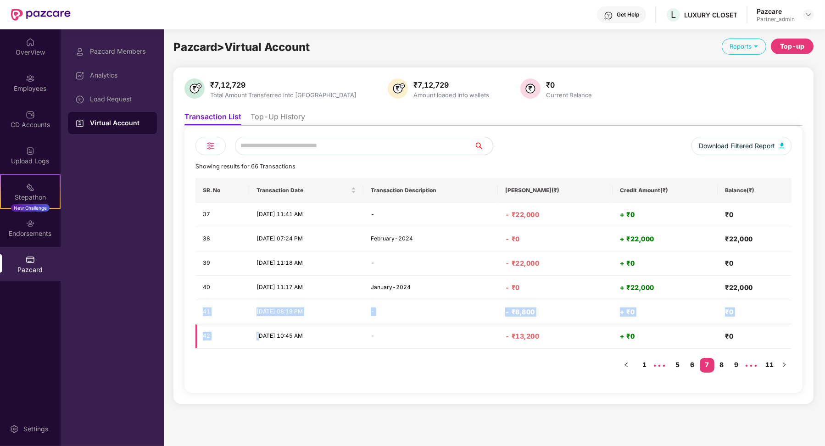
click at [262, 336] on tbody "37 [DATE] 11:41 AM - - ₹22,000 + ₹0 ₹0 38 [DATE] 07:24 PM February-2024 - ₹0 + …" at bounding box center [493, 276] width 596 height 146
click at [101, 89] on div "Load Request" at bounding box center [112, 99] width 89 height 22
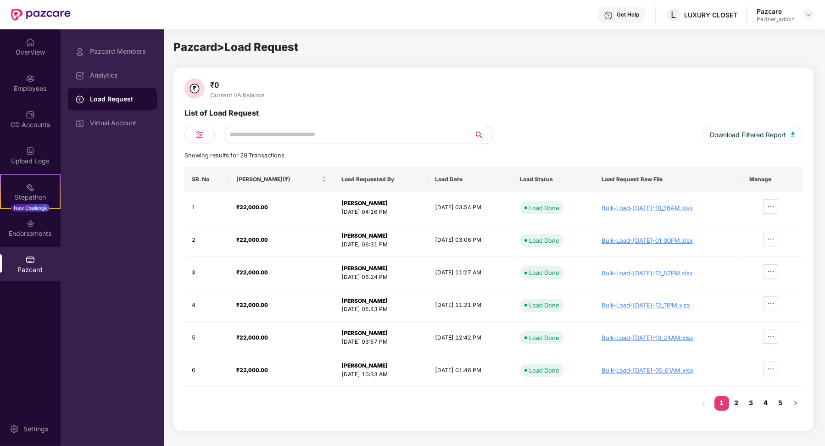
click at [492, 404] on link "4" at bounding box center [765, 403] width 15 height 14
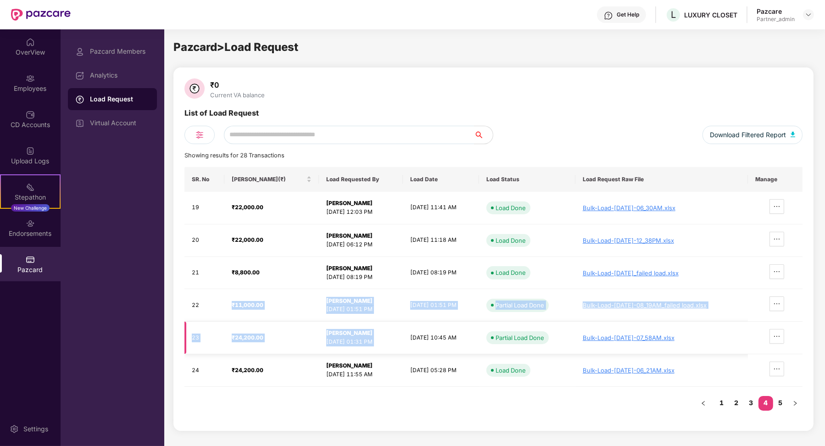
drag, startPoint x: 230, startPoint y: 304, endPoint x: 460, endPoint y: 330, distance: 231.6
click at [460, 330] on tbody "19 ₹22,000.00 [PERSON_NAME] [DATE] 12:03 PM [DATE] 11:41 AM Load Done Bulk-Load…" at bounding box center [493, 289] width 618 height 195
click at [292, 339] on td "₹24,200.00" at bounding box center [271, 337] width 94 height 33
drag, startPoint x: 265, startPoint y: 338, endPoint x: 234, endPoint y: 338, distance: 30.7
click at [233, 338] on div "₹24,200.00" at bounding box center [272, 337] width 80 height 9
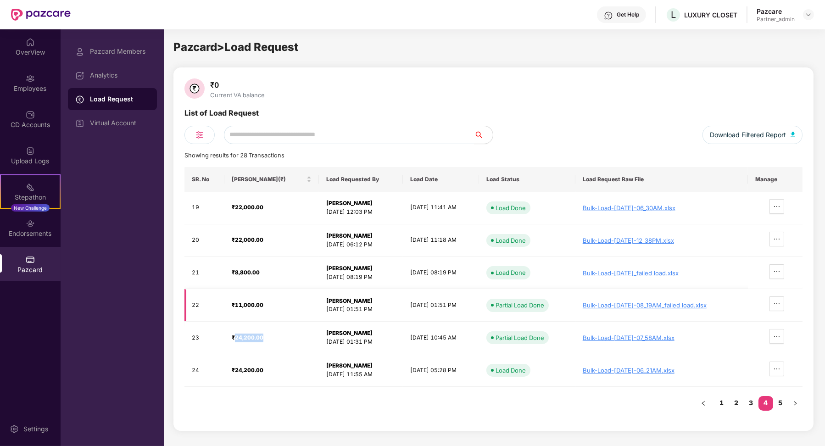
copy strong "24,200.00"
drag, startPoint x: 263, startPoint y: 305, endPoint x: 234, endPoint y: 305, distance: 28.9
click at [233, 305] on div "₹11,000.00" at bounding box center [272, 305] width 80 height 9
copy strong "11,000.00"
drag, startPoint x: 260, startPoint y: 271, endPoint x: 233, endPoint y: 271, distance: 28.0
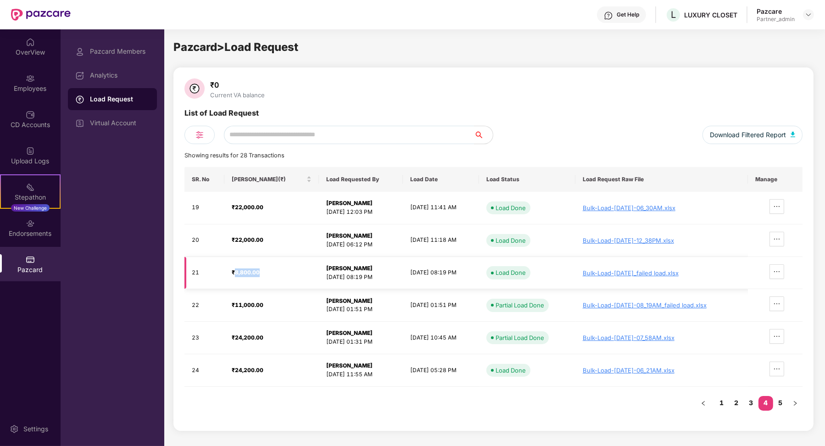
click at [232, 271] on div "₹8,800.00" at bounding box center [272, 272] width 80 height 9
copy strong "8,800.00"
click at [122, 120] on div "Virtual Account" at bounding box center [120, 122] width 60 height 7
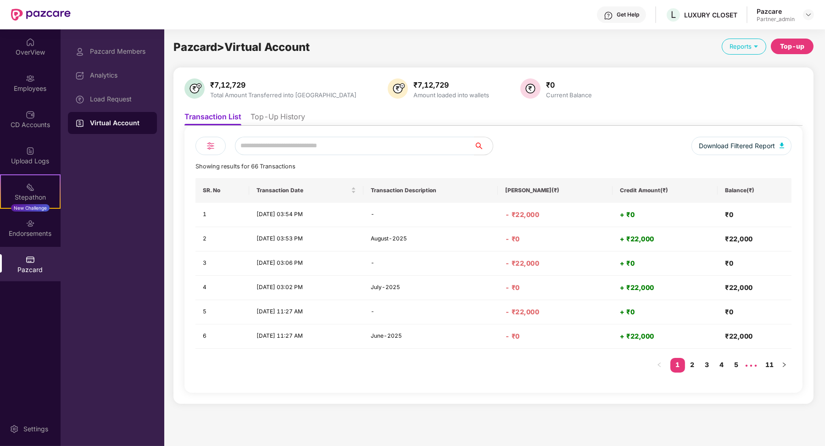
click at [284, 121] on li "Top-Up History" at bounding box center [277, 118] width 55 height 13
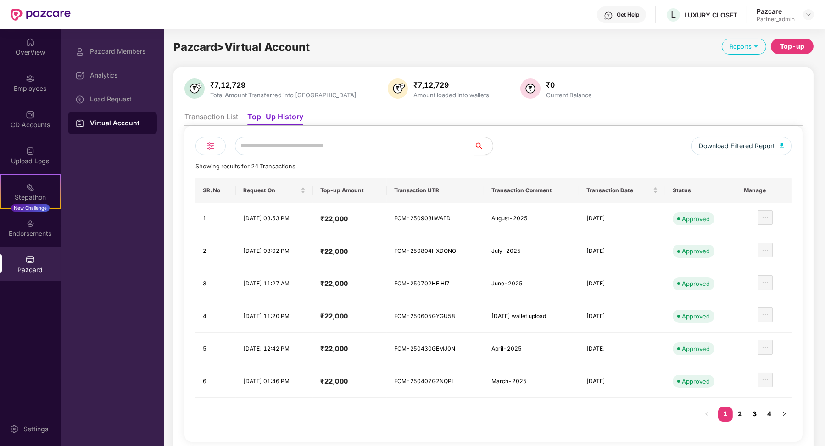
click at [492, 409] on link "3" at bounding box center [754, 414] width 15 height 14
click at [492, 412] on link "4" at bounding box center [769, 414] width 15 height 14
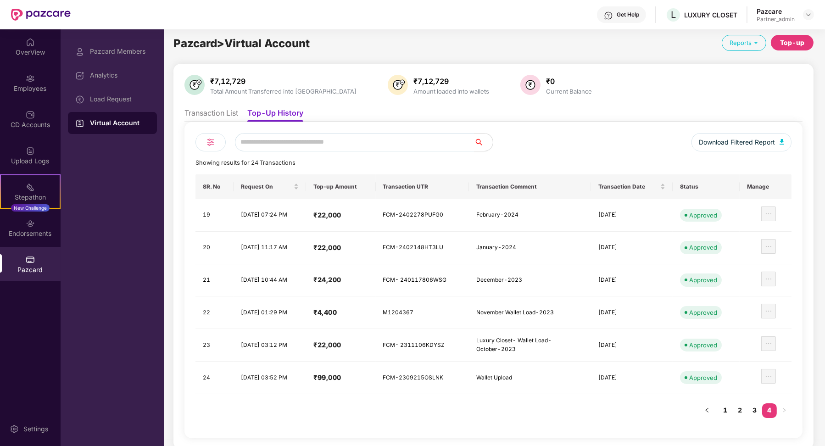
scroll to position [1, 0]
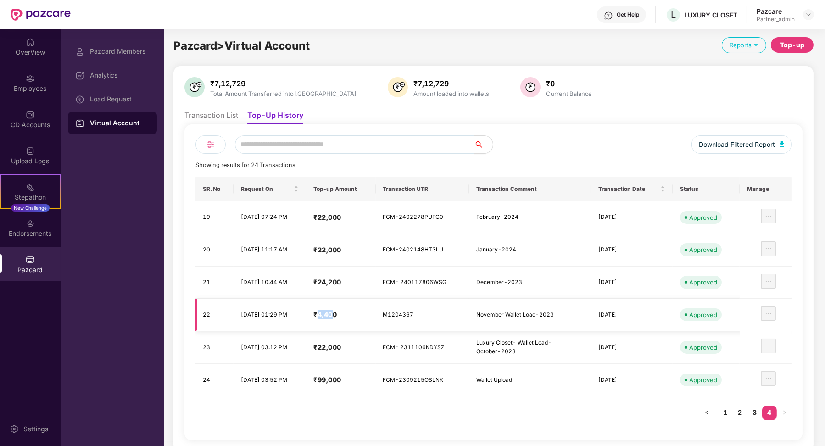
drag, startPoint x: 335, startPoint y: 314, endPoint x: 352, endPoint y: 314, distance: 17.0
click at [352, 314] on h4 "₹4,400" at bounding box center [340, 314] width 55 height 9
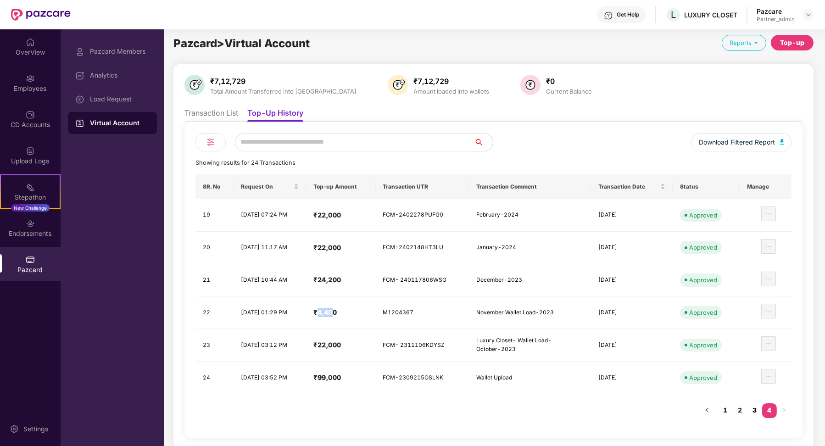
click at [492, 404] on link "3" at bounding box center [754, 410] width 15 height 14
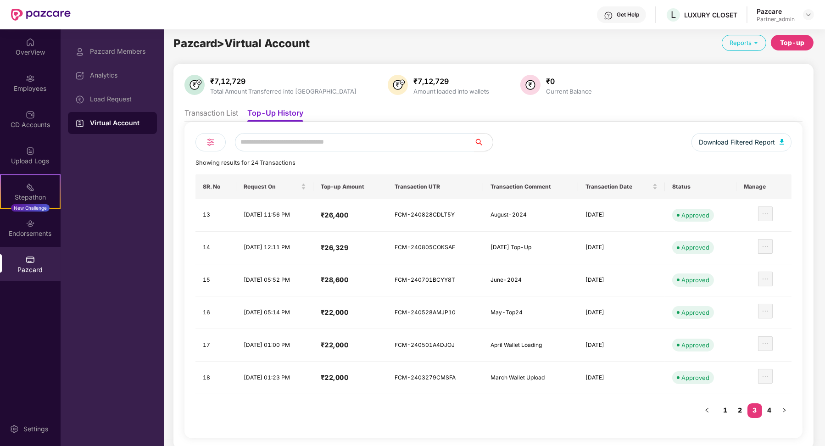
scroll to position [3, 0]
click at [492, 407] on link "2" at bounding box center [739, 411] width 15 height 14
click at [198, 115] on li "Transaction List" at bounding box center [211, 115] width 54 height 13
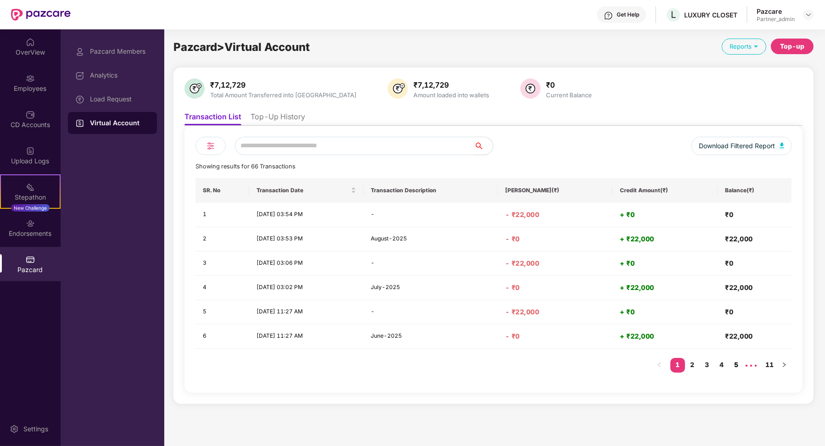
click at [492, 366] on link "5" at bounding box center [736, 365] width 15 height 14
click at [492, 366] on link "11" at bounding box center [769, 365] width 15 height 14
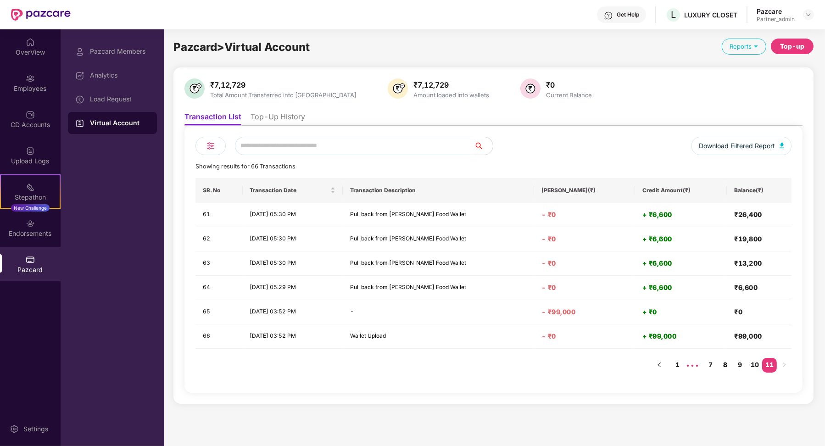
click at [492, 366] on link "8" at bounding box center [725, 365] width 15 height 14
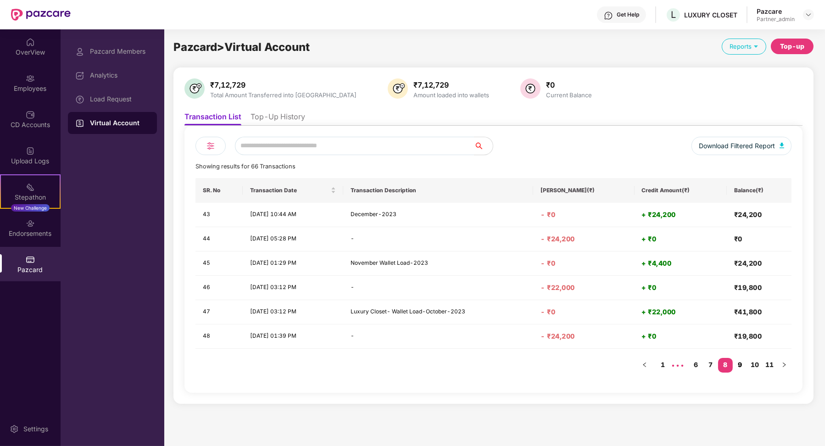
click at [492, 365] on link "9" at bounding box center [739, 365] width 15 height 14
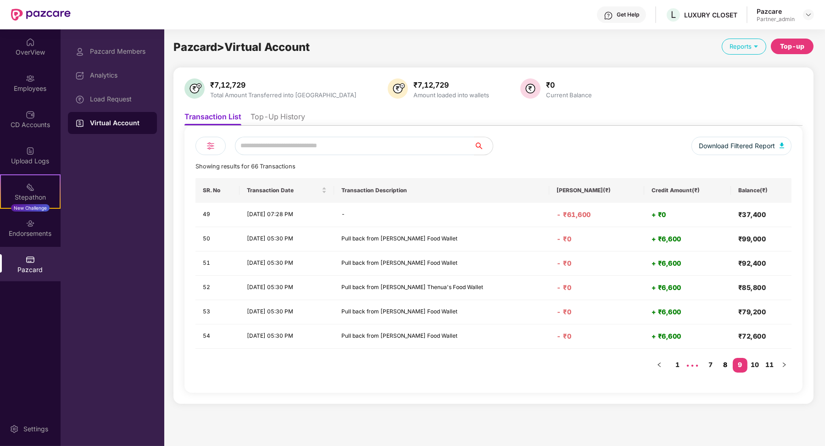
click at [492, 362] on link "8" at bounding box center [725, 365] width 15 height 14
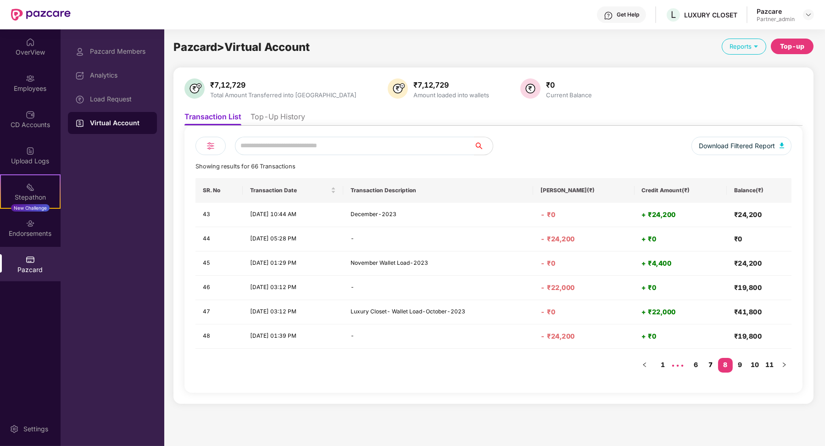
click at [492, 363] on link "7" at bounding box center [710, 365] width 15 height 14
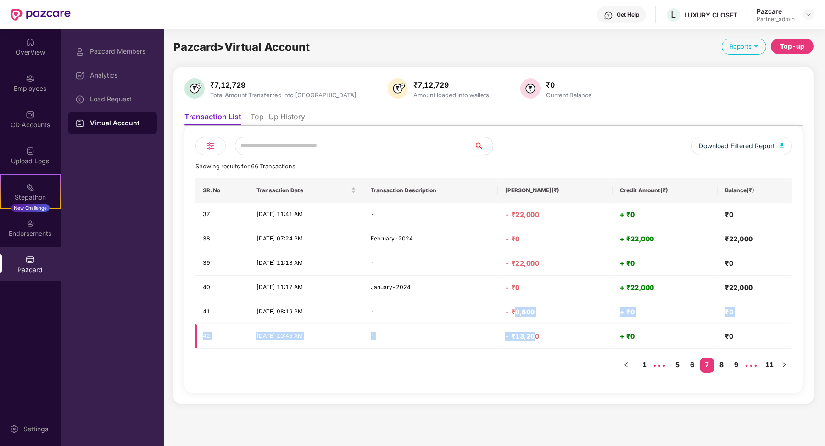
drag, startPoint x: 533, startPoint y: 310, endPoint x: 553, endPoint y: 334, distance: 30.6
click at [492, 334] on tbody "37 [DATE] 11:41 AM - - ₹22,000 + ₹0 ₹0 38 [DATE] 07:24 PM February-2024 - ₹0 + …" at bounding box center [493, 276] width 596 height 146
click at [492, 340] on td "- ₹13,200" at bounding box center [555, 336] width 115 height 24
drag, startPoint x: 649, startPoint y: 338, endPoint x: 530, endPoint y: 311, distance: 122.2
click at [492, 311] on tbody "37 [DATE] 11:41 AM - - ₹22,000 + ₹0 ₹0 38 [DATE] 07:24 PM February-2024 - ₹0 + …" at bounding box center [493, 276] width 596 height 146
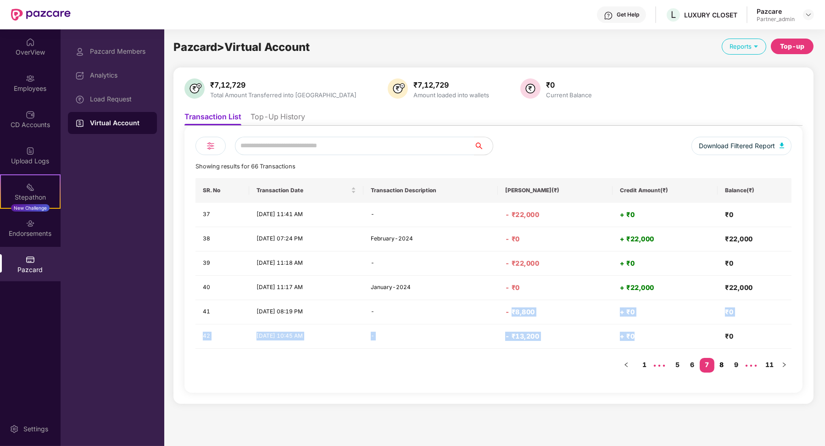
click at [492, 369] on link "8" at bounding box center [721, 365] width 15 height 14
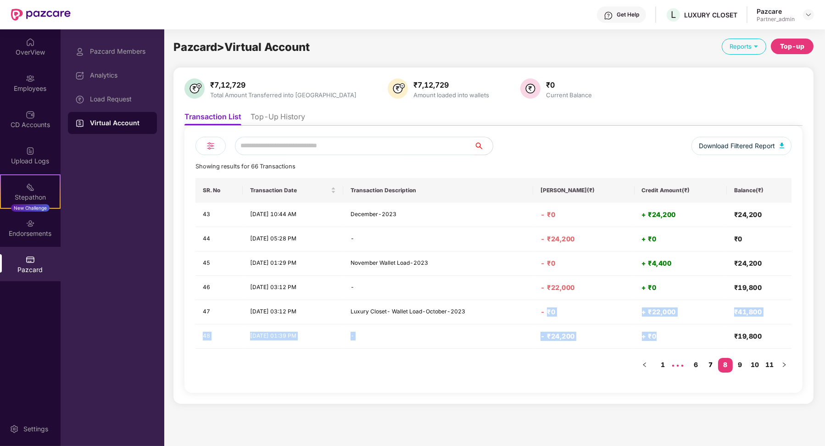
click at [492, 361] on link "7" at bounding box center [710, 365] width 15 height 14
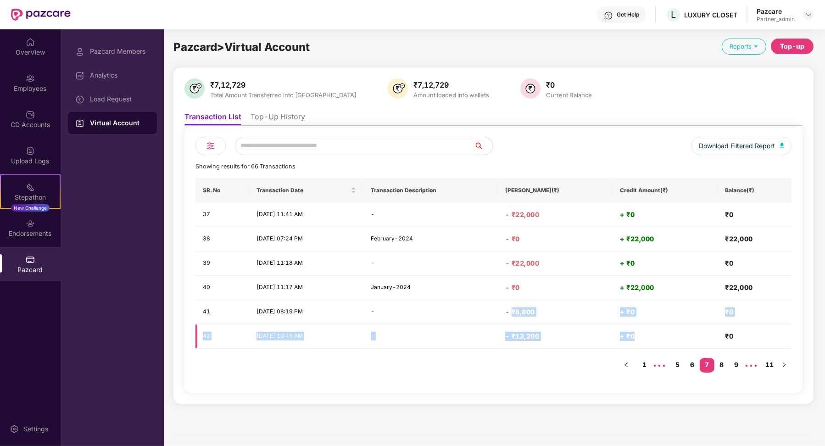
click at [492, 347] on td "- ₹13,200" at bounding box center [555, 336] width 115 height 24
click at [492, 363] on link "8" at bounding box center [721, 365] width 15 height 14
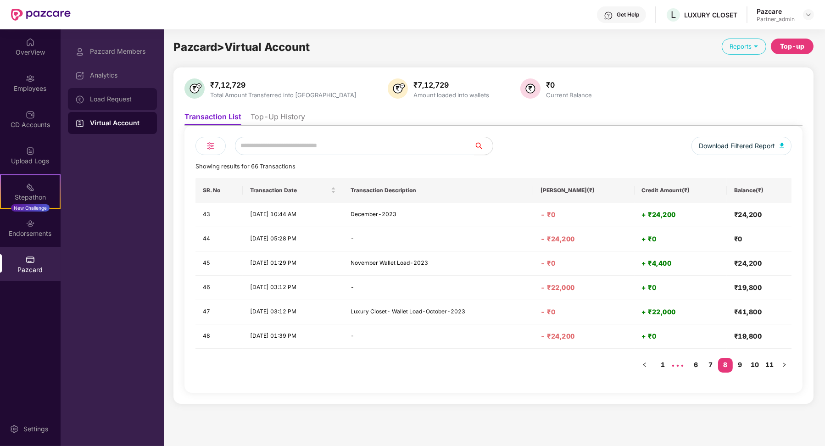
click at [107, 96] on div "Load Request" at bounding box center [120, 98] width 60 height 7
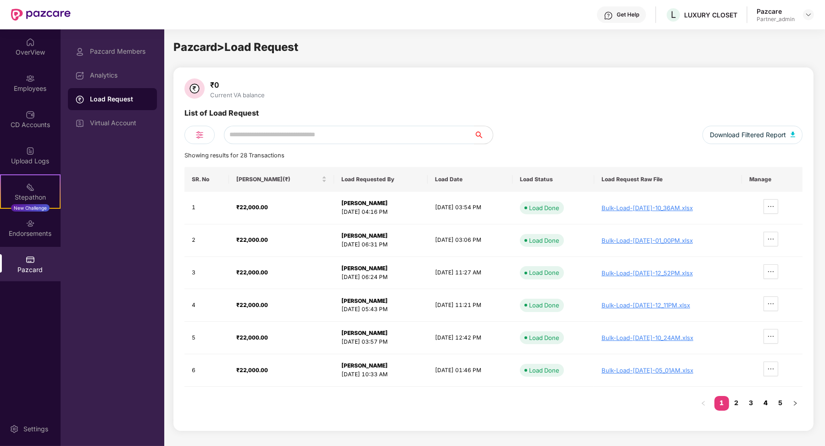
click at [492, 401] on link "4" at bounding box center [765, 403] width 15 height 14
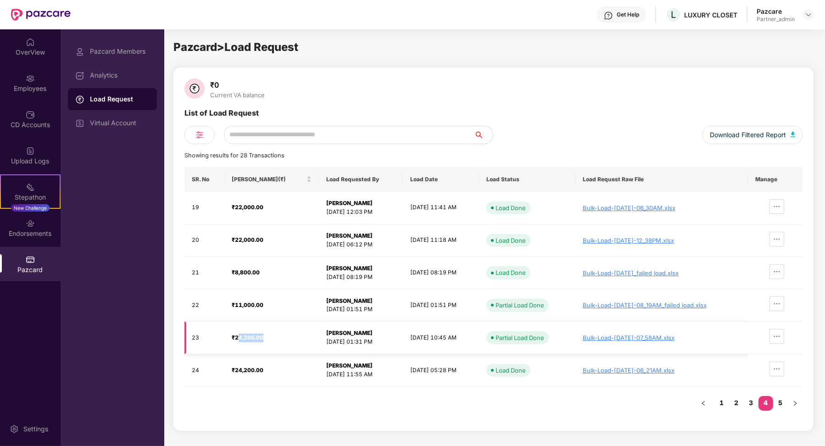
drag, startPoint x: 236, startPoint y: 335, endPoint x: 262, endPoint y: 336, distance: 26.2
click at [263, 336] on div "₹24,200.00" at bounding box center [272, 337] width 80 height 9
drag, startPoint x: 232, startPoint y: 337, endPoint x: 258, endPoint y: 338, distance: 26.6
click at [258, 338] on strong "₹24,200.00" at bounding box center [248, 337] width 32 height 7
drag, startPoint x: 269, startPoint y: 339, endPoint x: 227, endPoint y: 310, distance: 50.5
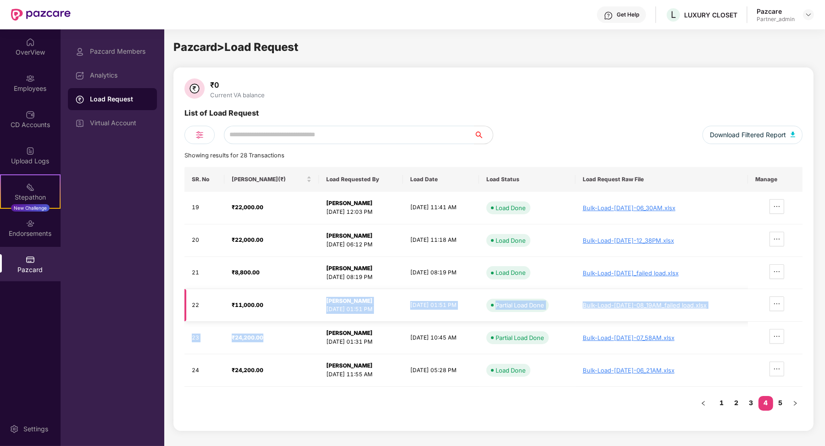
click at [227, 310] on tbody "19 ₹22,000.00 [PERSON_NAME] [DATE] 12:03 PM [DATE] 11:41 AM Load Done Bulk-Load…" at bounding box center [493, 289] width 618 height 195
click at [262, 328] on td "₹24,200.00" at bounding box center [271, 337] width 94 height 33
drag, startPoint x: 272, startPoint y: 311, endPoint x: 232, endPoint y: 304, distance: 40.9
click at [231, 304] on td "₹11,000.00" at bounding box center [271, 305] width 94 height 33
drag, startPoint x: 372, startPoint y: 275, endPoint x: 347, endPoint y: 277, distance: 24.8
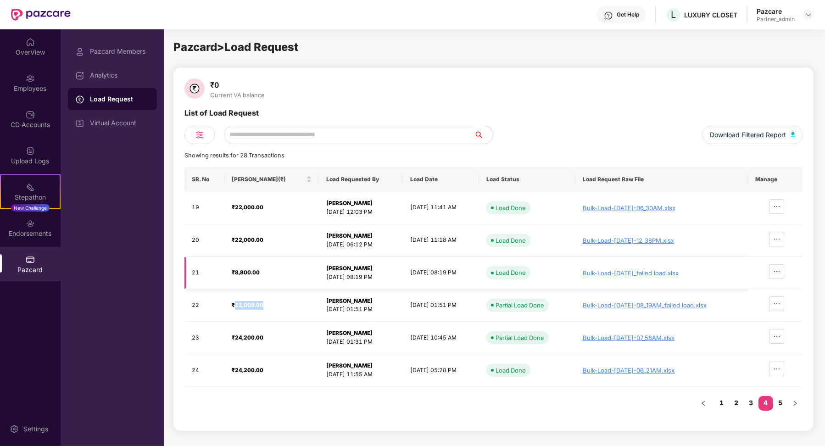
click at [347, 277] on div "[DATE] 08:19 PM" at bounding box center [360, 277] width 69 height 9
copy div "8:19 PM"
click at [129, 117] on div "Virtual Account" at bounding box center [112, 123] width 89 height 22
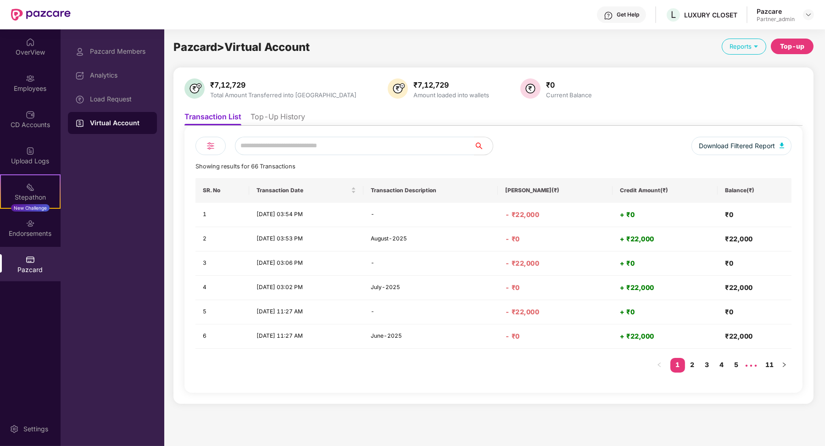
click at [280, 119] on li "Top-Up History" at bounding box center [277, 118] width 55 height 13
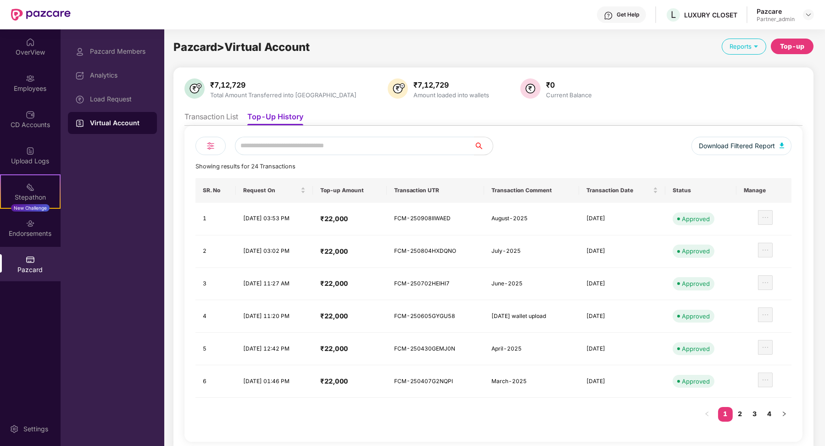
click at [206, 107] on div "₹7,12,729 Total Amount Transferred into VA ₹7,12,729 Amount loaded into wallets…" at bounding box center [493, 259] width 618 height 363
click at [206, 113] on li "Transaction List" at bounding box center [211, 118] width 54 height 13
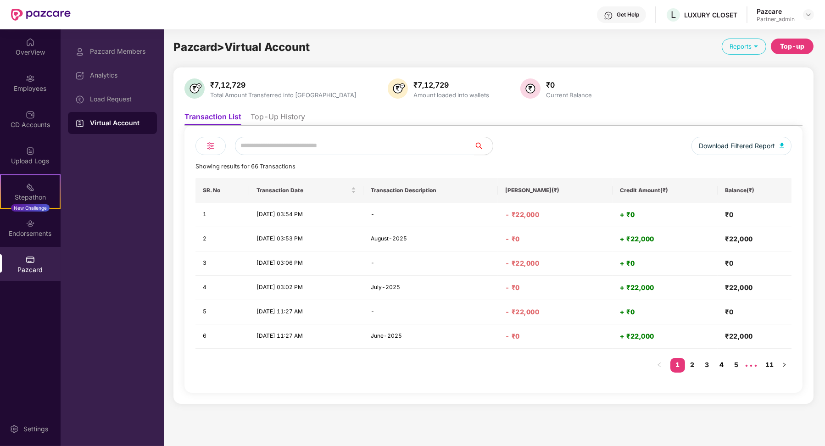
click at [492, 369] on link "4" at bounding box center [721, 365] width 15 height 14
click at [492, 364] on link "5" at bounding box center [721, 365] width 15 height 14
click at [492, 362] on link "6" at bounding box center [721, 365] width 15 height 14
click at [492, 363] on link "8" at bounding box center [736, 365] width 15 height 14
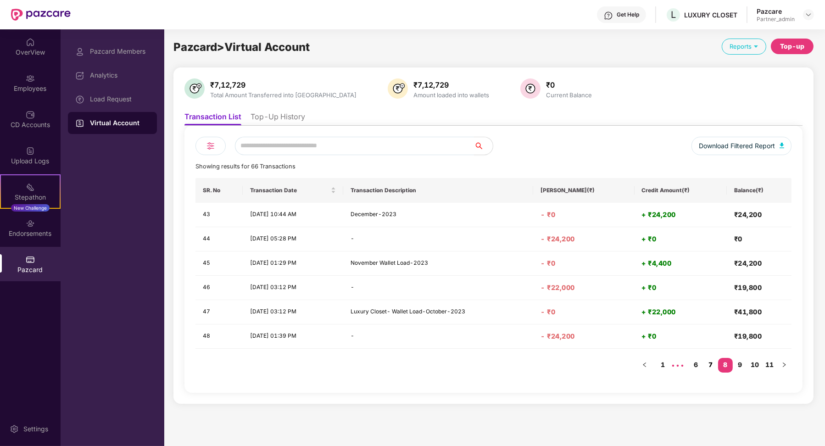
click at [492, 365] on link "7" at bounding box center [710, 365] width 15 height 14
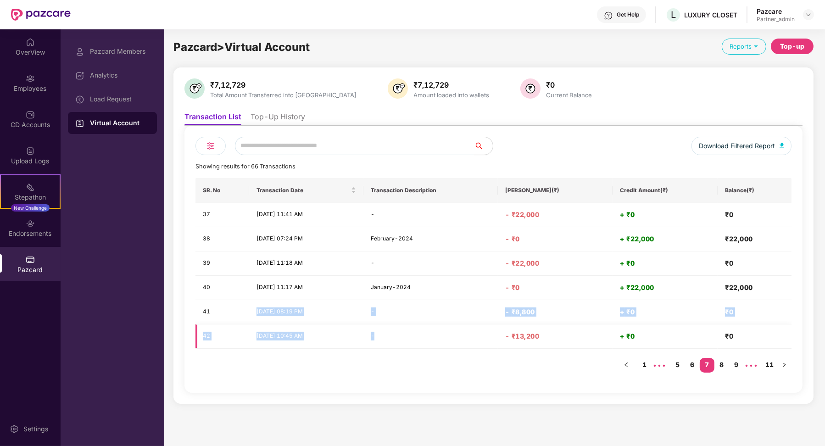
drag, startPoint x: 247, startPoint y: 309, endPoint x: 425, endPoint y: 341, distance: 181.3
click at [425, 341] on tbody "37 [DATE] 11:41 AM - - ₹22,000 + ₹0 ₹0 38 [DATE] 07:24 PM February-2024 - ₹0 + …" at bounding box center [493, 276] width 596 height 146
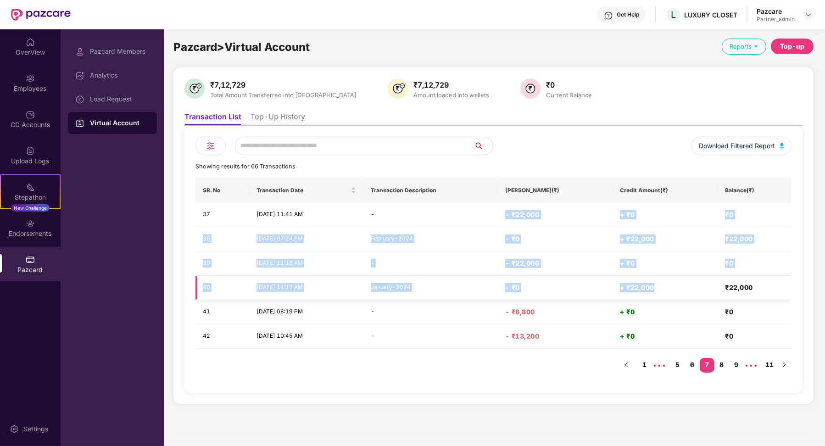
drag, startPoint x: 532, startPoint y: 208, endPoint x: 717, endPoint y: 288, distance: 201.7
click at [492, 288] on tbody "37 [DATE] 11:41 AM - - ₹22,000 + ₹0 ₹0 38 [DATE] 07:24 PM February-2024 - ₹0 + …" at bounding box center [493, 276] width 596 height 146
drag, startPoint x: 260, startPoint y: 310, endPoint x: 340, endPoint y: 337, distance: 84.0
click at [340, 337] on tbody "37 [DATE] 11:41 AM - - ₹22,000 + ₹0 ₹0 38 [DATE] 07:24 PM February-2024 - ₹0 + …" at bounding box center [493, 276] width 596 height 146
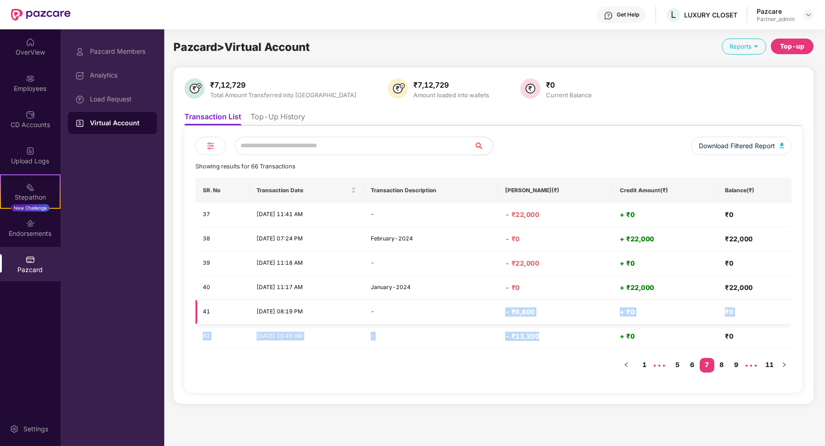
drag, startPoint x: 571, startPoint y: 332, endPoint x: 521, endPoint y: 316, distance: 52.1
click at [492, 315] on tbody "37 [DATE] 11:41 AM - - ₹22,000 + ₹0 ₹0 38 [DATE] 07:24 PM February-2024 - ₹0 + …" at bounding box center [493, 276] width 596 height 146
click at [108, 99] on div "Load Request" at bounding box center [120, 98] width 60 height 7
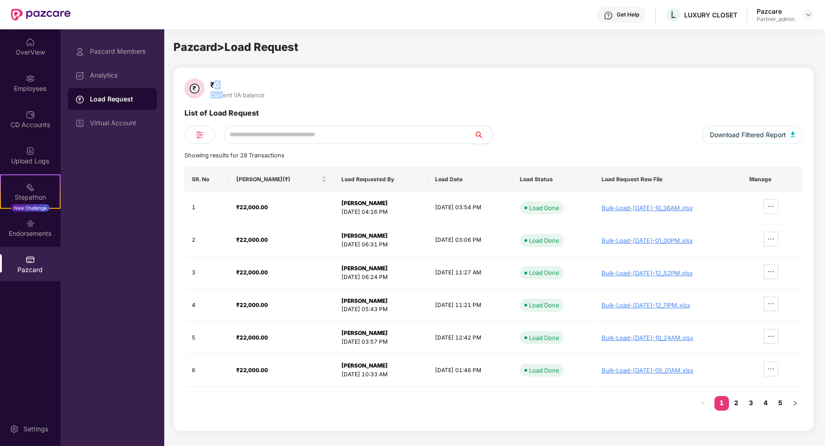
drag, startPoint x: 213, startPoint y: 88, endPoint x: 222, endPoint y: 92, distance: 9.6
click at [222, 92] on div "₹0 Current VA balance" at bounding box center [237, 88] width 62 height 19
click at [230, 89] on div "₹0" at bounding box center [237, 84] width 58 height 9
drag, startPoint x: 225, startPoint y: 75, endPoint x: 219, endPoint y: 88, distance: 14.0
click at [219, 88] on div "₹0 Current VA balance List of Load Request Download Filtered Report Showing res…" at bounding box center [493, 248] width 640 height 363
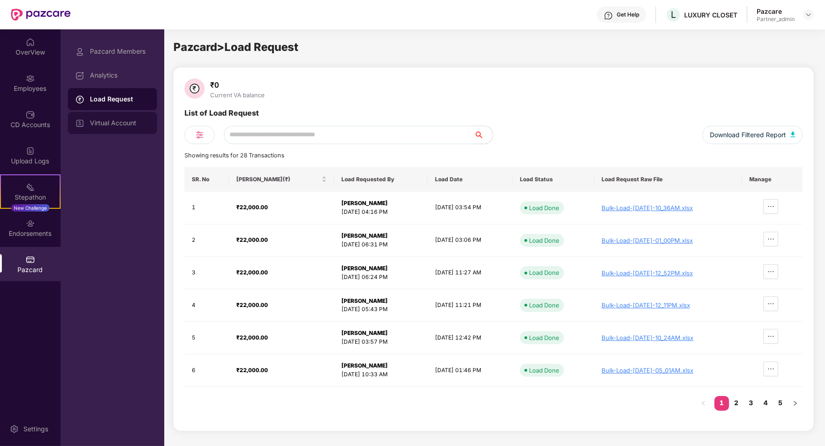
click at [135, 121] on div "Virtual Account" at bounding box center [120, 122] width 60 height 7
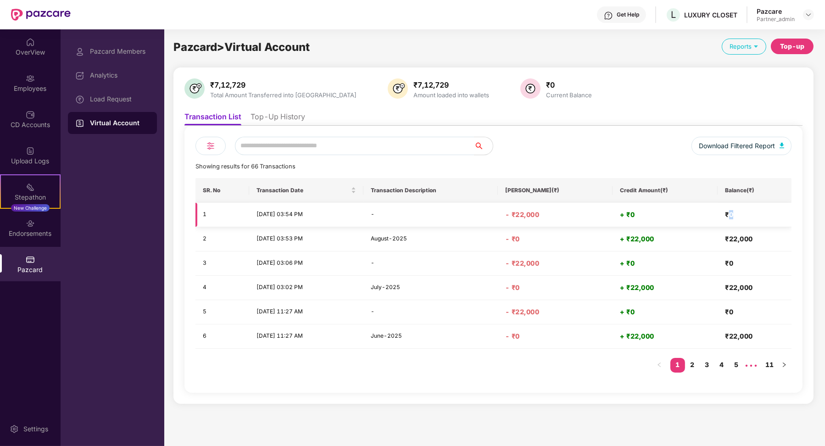
drag, startPoint x: 730, startPoint y: 214, endPoint x: 735, endPoint y: 219, distance: 7.1
click at [492, 219] on h4 "₹0" at bounding box center [754, 214] width 59 height 9
drag, startPoint x: 732, startPoint y: 237, endPoint x: 746, endPoint y: 241, distance: 13.8
click at [492, 241] on h4 "₹22,000" at bounding box center [754, 238] width 59 height 9
click at [125, 106] on div "Load Request" at bounding box center [112, 99] width 89 height 22
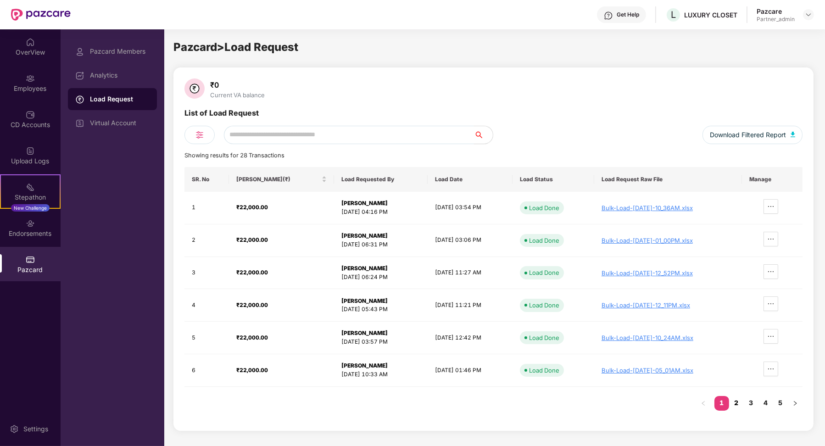
click at [492, 398] on link "2" at bounding box center [736, 403] width 15 height 14
click at [492, 400] on link "4" at bounding box center [765, 403] width 15 height 14
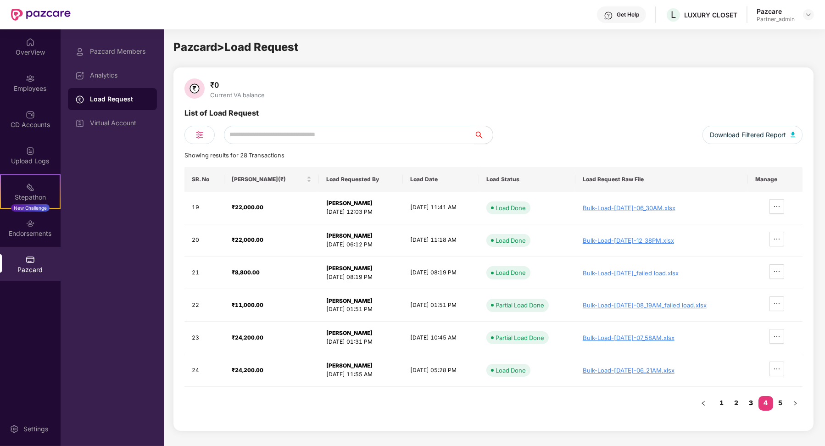
click at [492, 402] on link "3" at bounding box center [750, 403] width 15 height 14
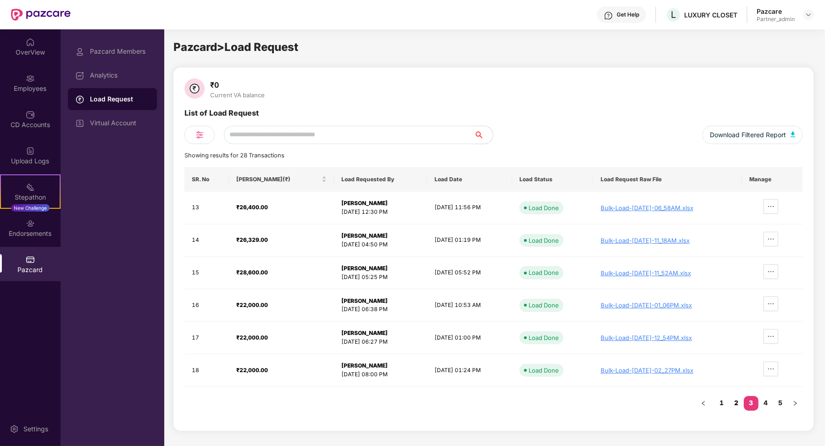
click at [492, 401] on link "2" at bounding box center [736, 403] width 15 height 14
click at [492, 399] on link "4" at bounding box center [765, 403] width 15 height 14
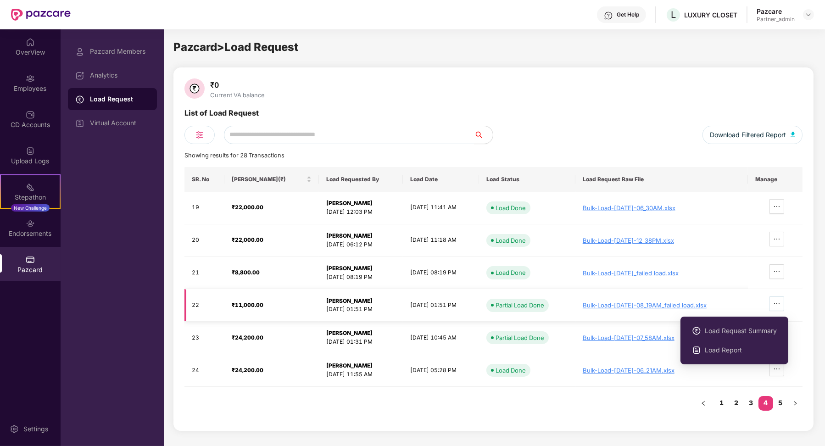
click at [492, 305] on span "ellipsis" at bounding box center [777, 303] width 14 height 7
click at [492, 345] on span "Load Report" at bounding box center [740, 350] width 72 height 10
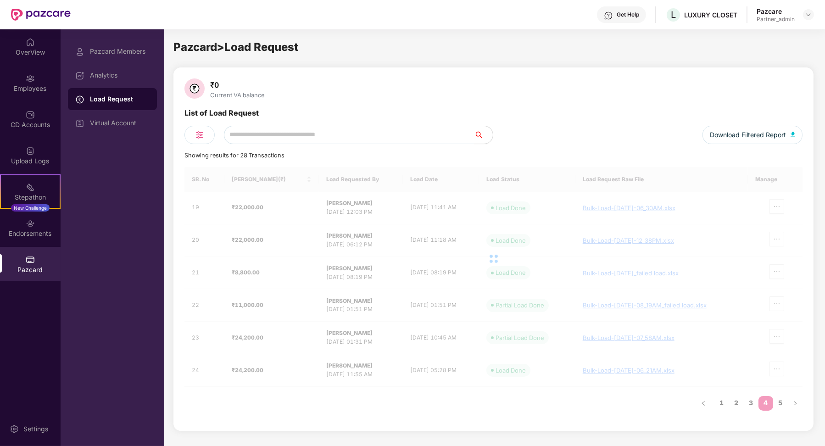
click at [492, 382] on div "SR. No Load Amount(₹) Load Requested By Load Date Load Status Load Request Raw …" at bounding box center [493, 277] width 618 height 220
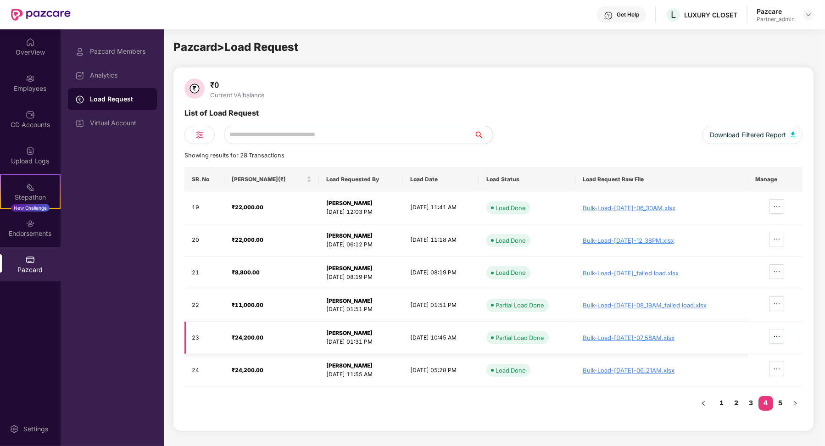
click at [492, 331] on button "button" at bounding box center [776, 336] width 15 height 15
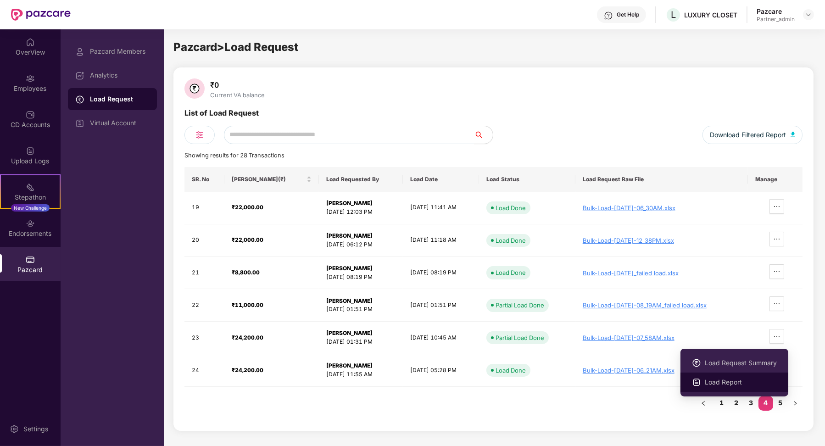
click at [492, 379] on span "Load Report" at bounding box center [740, 382] width 72 height 10
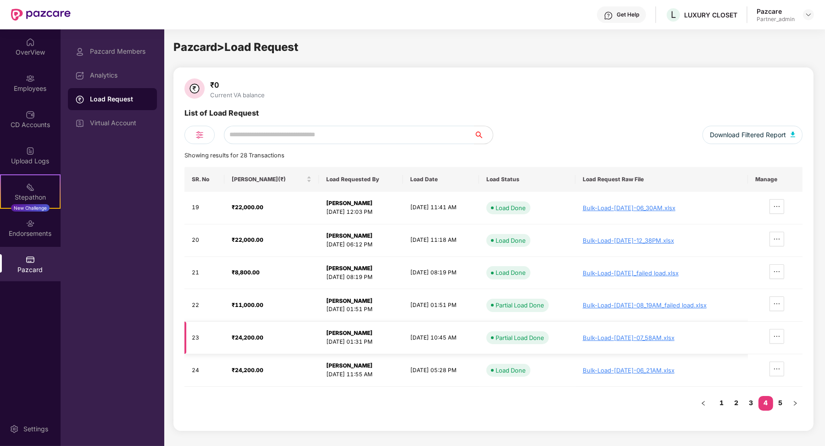
click at [492, 336] on div "Bulk-Load-[DATE]-07_58AM.xlsx" at bounding box center [661, 337] width 158 height 7
